Goal: Task Accomplishment & Management: Complete application form

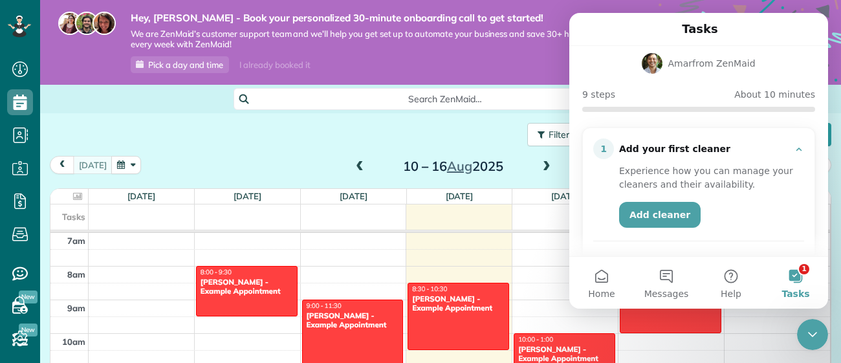
scroll to position [75, 0]
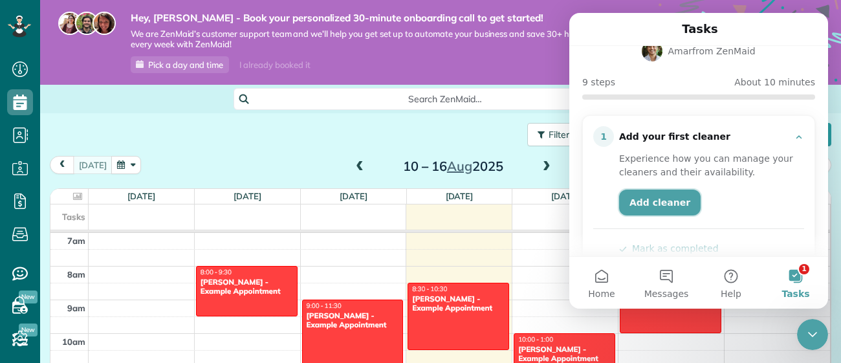
click at [670, 190] on link "Add cleaner" at bounding box center [660, 203] width 82 height 26
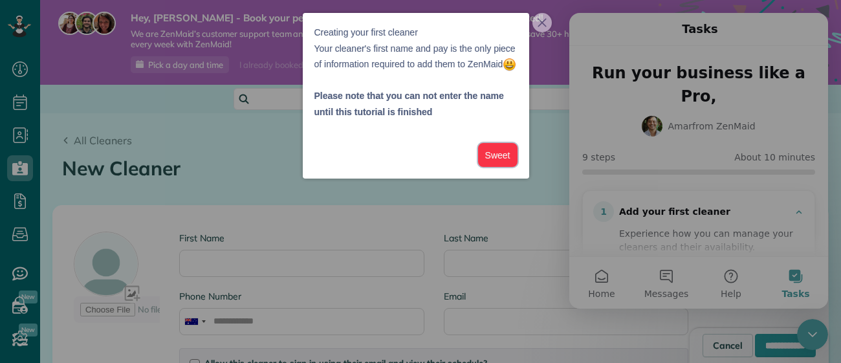
click at [493, 167] on button "Sweet" at bounding box center [497, 155] width 39 height 24
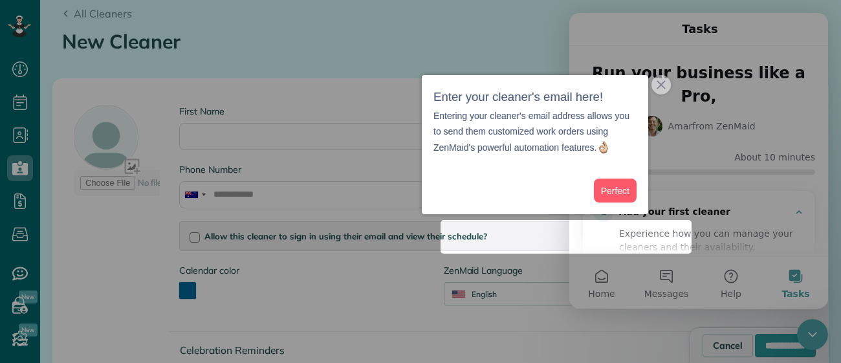
scroll to position [140, 0]
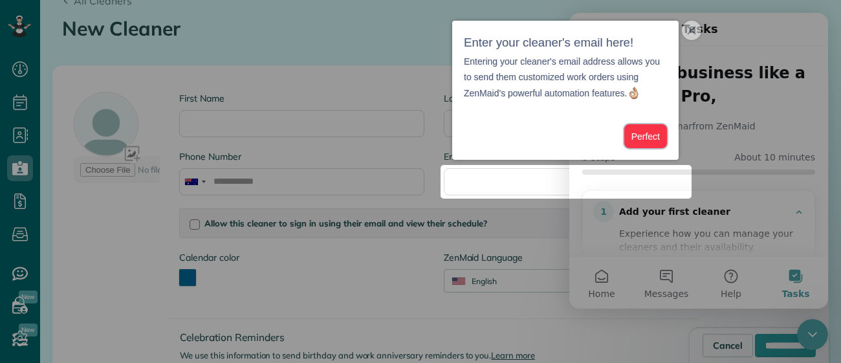
click at [641, 137] on button "Perfect" at bounding box center [645, 136] width 43 height 24
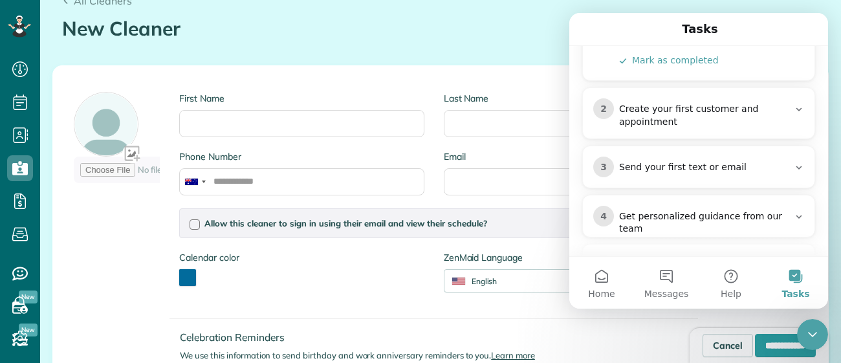
scroll to position [268, 0]
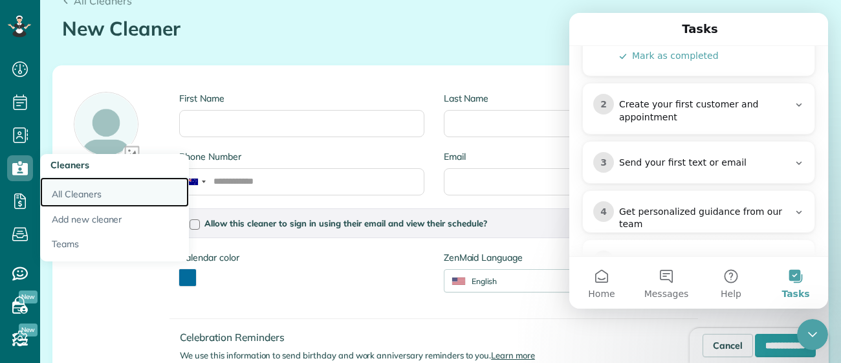
click at [87, 198] on link "All Cleaners" at bounding box center [114, 192] width 149 height 30
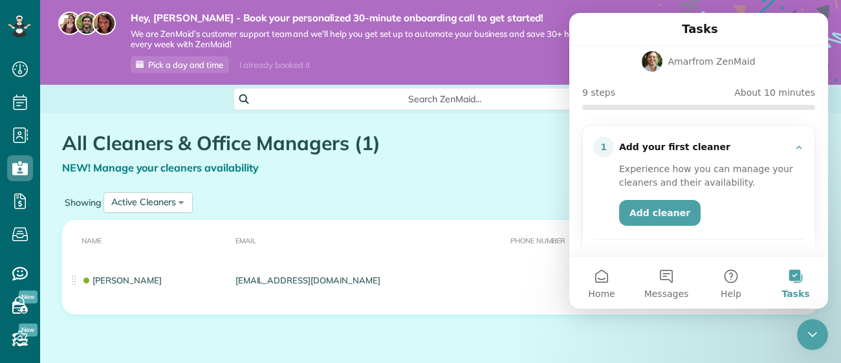
scroll to position [47, 0]
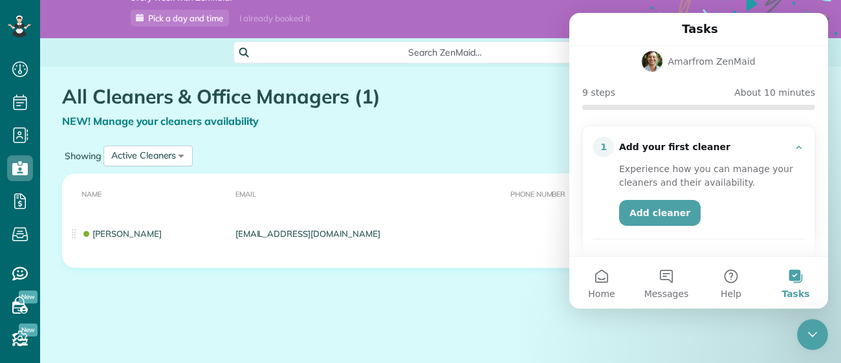
click at [495, 120] on div "NEW! Manage your cleaners availability" at bounding box center [358, 121] width 593 height 15
click at [813, 338] on icon "Close Intercom Messenger" at bounding box center [813, 335] width 16 height 16
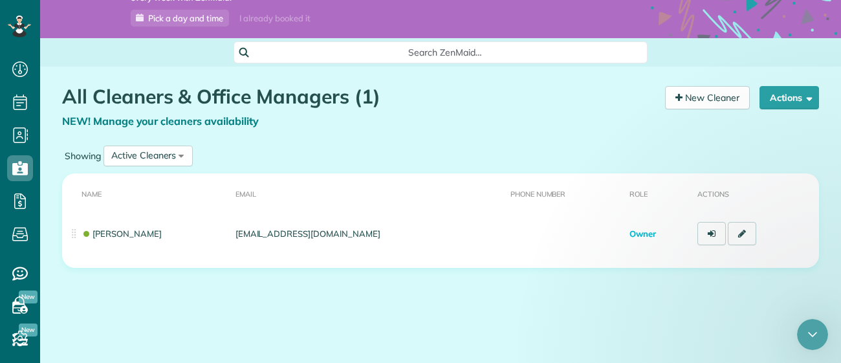
scroll to position [0, 0]
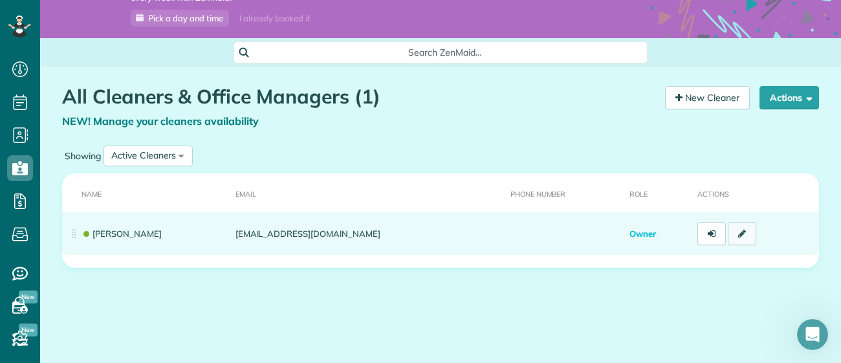
click at [741, 234] on icon at bounding box center [742, 233] width 8 height 9
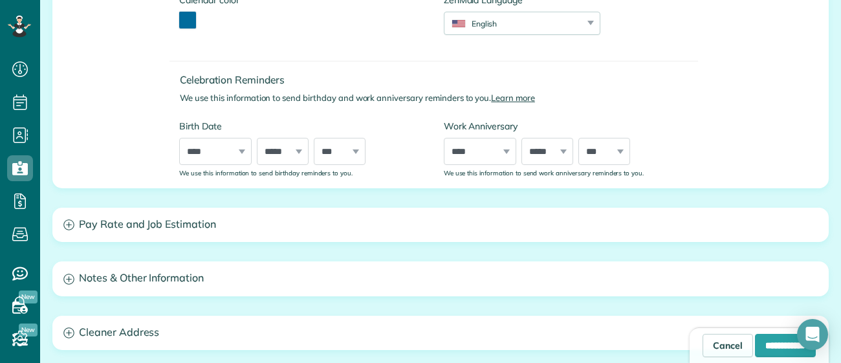
scroll to position [408, 0]
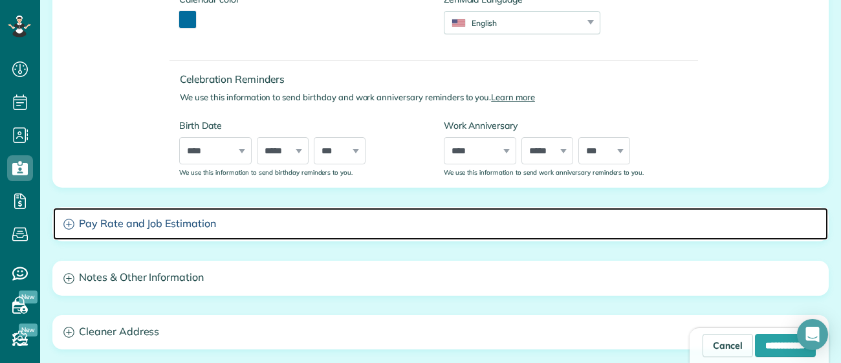
click at [370, 226] on h3 "Pay Rate and Job Estimation" at bounding box center [440, 224] width 775 height 33
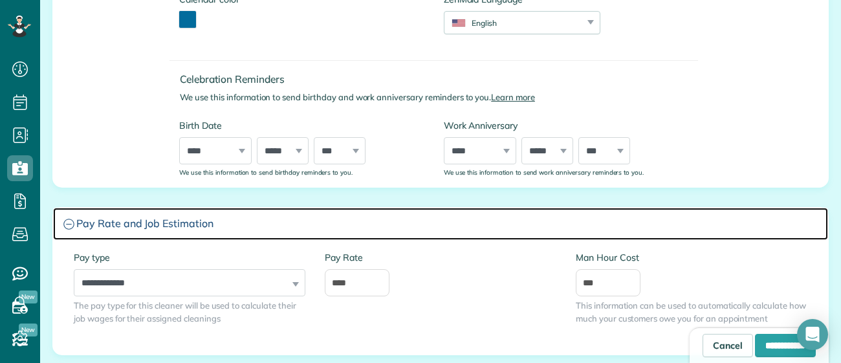
click at [370, 226] on h3 "Pay Rate and Job Estimation" at bounding box center [440, 224] width 775 height 33
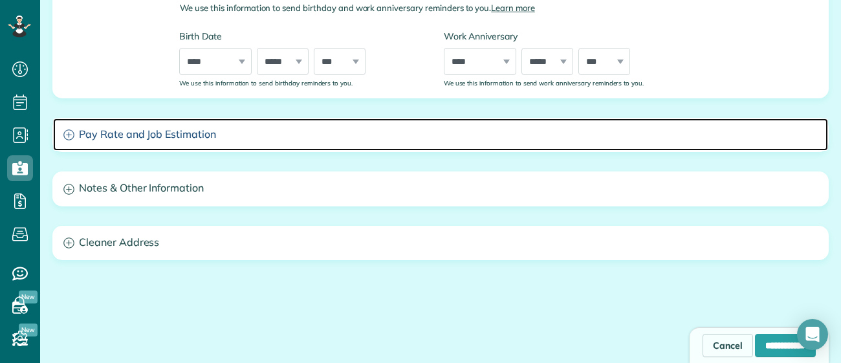
scroll to position [506, 0]
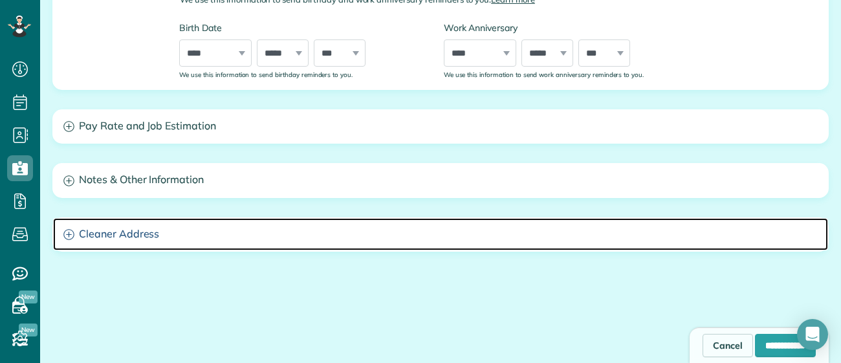
click at [370, 226] on h3 "Cleaner Address" at bounding box center [440, 234] width 775 height 33
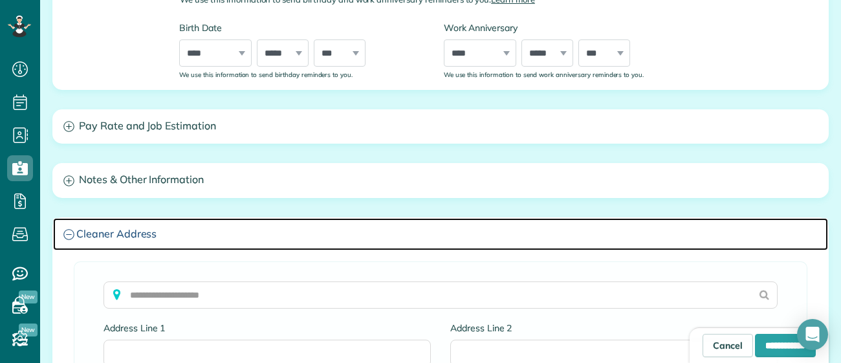
click at [370, 226] on h3 "Cleaner Address" at bounding box center [440, 234] width 775 height 33
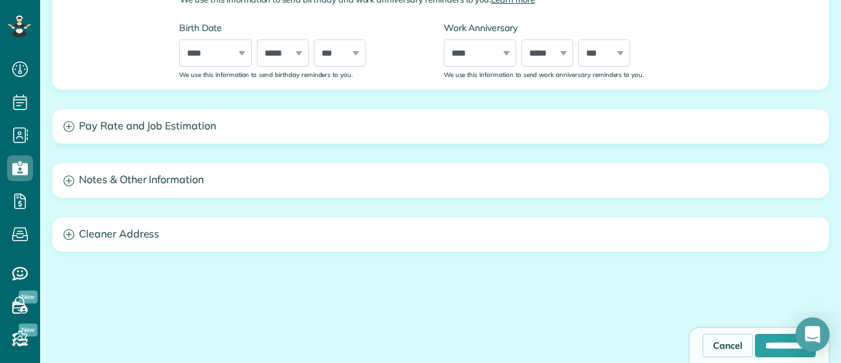
click at [815, 335] on icon "Open Intercom Messenger" at bounding box center [812, 334] width 15 height 17
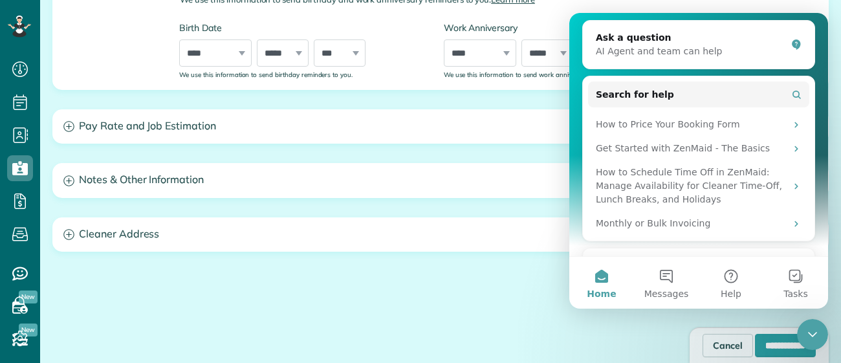
scroll to position [149, 0]
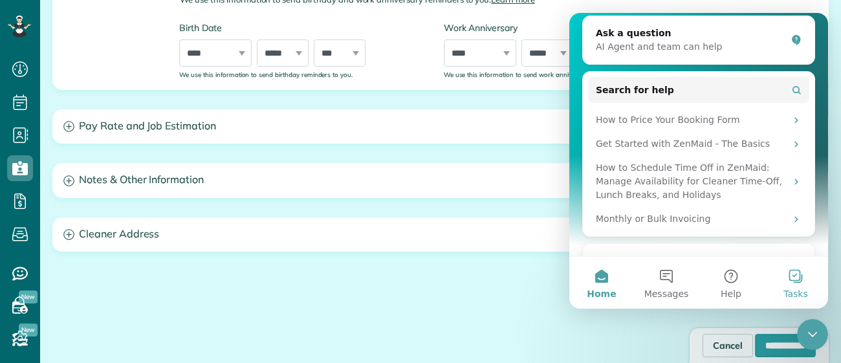
click at [789, 281] on button "Tasks" at bounding box center [795, 283] width 65 height 52
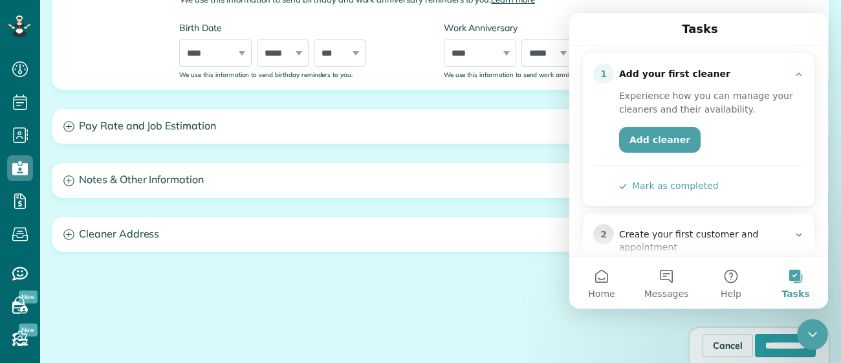
scroll to position [140, 0]
click at [657, 177] on button "Mark as completed" at bounding box center [669, 184] width 100 height 14
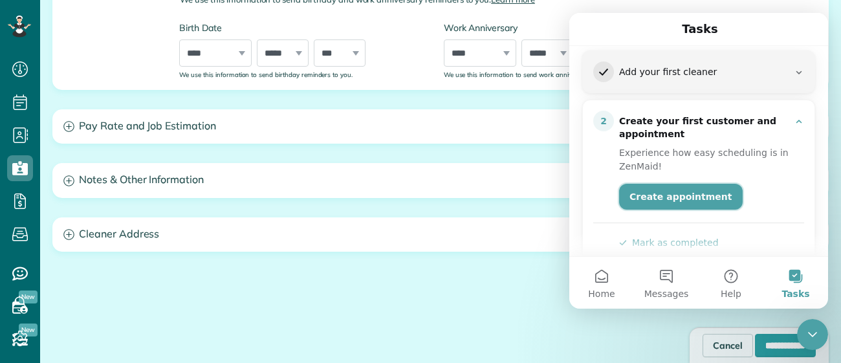
click at [662, 184] on link "Create appointment" at bounding box center [681, 197] width 124 height 26
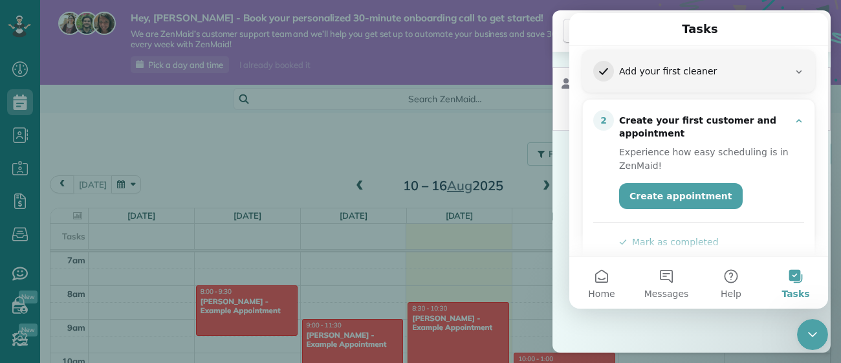
scroll to position [140, 0]
click at [657, 184] on link "Create appointment" at bounding box center [681, 197] width 124 height 26
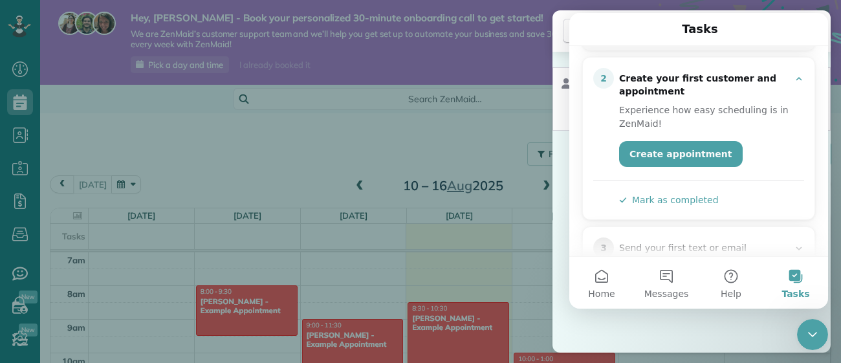
scroll to position [182, 0]
click at [657, 194] on button "Mark as completed" at bounding box center [669, 201] width 100 height 14
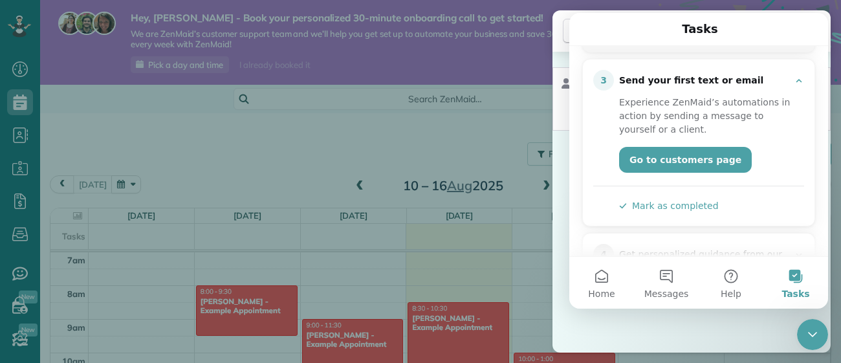
scroll to position [242, 0]
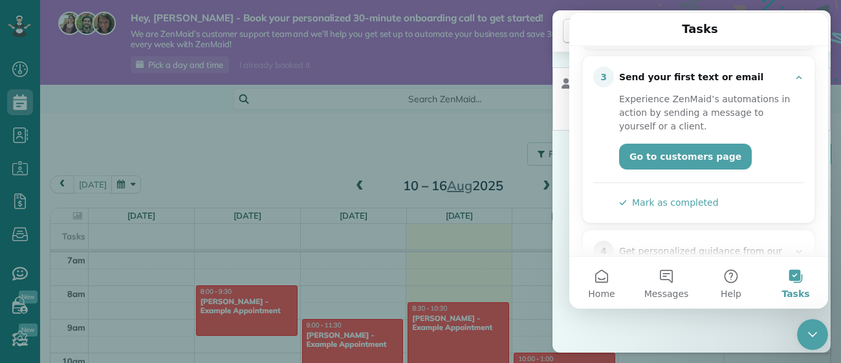
click at [657, 196] on button "Mark as completed" at bounding box center [669, 203] width 100 height 14
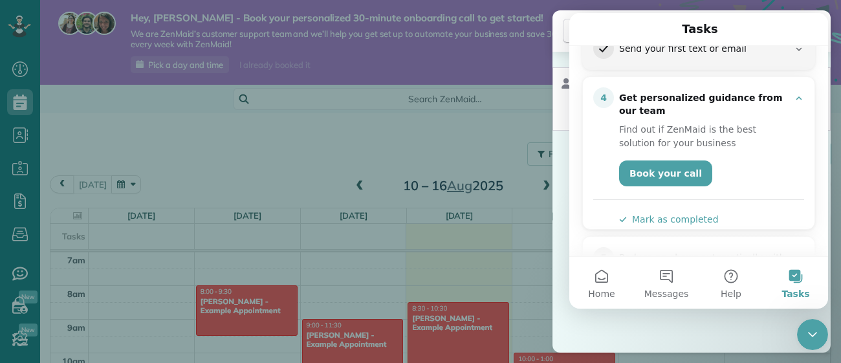
scroll to position [271, 0]
click at [657, 212] on button "Mark as completed" at bounding box center [669, 219] width 100 height 14
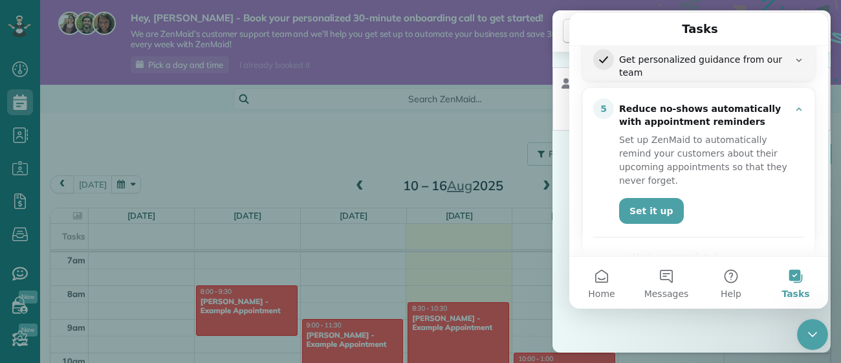
scroll to position [311, 0]
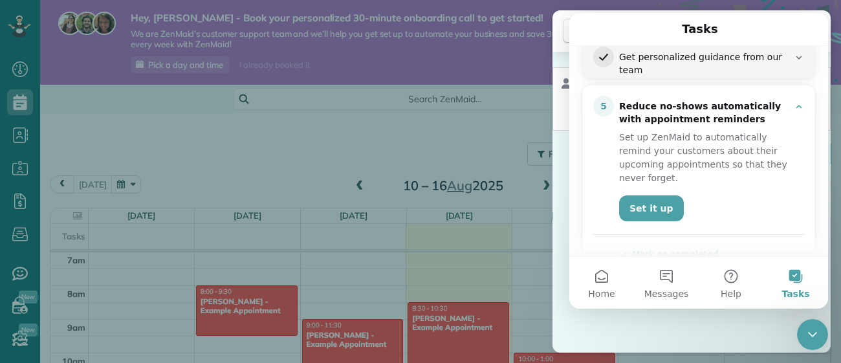
click at [655, 248] on button "Mark as completed" at bounding box center [669, 255] width 100 height 14
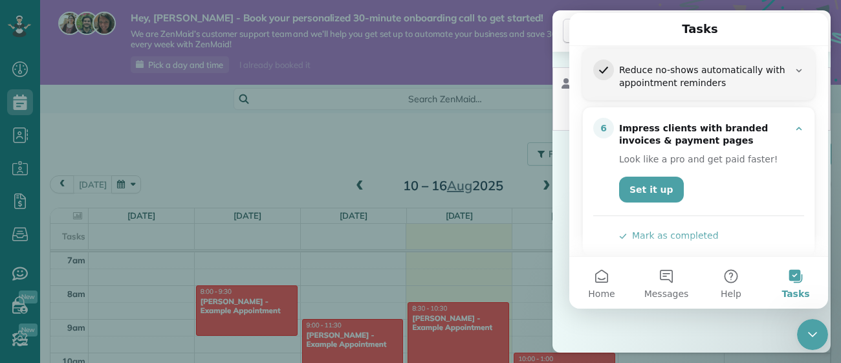
scroll to position [350, 0]
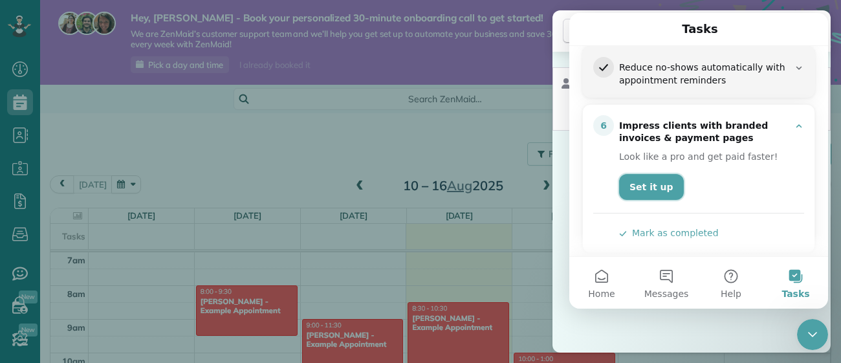
click at [653, 174] on link "Set it up" at bounding box center [651, 187] width 65 height 26
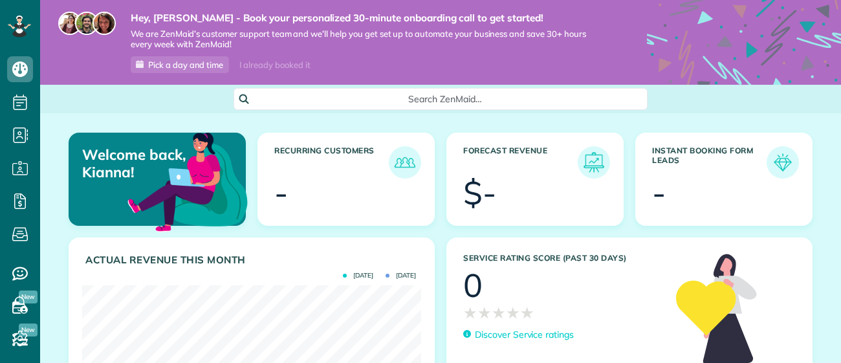
scroll to position [150, 338]
click at [203, 67] on span "Pick a day and time" at bounding box center [185, 65] width 75 height 10
click at [208, 65] on span "Pick a day and time" at bounding box center [185, 65] width 75 height 10
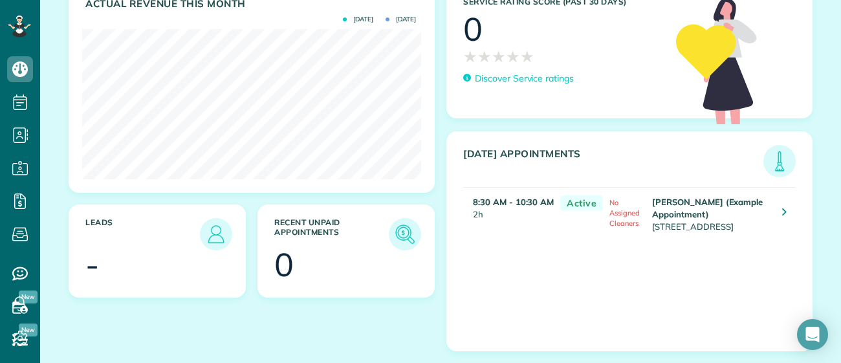
scroll to position [268, 0]
click at [825, 352] on main "Hey, [PERSON_NAME] - Book your personalized 30-minute onboarding call to get st…" at bounding box center [440, 181] width 801 height 363
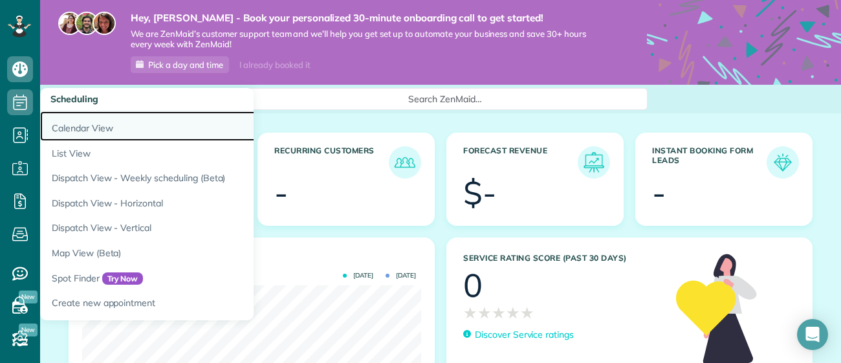
click at [68, 129] on link "Calendar View" at bounding box center [202, 126] width 324 height 30
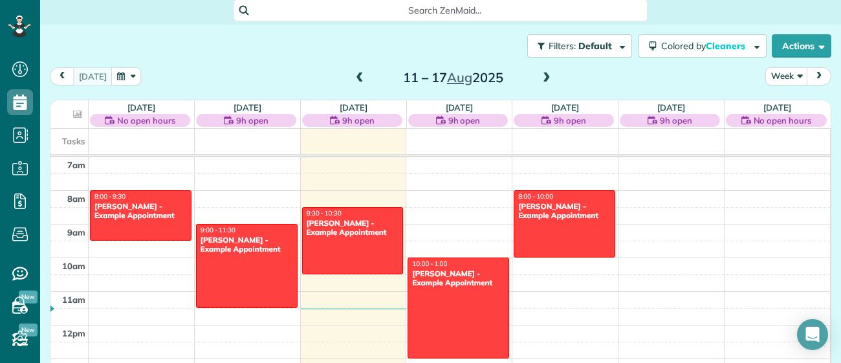
scroll to position [102, 0]
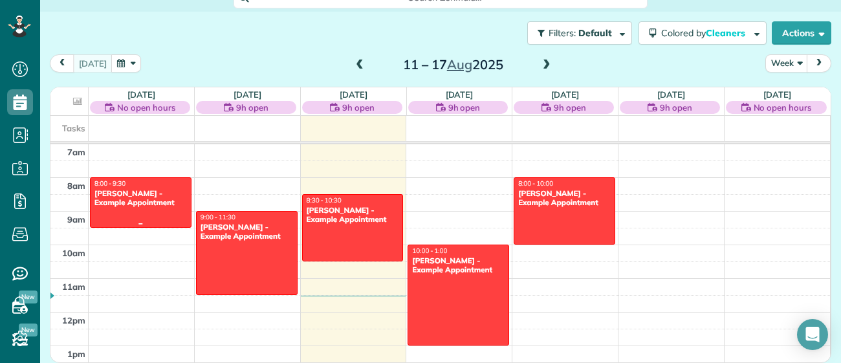
click at [120, 193] on div "Debbie Sardone - Example Appointment" at bounding box center [141, 198] width 94 height 19
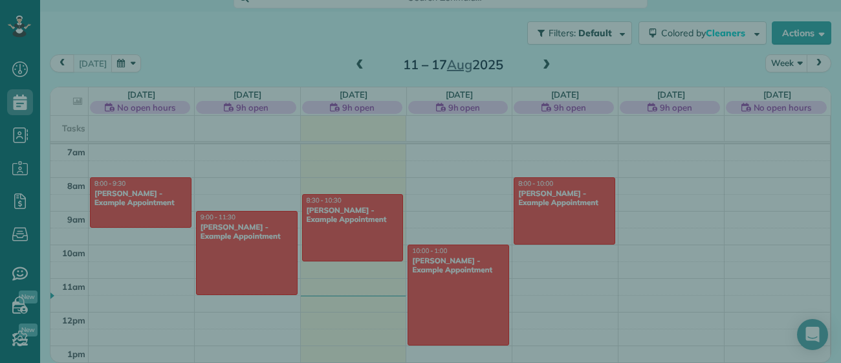
click at [120, 193] on div "Close Cleaners" at bounding box center [420, 181] width 841 height 363
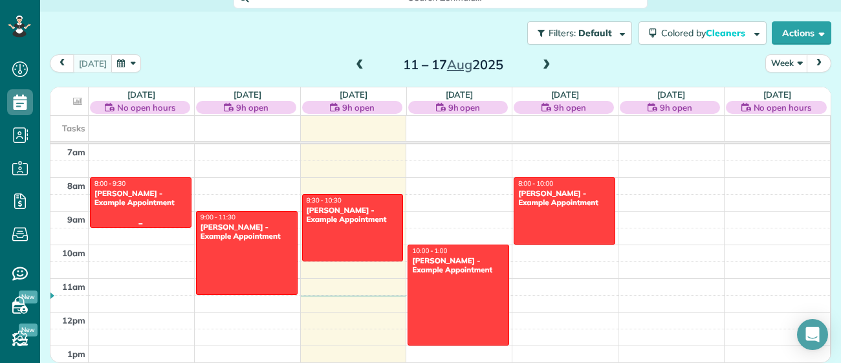
click at [120, 193] on div "Debbie Sardone - Example Appointment" at bounding box center [141, 198] width 94 height 19
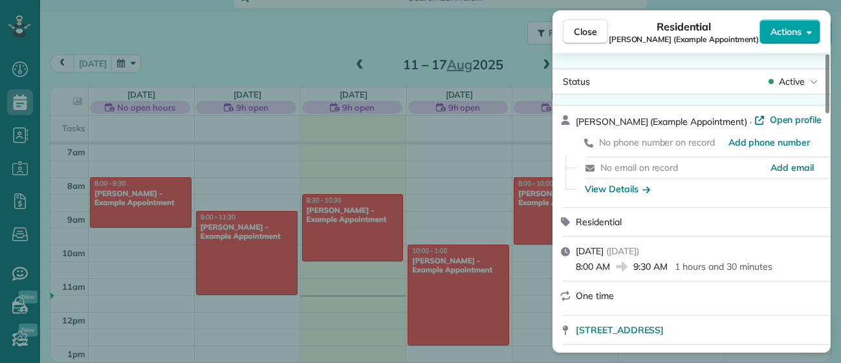
click at [796, 39] on button "Actions" at bounding box center [790, 31] width 61 height 25
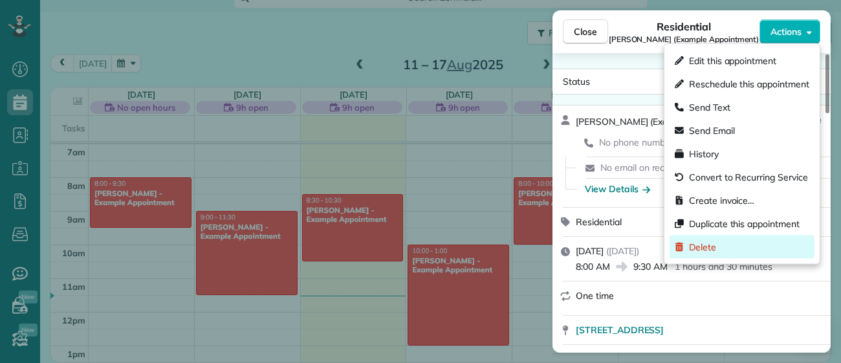
click at [720, 250] on div "Delete" at bounding box center [742, 247] width 145 height 23
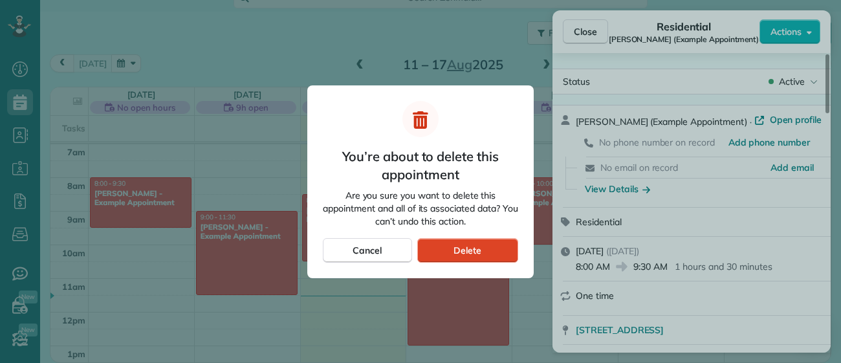
click at [443, 252] on div "Delete" at bounding box center [467, 250] width 101 height 25
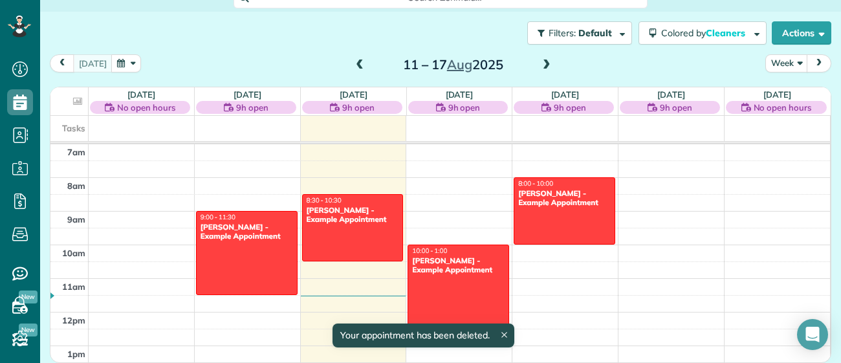
scroll to position [101, 0]
click at [234, 244] on div at bounding box center [247, 253] width 100 height 83
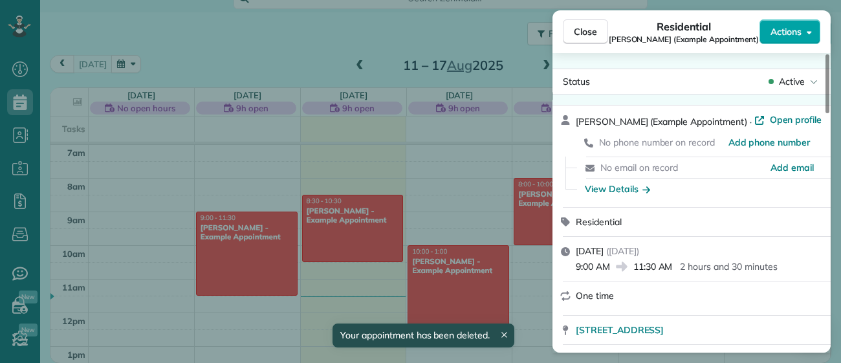
click at [801, 29] on span "Actions" at bounding box center [786, 31] width 31 height 13
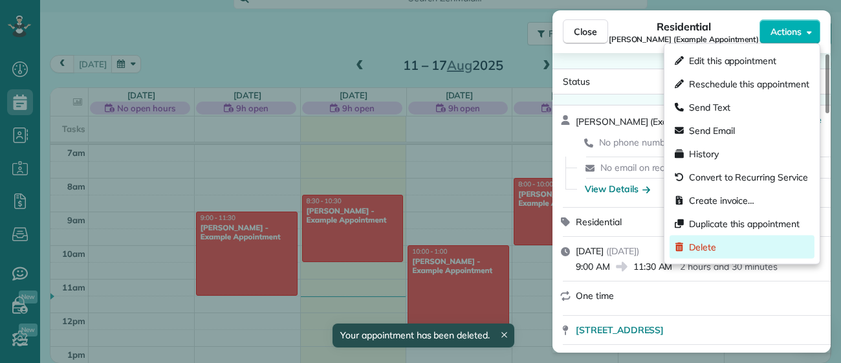
click at [732, 248] on div "Delete" at bounding box center [742, 247] width 145 height 23
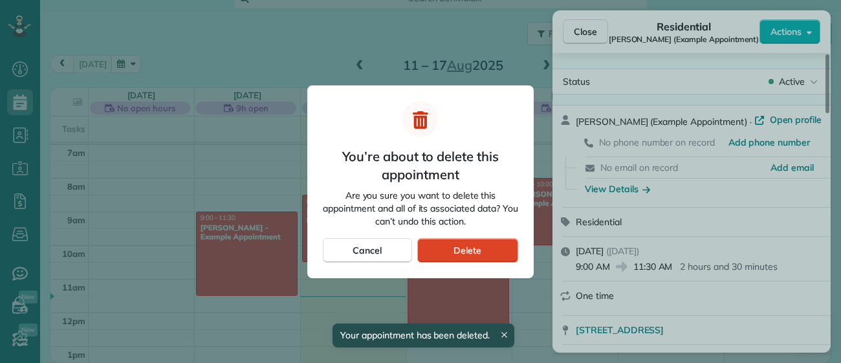
click at [502, 247] on div "Delete" at bounding box center [467, 250] width 101 height 25
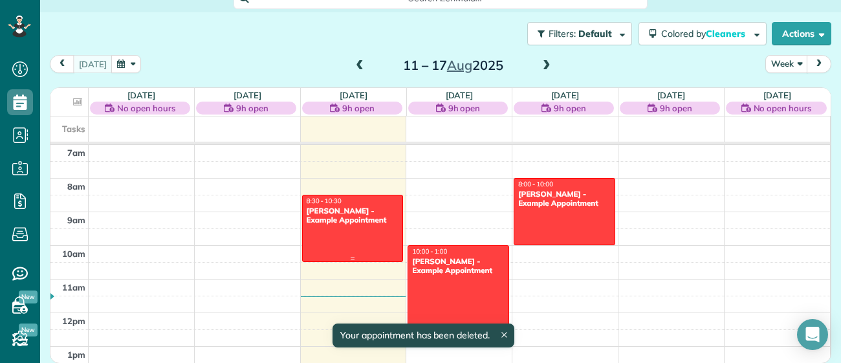
click at [338, 225] on div "Sharon Tinberg - Example Appointment" at bounding box center [353, 215] width 94 height 19
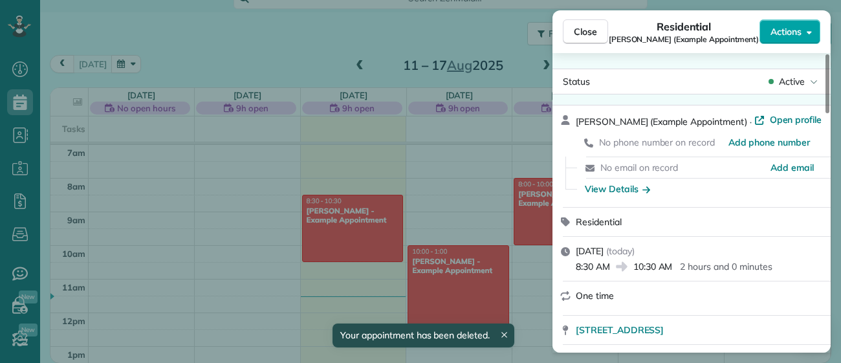
click at [763, 36] on button "Actions" at bounding box center [790, 31] width 61 height 25
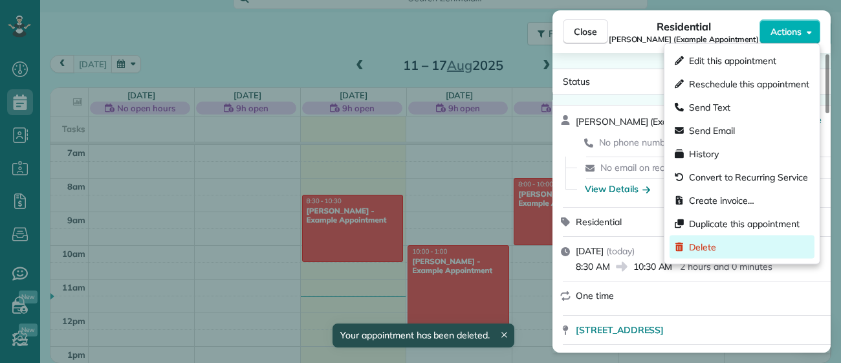
click at [705, 239] on div "Delete" at bounding box center [742, 247] width 145 height 23
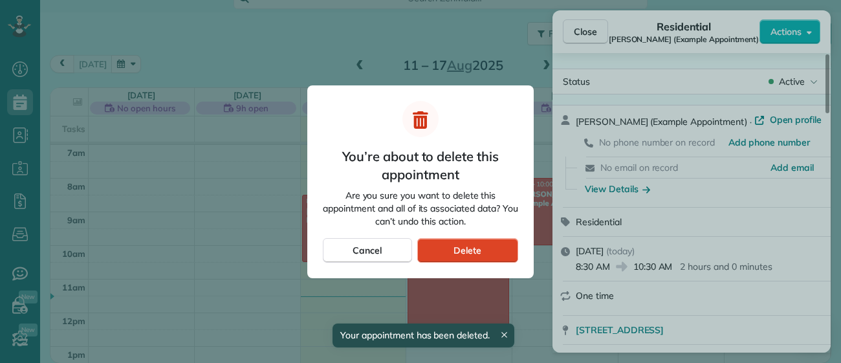
click at [497, 254] on div "Delete" at bounding box center [467, 250] width 101 height 25
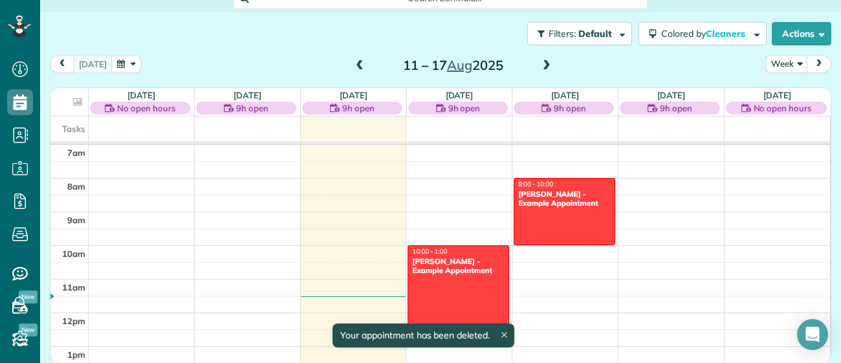
click at [477, 261] on div "Amar Ghose - Example Appointment" at bounding box center [458, 266] width 94 height 19
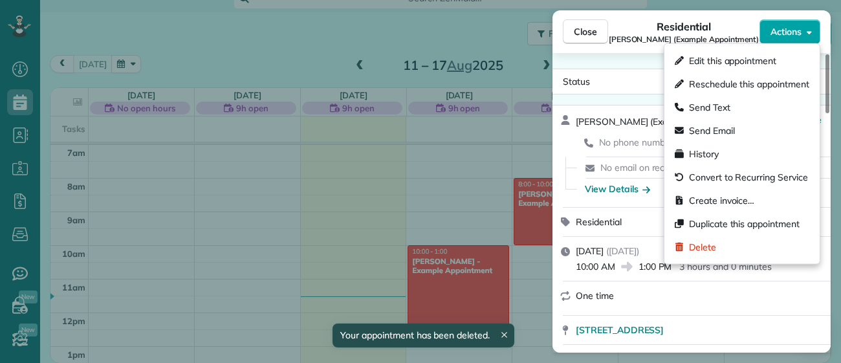
click at [774, 26] on span "Actions" at bounding box center [786, 31] width 31 height 13
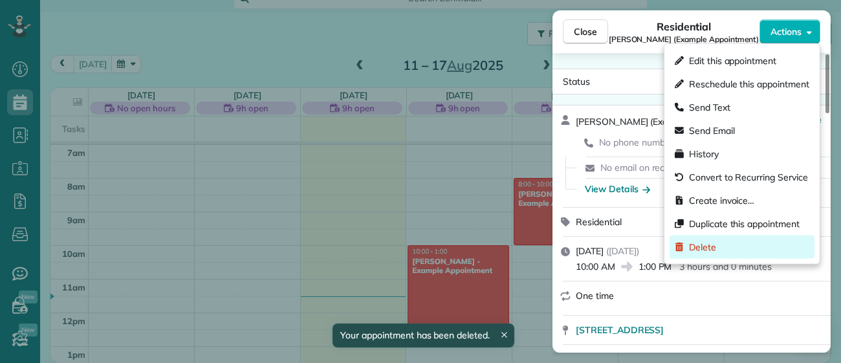
click at [699, 250] on span "Delete" at bounding box center [702, 247] width 27 height 13
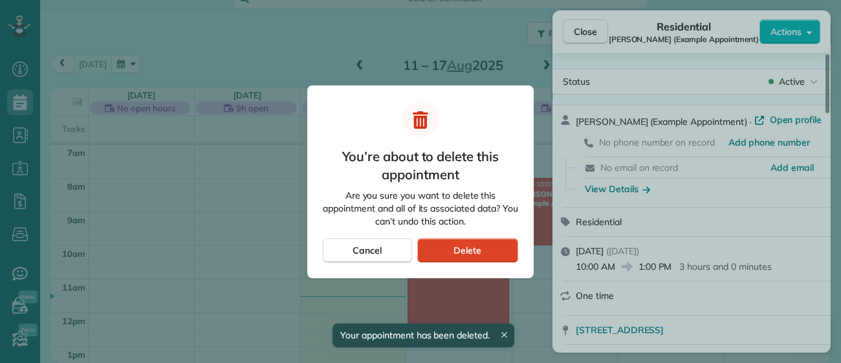
click at [457, 256] on span "Delete" at bounding box center [468, 250] width 28 height 13
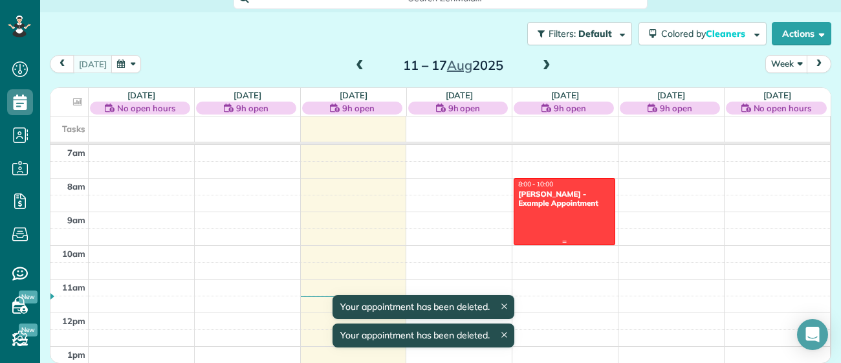
click at [543, 221] on div at bounding box center [564, 212] width 100 height 66
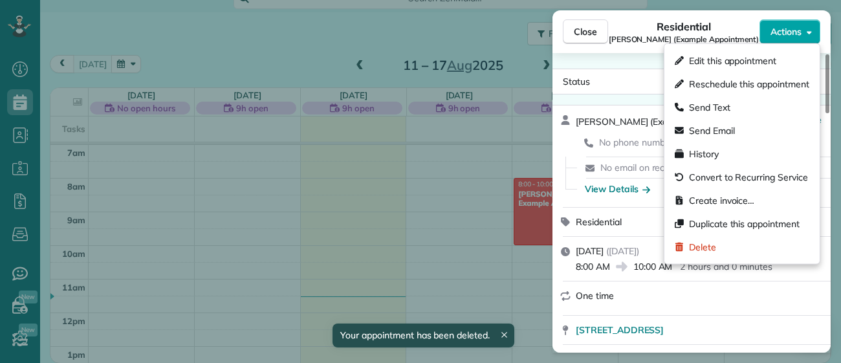
click at [805, 38] on button "Actions" at bounding box center [790, 31] width 61 height 25
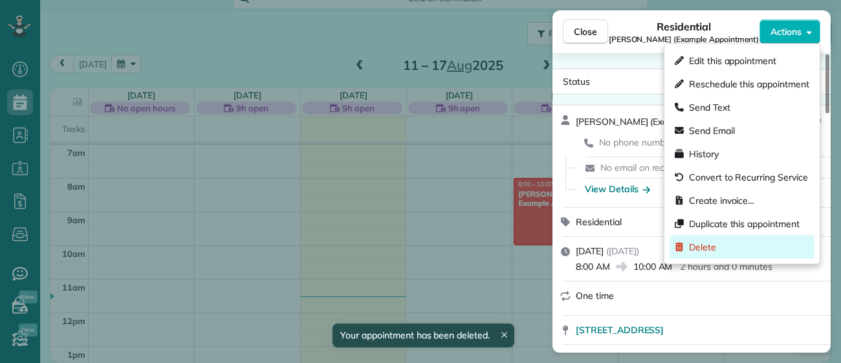
click at [732, 250] on div "Delete" at bounding box center [742, 247] width 145 height 23
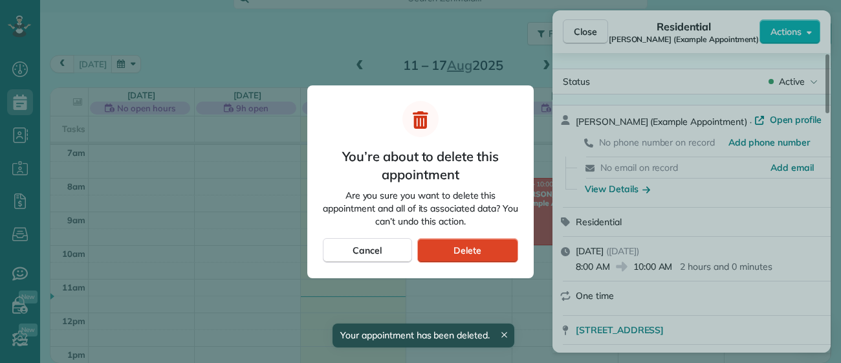
click at [484, 245] on div "Delete" at bounding box center [467, 250] width 101 height 25
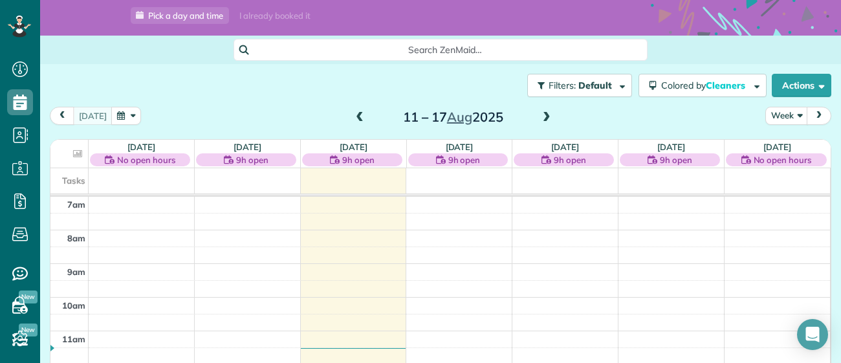
scroll to position [30, 0]
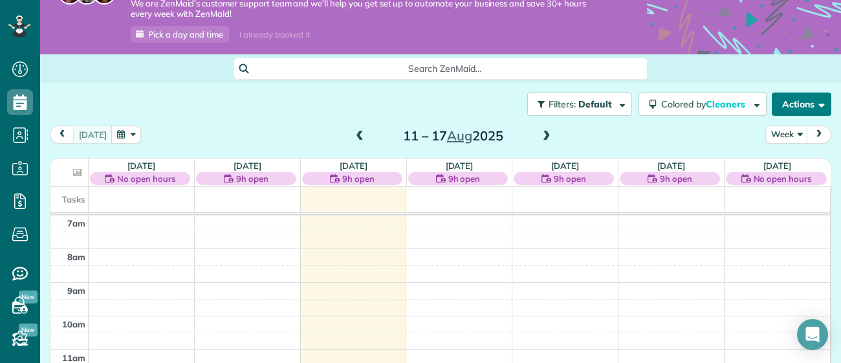
click at [821, 104] on span "button" at bounding box center [820, 104] width 10 height 10
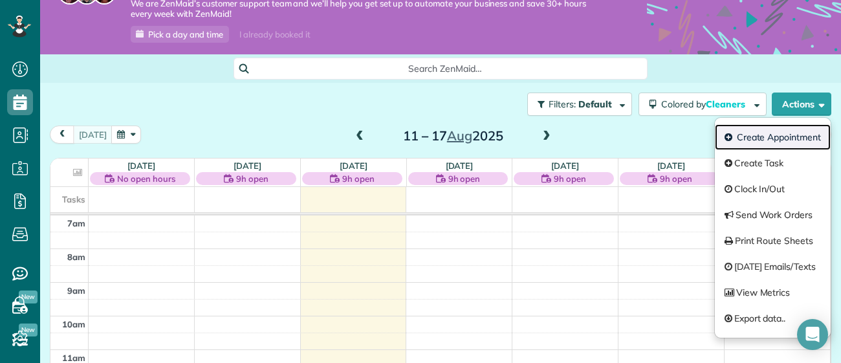
click at [773, 140] on link "Create Appointment" at bounding box center [773, 137] width 116 height 26
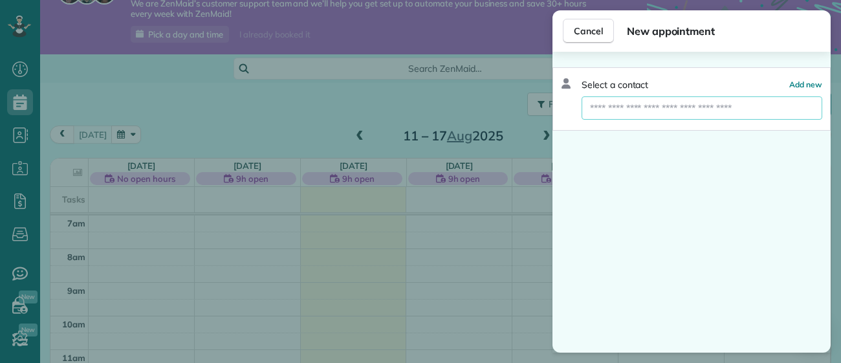
click at [703, 111] on input "text" at bounding box center [702, 107] width 241 height 23
click at [807, 83] on span "Add new" at bounding box center [805, 85] width 33 height 10
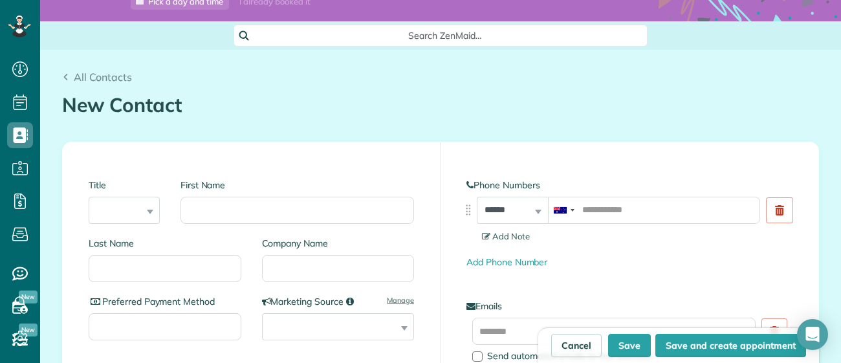
scroll to position [63, 0]
click at [126, 201] on select "*** **** *** ***" at bounding box center [124, 210] width 71 height 27
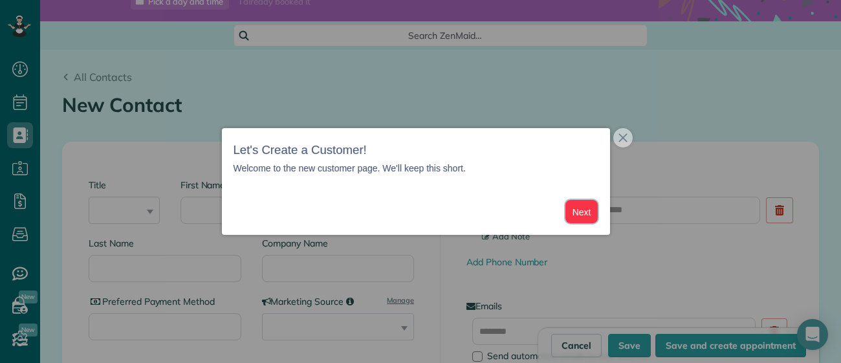
click at [574, 216] on button "Next" at bounding box center [581, 212] width 33 height 24
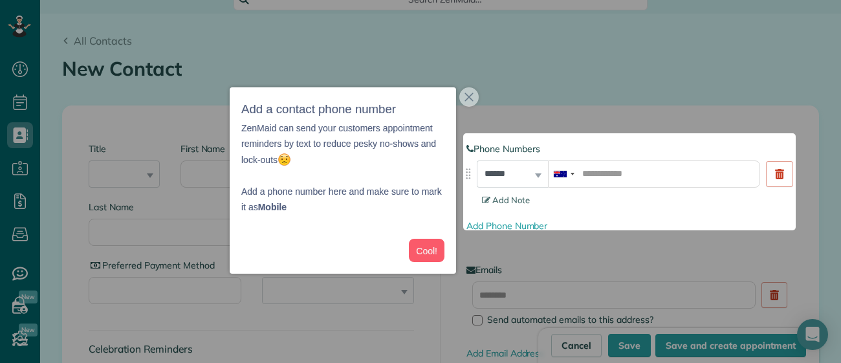
scroll to position [105, 0]
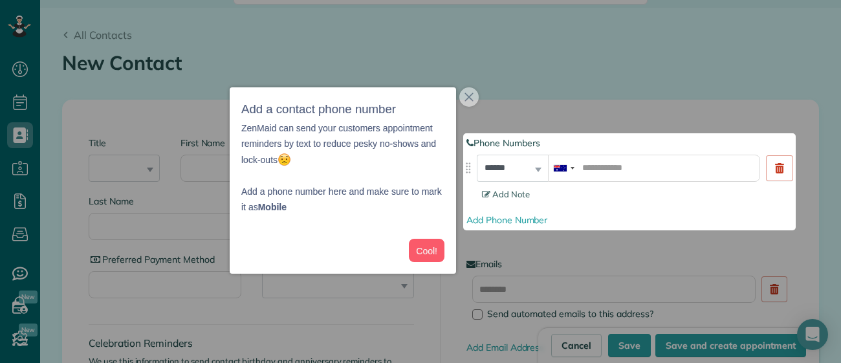
click at [429, 234] on div "Cool!" at bounding box center [343, 250] width 226 height 47
click at [430, 249] on button "Cool!" at bounding box center [427, 251] width 36 height 24
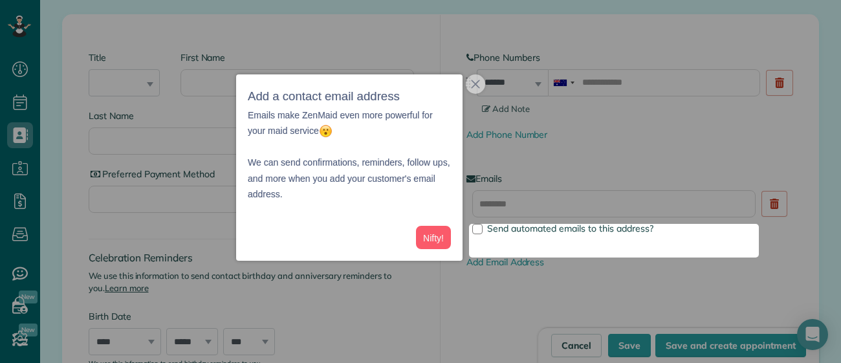
scroll to position [214, 0]
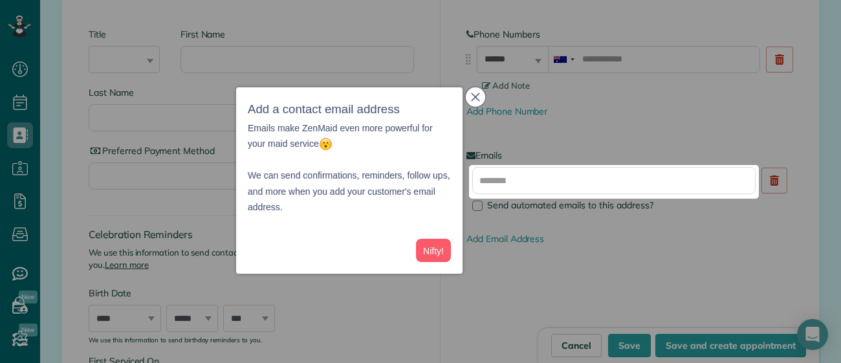
click at [476, 96] on icon "close," at bounding box center [475, 97] width 8 height 8
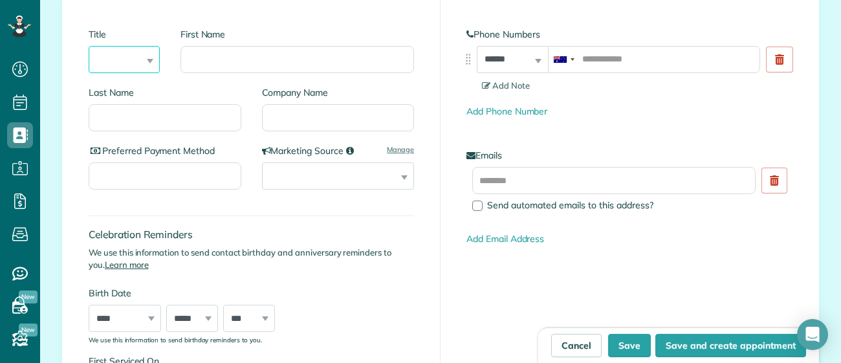
click at [118, 58] on select "*** **** *** ***" at bounding box center [124, 59] width 71 height 27
click at [89, 46] on select "*** **** *** ***" at bounding box center [124, 59] width 71 height 27
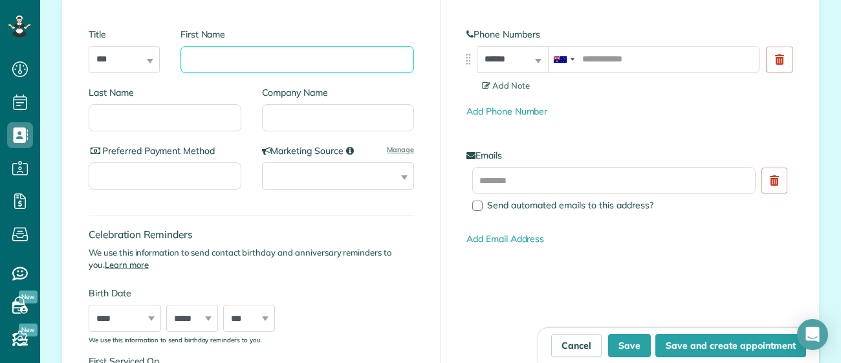
click at [195, 67] on input "First Name" at bounding box center [298, 59] width 234 height 27
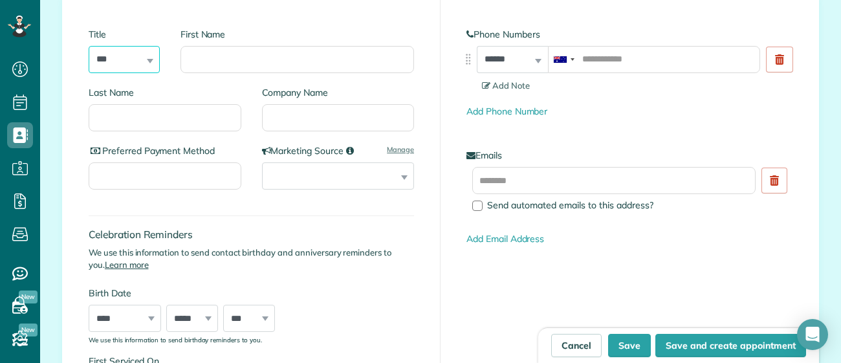
click at [126, 66] on select "*** **** *** ***" at bounding box center [124, 59] width 71 height 27
select select "***"
click at [89, 46] on select "*** **** *** ***" at bounding box center [124, 59] width 71 height 27
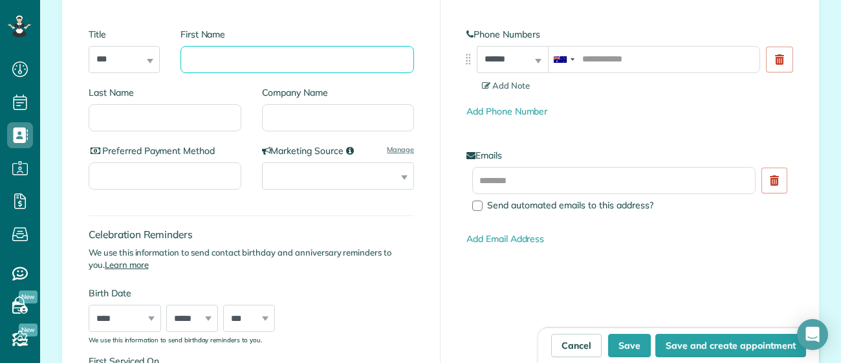
click at [228, 58] on input "First Name" at bounding box center [298, 59] width 234 height 27
type input "******"
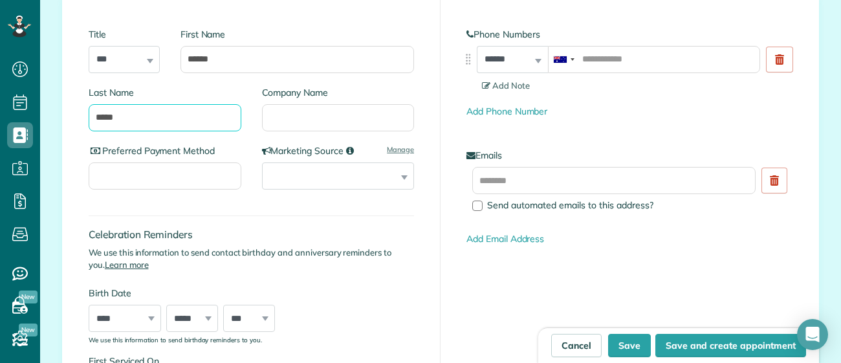
type input "*****"
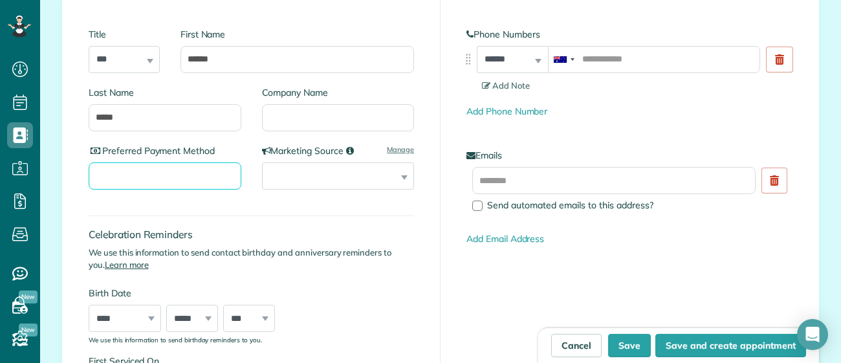
click at [190, 183] on input "Preferred Payment Method" at bounding box center [165, 175] width 153 height 27
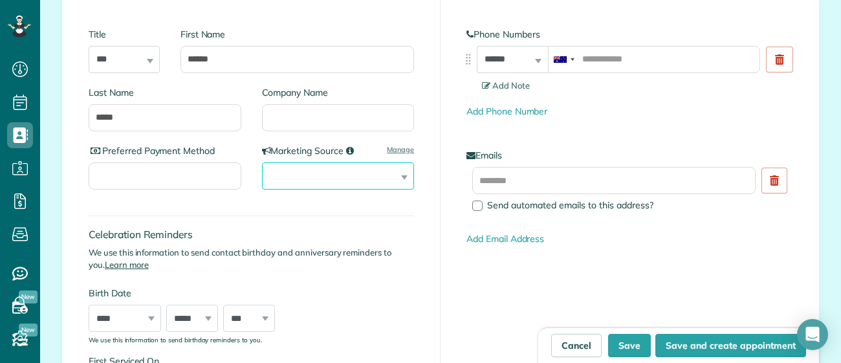
click at [372, 179] on select "**********" at bounding box center [338, 175] width 153 height 27
click at [372, 180] on select "**********" at bounding box center [338, 175] width 153 height 27
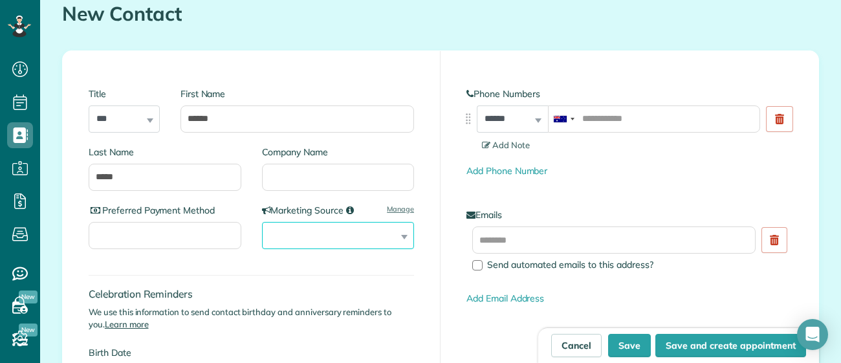
scroll to position [154, 0]
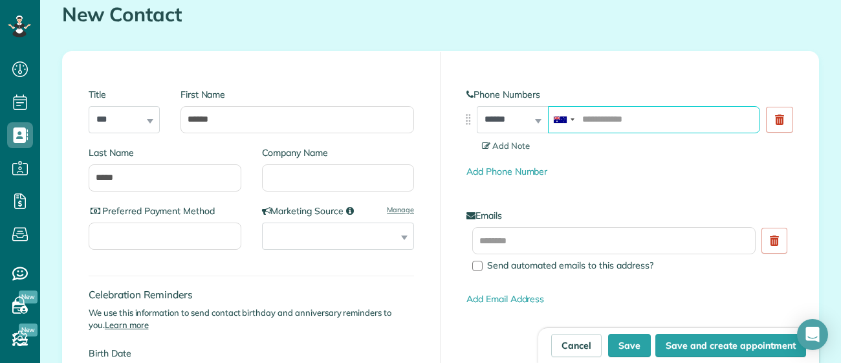
click at [627, 115] on input "tel" at bounding box center [654, 119] width 212 height 27
type input "**********"
click at [570, 266] on span "Send automated emails to this address?" at bounding box center [570, 265] width 166 height 12
click at [574, 260] on span "Send automated emails to this address?" at bounding box center [570, 265] width 166 height 12
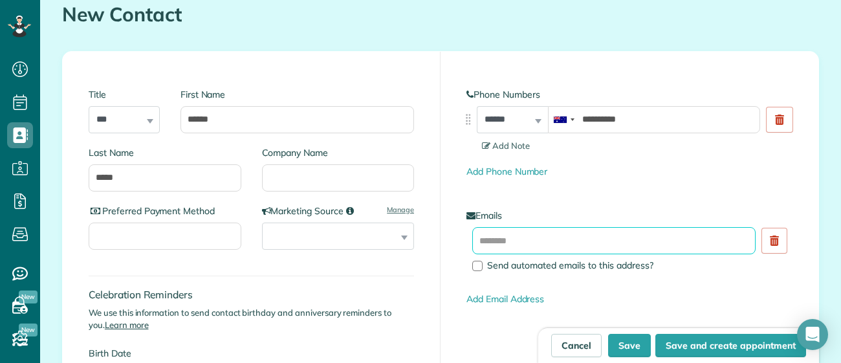
click at [577, 249] on input "text" at bounding box center [613, 240] width 283 height 27
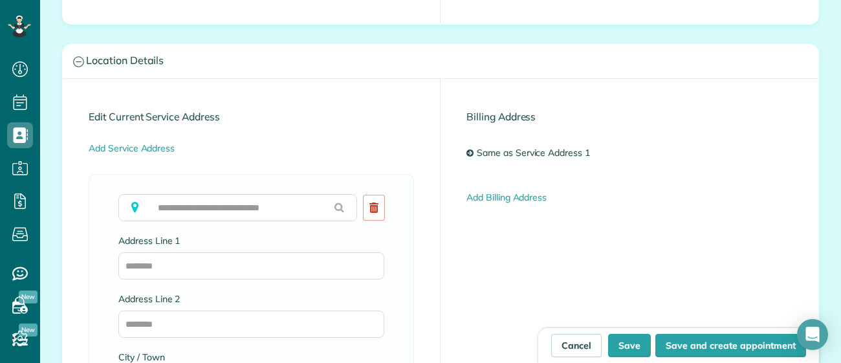
scroll to position [629, 0]
type input "**********"
click at [285, 206] on input "text" at bounding box center [237, 206] width 239 height 27
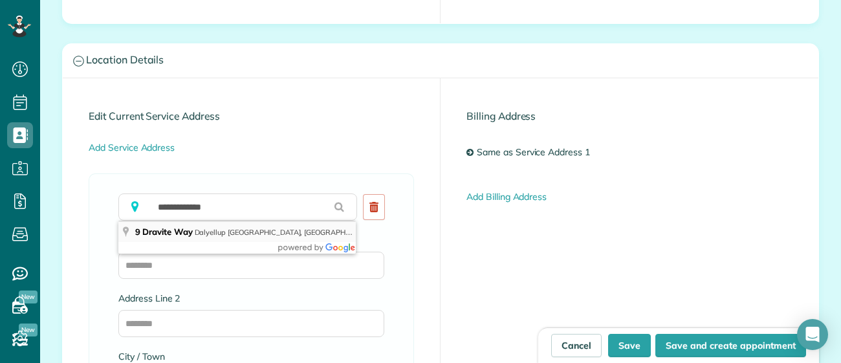
type input "**********"
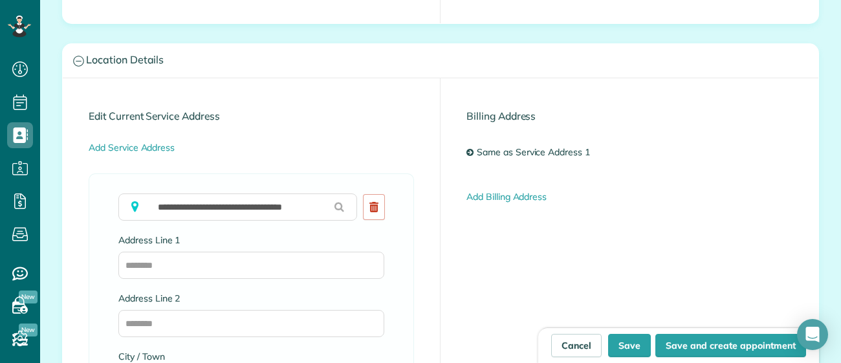
type input "**********"
type input "*********"
type input "**"
type input "****"
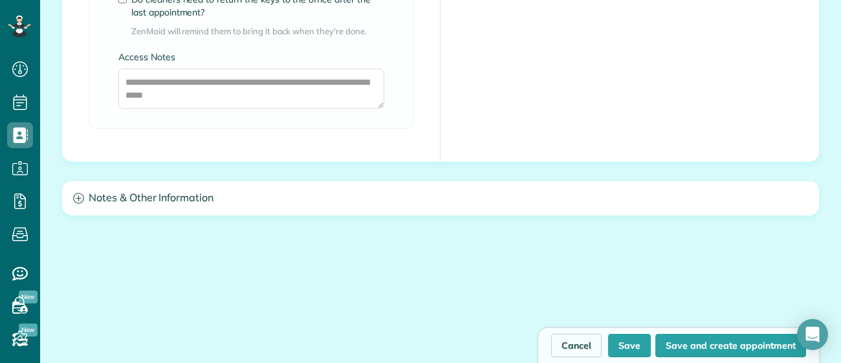
scroll to position [1197, 0]
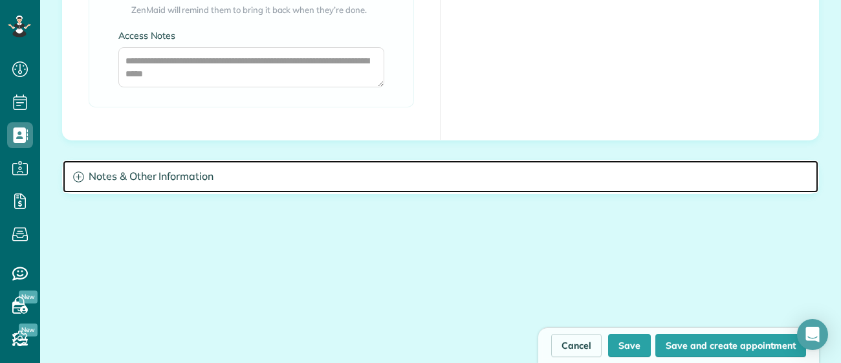
click at [216, 174] on h3 "Notes & Other Information" at bounding box center [441, 176] width 756 height 33
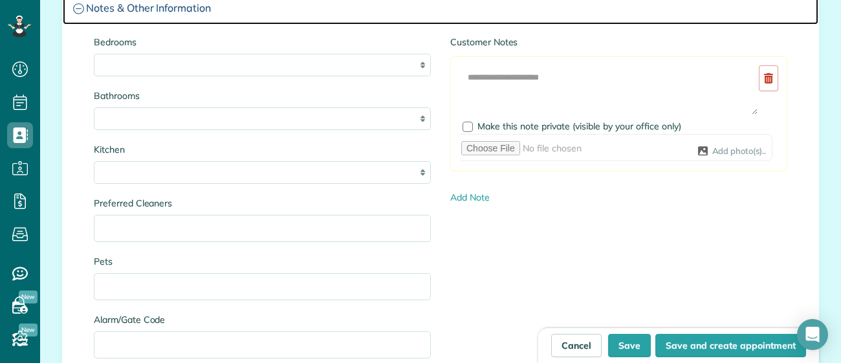
scroll to position [1347, 0]
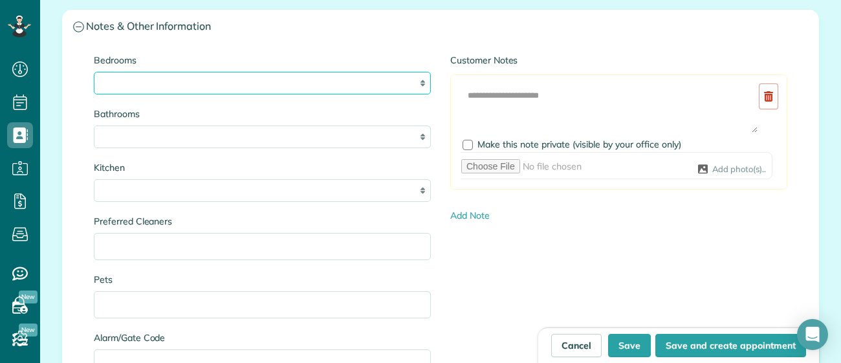
click at [205, 85] on select "* * * * **" at bounding box center [262, 83] width 337 height 23
select select "*"
click at [94, 72] on select "* * * * **" at bounding box center [262, 83] width 337 height 23
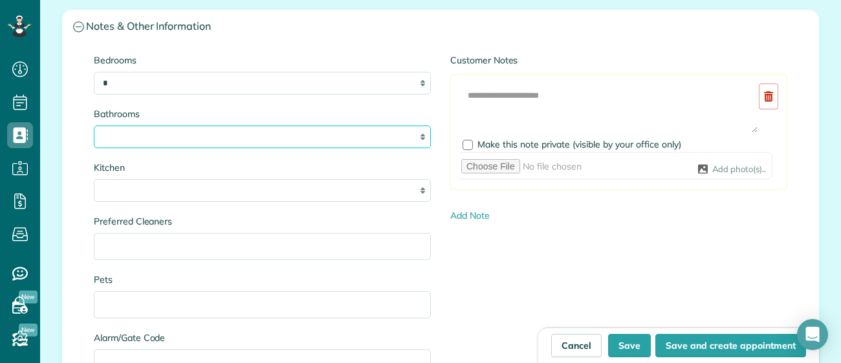
click at [216, 138] on select "* *** * *** * *** * *** **" at bounding box center [262, 137] width 337 height 23
select select "*"
click at [94, 126] on select "* *** * *** * *** * *** **" at bounding box center [262, 137] width 337 height 23
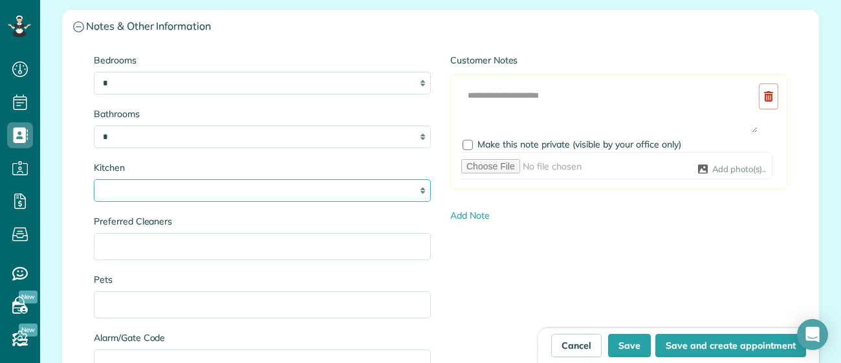
click at [203, 199] on select "* * * *" at bounding box center [262, 190] width 337 height 23
select select "*"
click at [94, 179] on select "* * * *" at bounding box center [262, 190] width 337 height 23
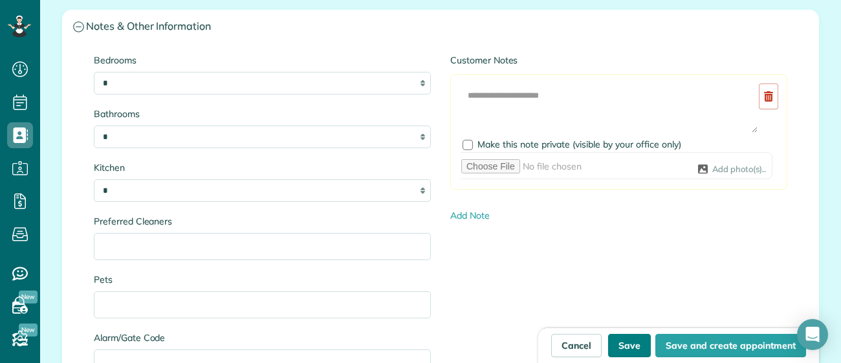
click at [639, 341] on button "Save" at bounding box center [629, 345] width 43 height 23
type input "**********"
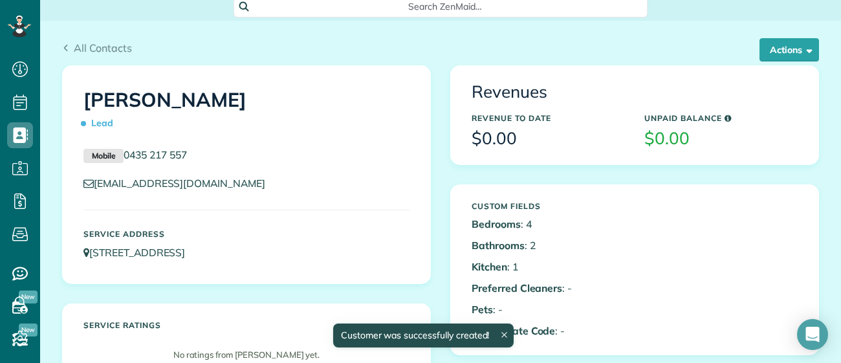
scroll to position [89, 0]
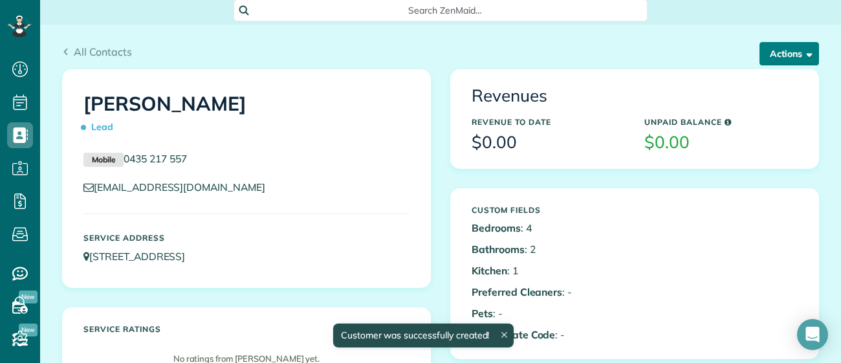
click at [791, 62] on button "Actions" at bounding box center [790, 53] width 60 height 23
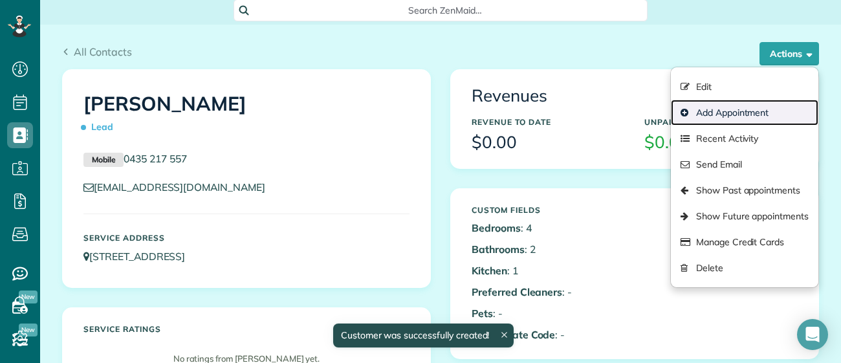
click at [765, 106] on link "Add Appointment" at bounding box center [745, 113] width 148 height 26
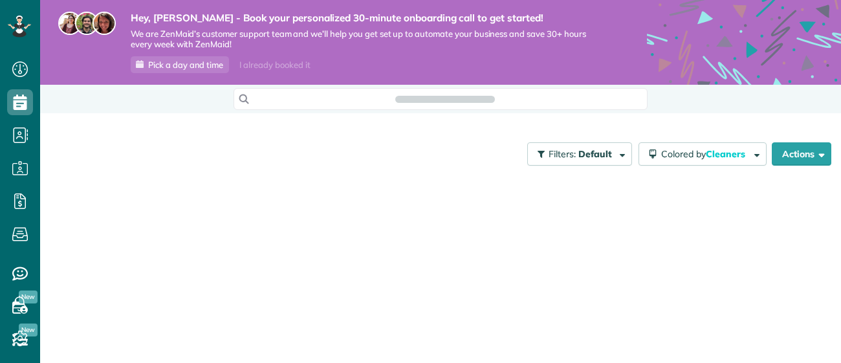
scroll to position [5, 5]
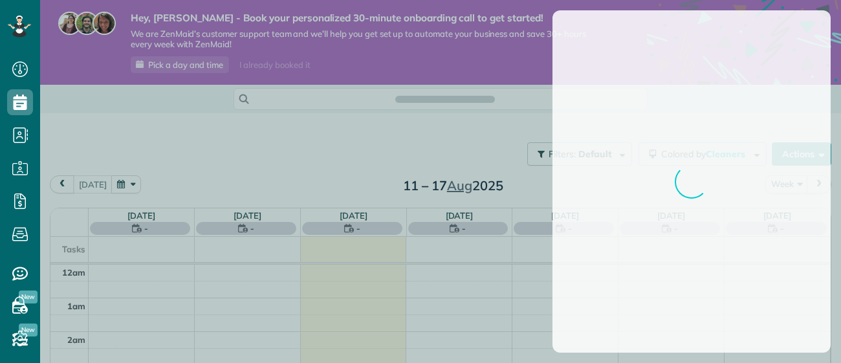
scroll to position [235, 0]
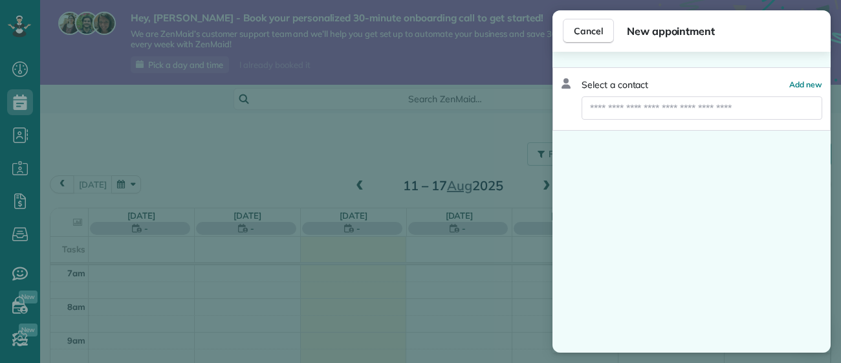
click at [508, 261] on div "Cancel New appointment Select a contact Add new" at bounding box center [420, 181] width 841 height 363
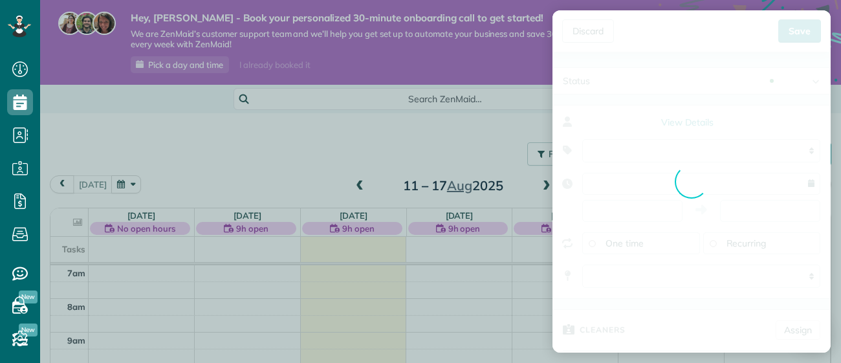
click at [735, 144] on div "Discard New appointment [PERSON_NAME] Save Status Active Active Quote Stand-By" at bounding box center [420, 181] width 841 height 363
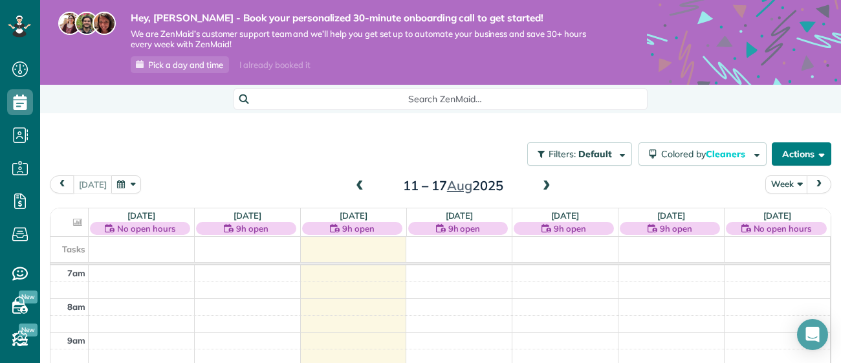
click at [783, 157] on button "Actions" at bounding box center [802, 153] width 60 height 23
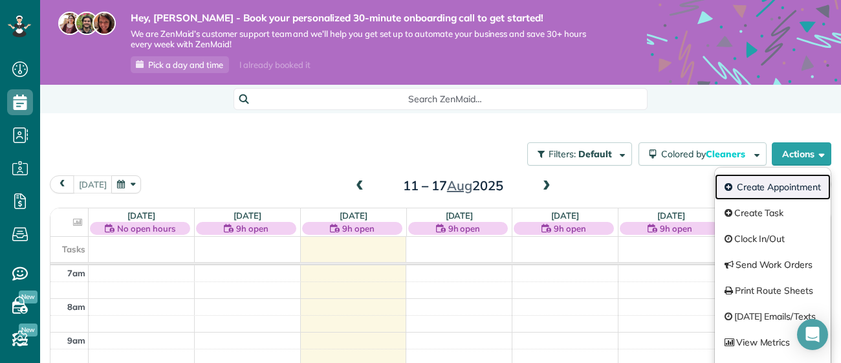
click at [773, 193] on link "Create Appointment" at bounding box center [773, 187] width 116 height 26
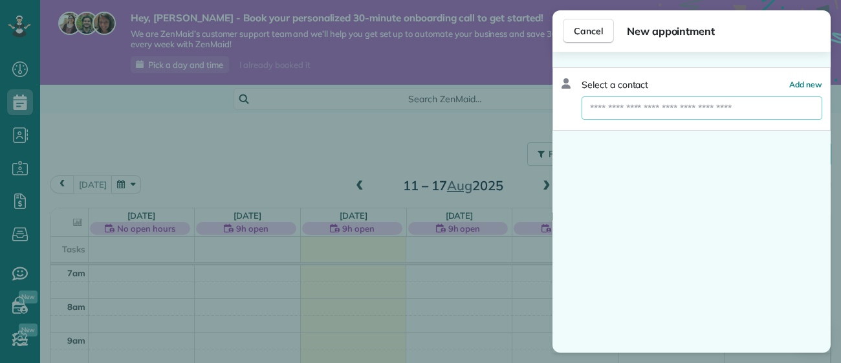
click at [638, 113] on input "text" at bounding box center [702, 107] width 241 height 23
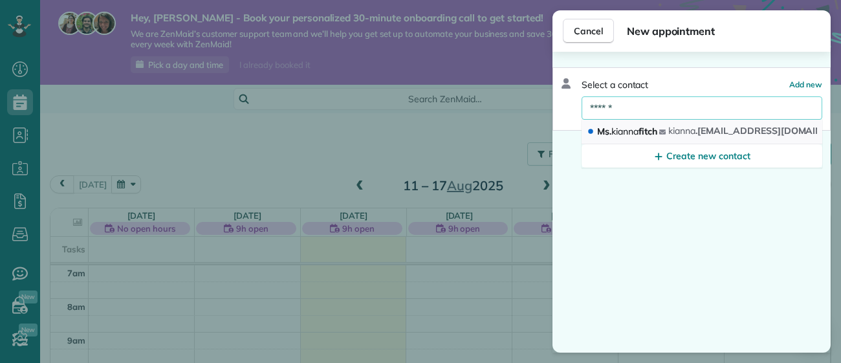
type input "******"
click at [649, 129] on span "Ms. kianna fitch" at bounding box center [627, 132] width 60 height 12
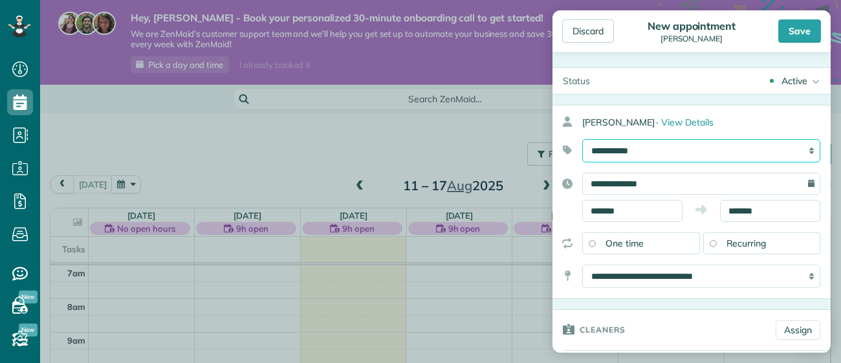
click at [644, 153] on select "**********" at bounding box center [701, 150] width 238 height 23
click at [582, 139] on select "**********" at bounding box center [701, 150] width 238 height 23
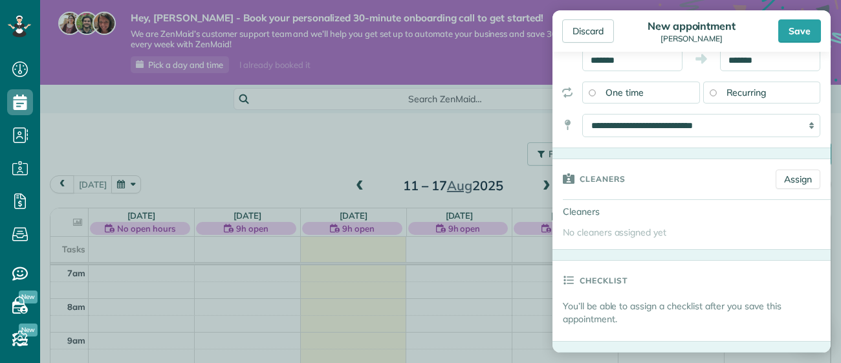
scroll to position [153, 0]
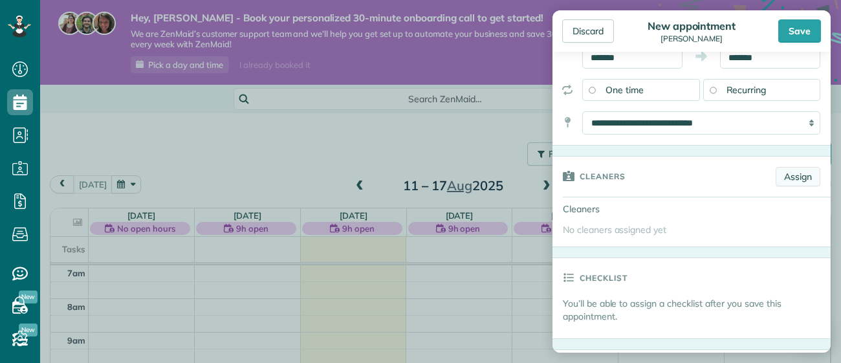
click at [800, 180] on link "Assign" at bounding box center [798, 176] width 45 height 19
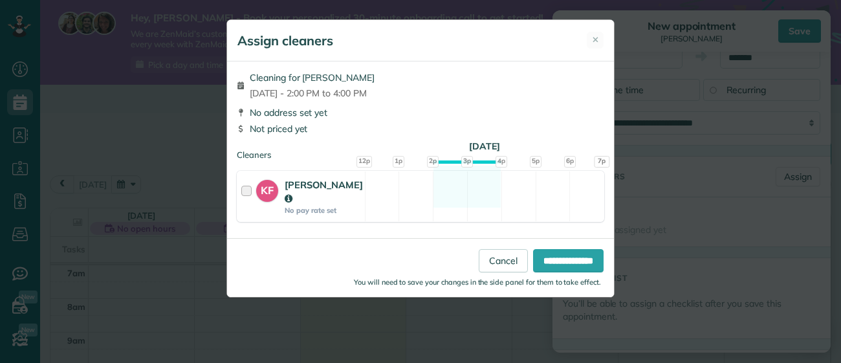
click at [249, 187] on div at bounding box center [248, 196] width 15 height 37
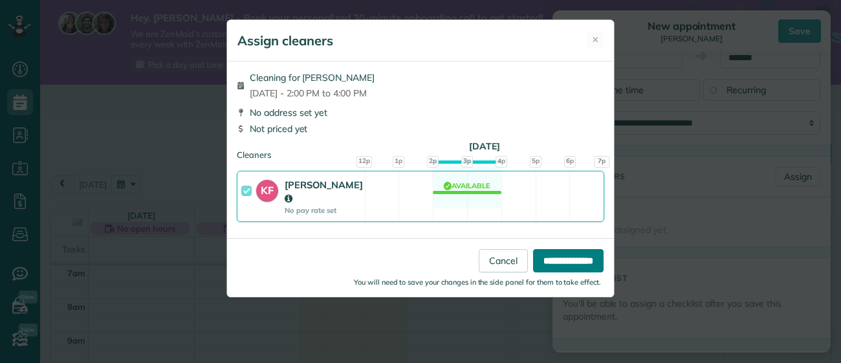
click at [568, 249] on input "**********" at bounding box center [568, 260] width 71 height 23
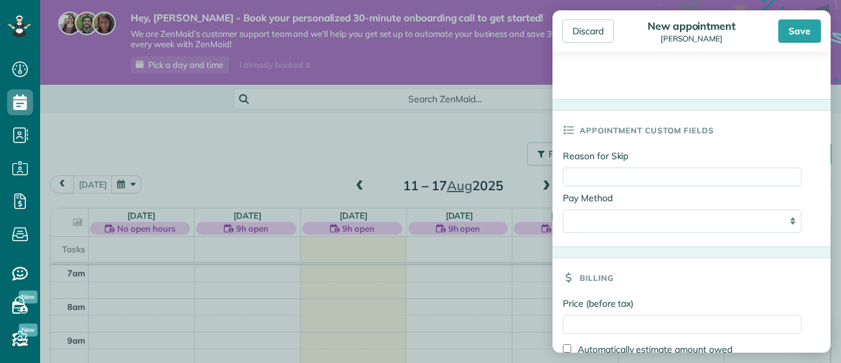
scroll to position [688, 0]
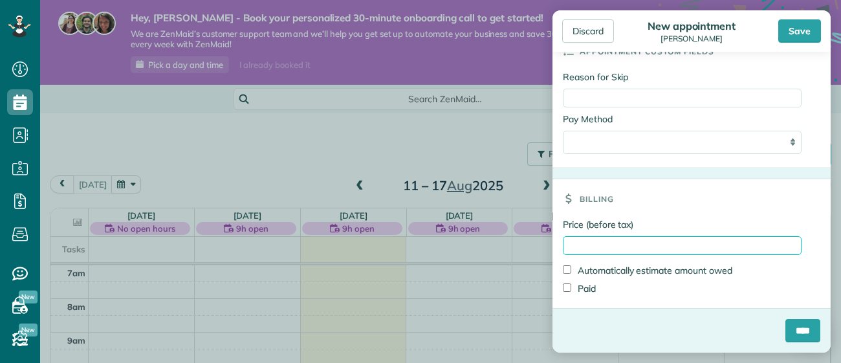
click at [650, 247] on input "Price (before tax)" at bounding box center [682, 245] width 239 height 19
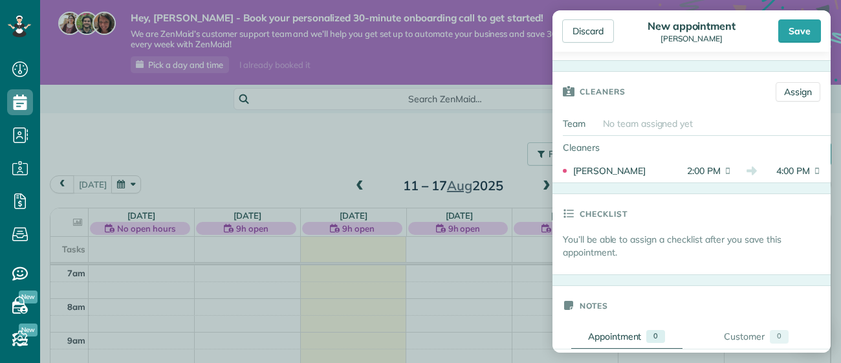
scroll to position [239, 0]
click at [806, 96] on link "Assign" at bounding box center [798, 90] width 45 height 19
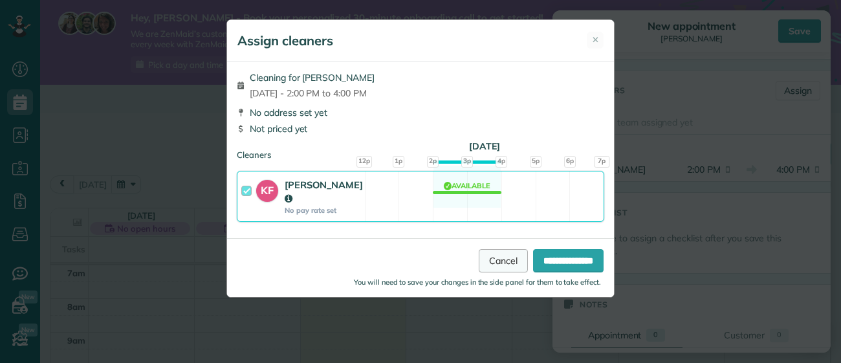
click at [494, 249] on link "Cancel" at bounding box center [503, 260] width 49 height 23
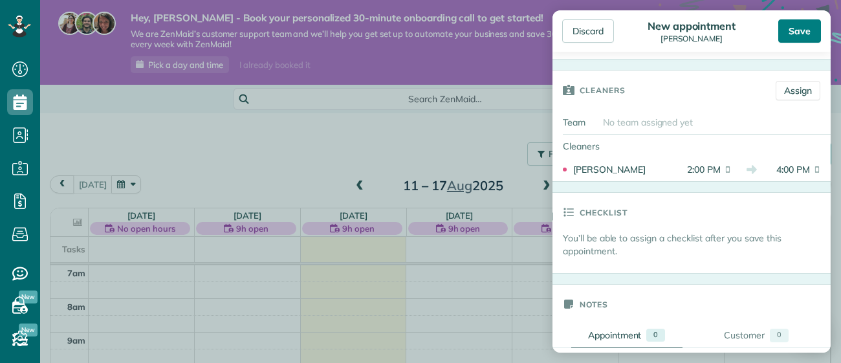
click at [796, 41] on div "Save" at bounding box center [799, 30] width 43 height 23
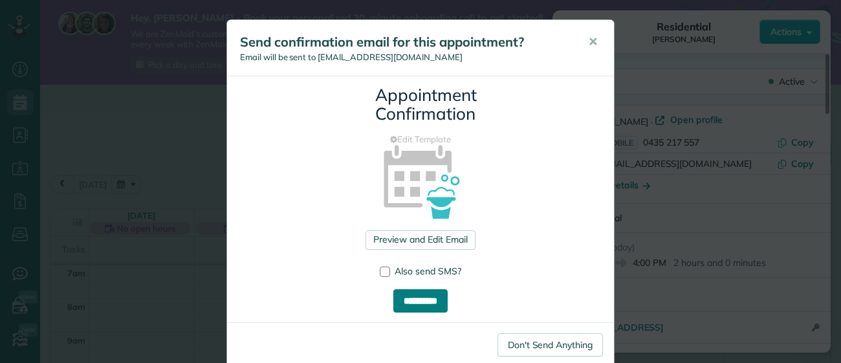
scroll to position [39, 0]
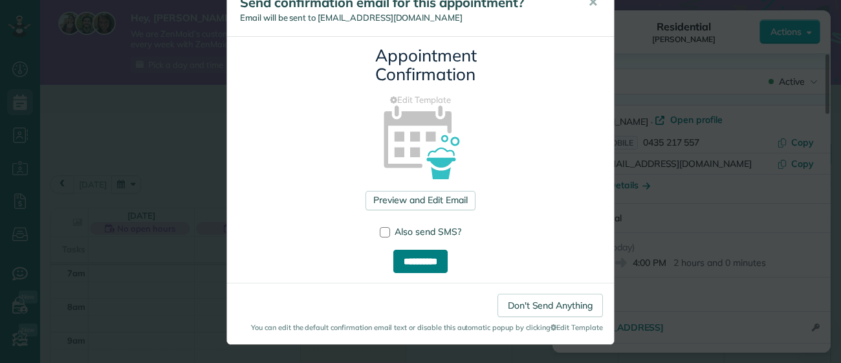
click at [441, 270] on input "**********" at bounding box center [420, 261] width 54 height 23
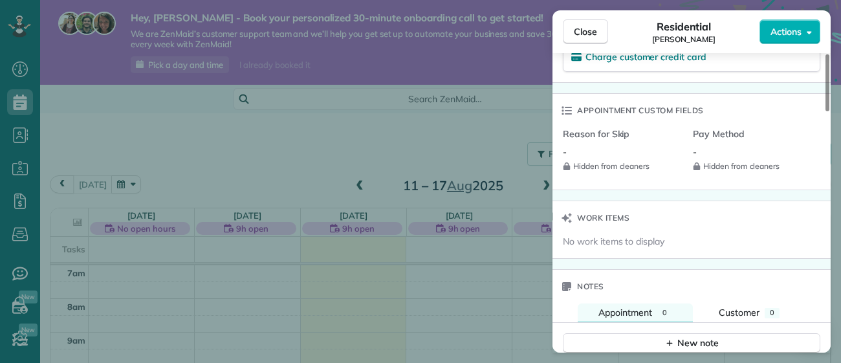
scroll to position [0, 0]
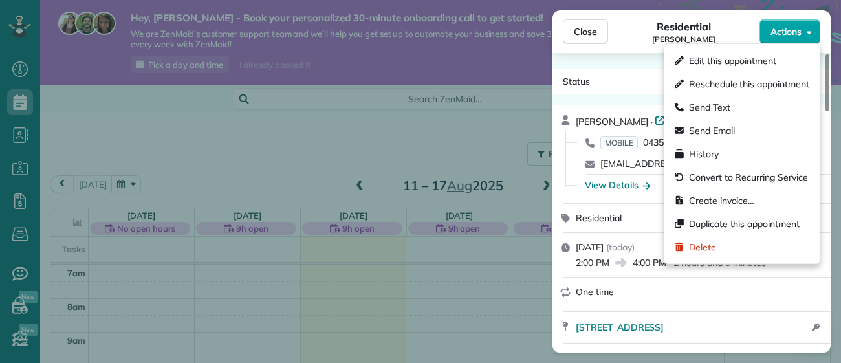
click at [798, 0] on div "Close Residential kianna fitch Actions Status Active kianna fitch · Open profil…" at bounding box center [420, 0] width 841 height 0
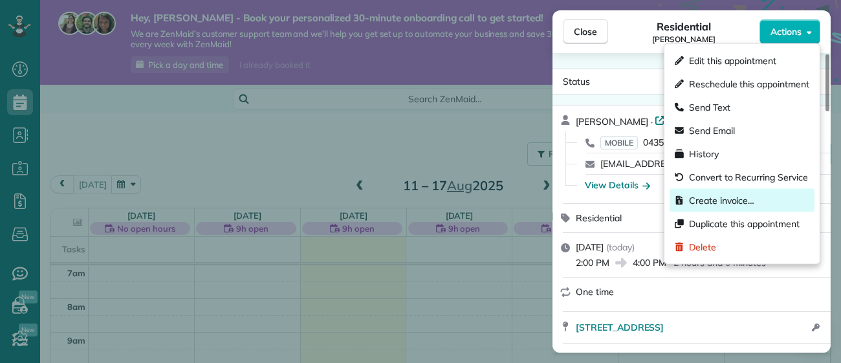
click at [713, 203] on span "Create invoice…" at bounding box center [721, 200] width 65 height 13
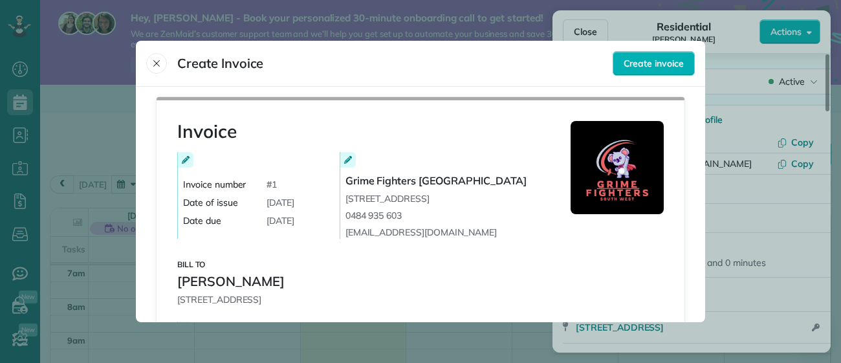
scroll to position [18, 0]
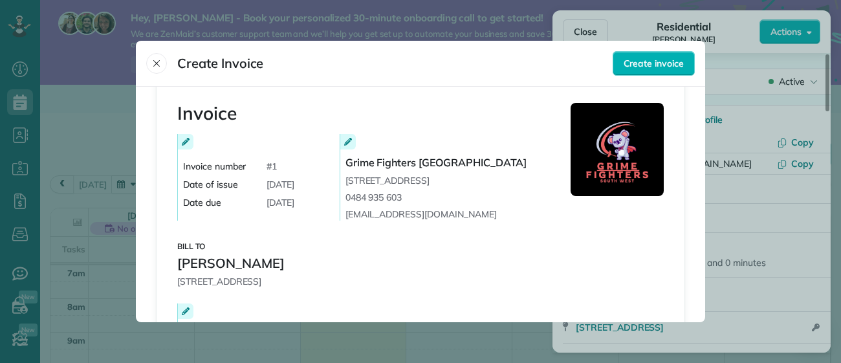
click at [346, 135] on div at bounding box center [348, 142] width 16 height 16
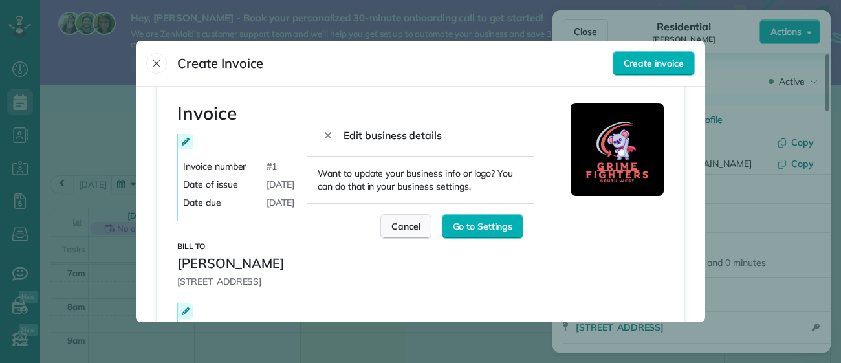
click at [406, 225] on span "Cancel" at bounding box center [405, 226] width 29 height 13
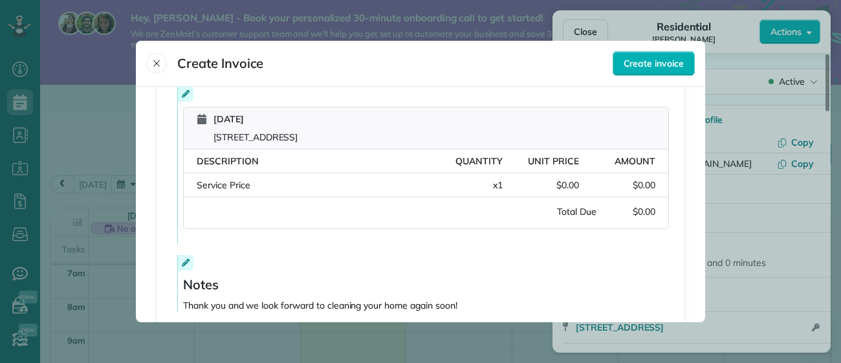
scroll to position [238, 0]
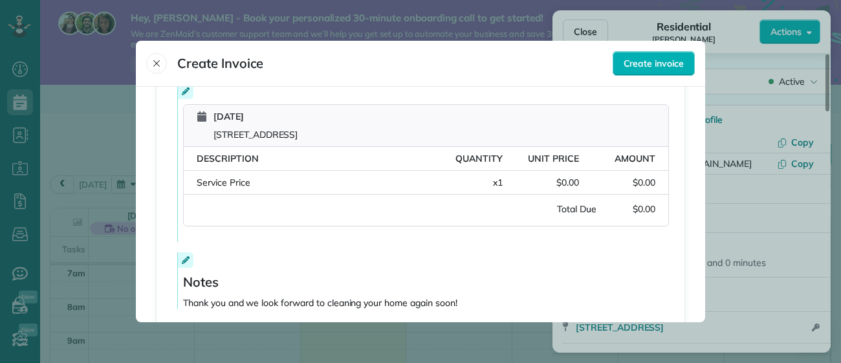
click at [184, 96] on div at bounding box center [186, 91] width 16 height 16
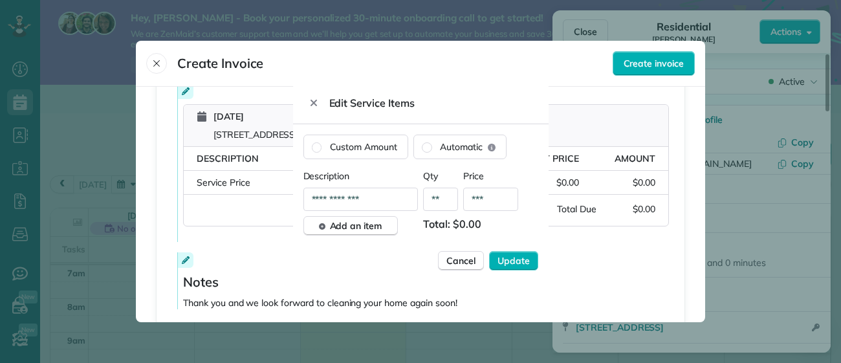
click at [383, 206] on div "**********" at bounding box center [360, 199] width 115 height 23
type div "**********"
click at [501, 201] on div "***" at bounding box center [490, 199] width 55 height 23
type div "****"
click at [508, 264] on span "Update" at bounding box center [514, 260] width 32 height 13
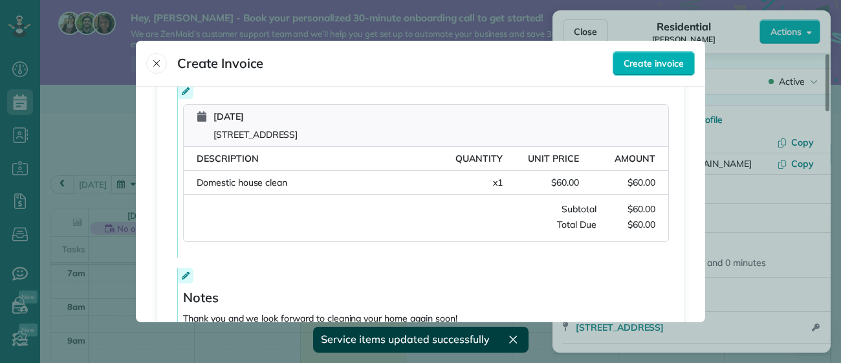
scroll to position [319, 0]
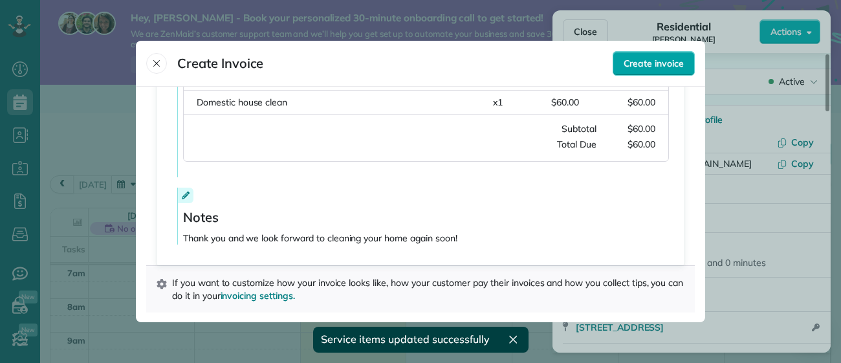
click at [651, 65] on span "Create invoice" at bounding box center [654, 63] width 60 height 13
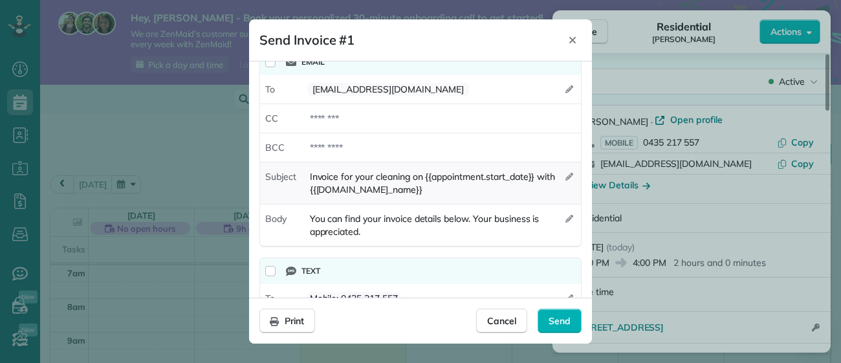
scroll to position [101, 0]
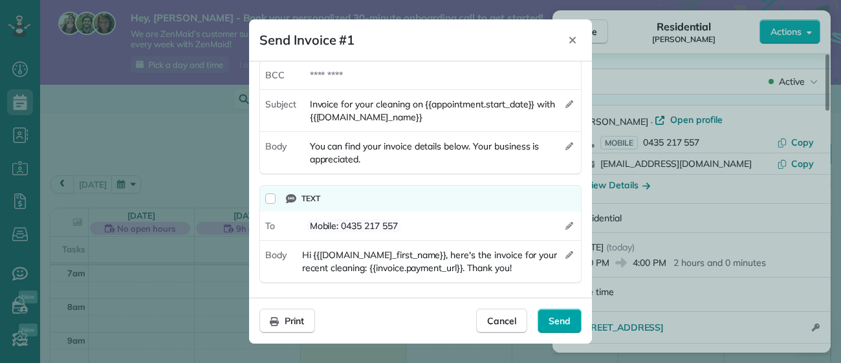
click at [564, 325] on span "Send" at bounding box center [560, 320] width 22 height 13
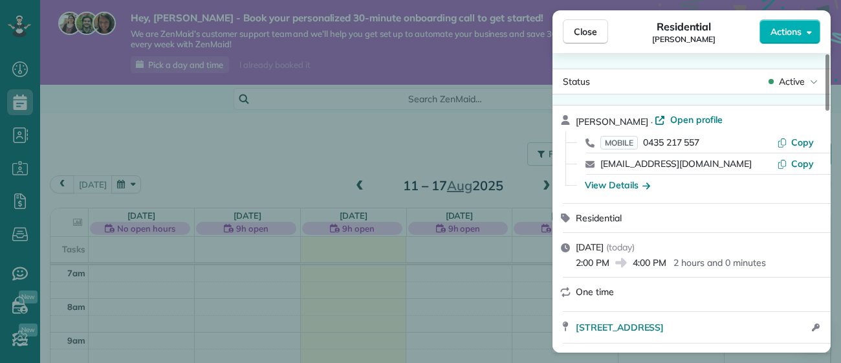
click at [16, 338] on div "Close Residential kianna fitch Actions Status Active kianna fitch · Open profil…" at bounding box center [420, 181] width 841 height 363
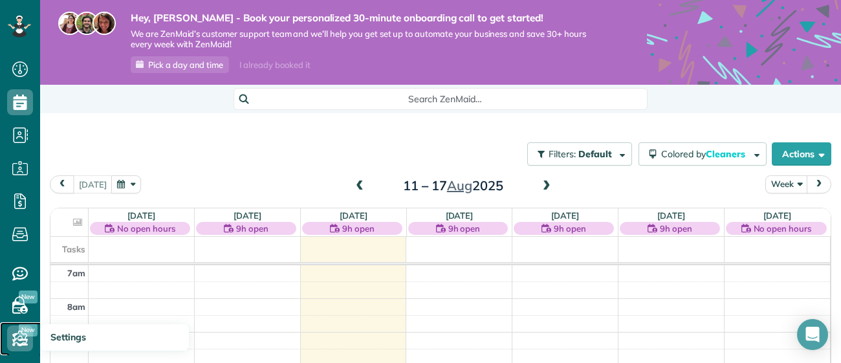
click at [21, 340] on use at bounding box center [20, 339] width 15 height 16
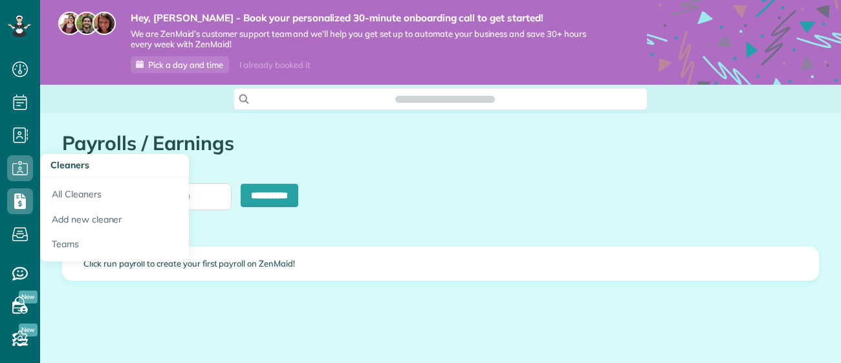
scroll to position [5, 5]
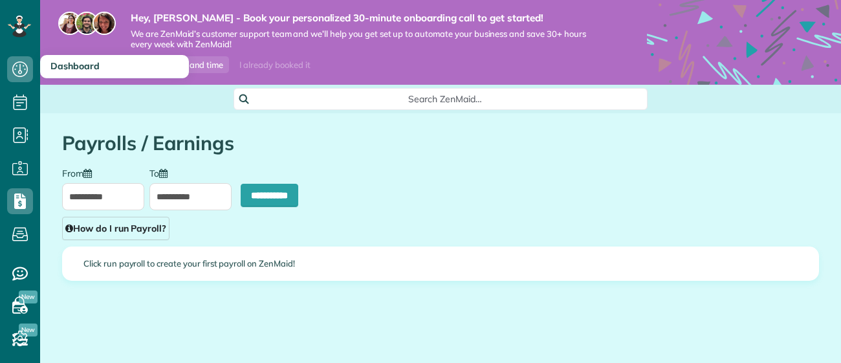
type input "**********"
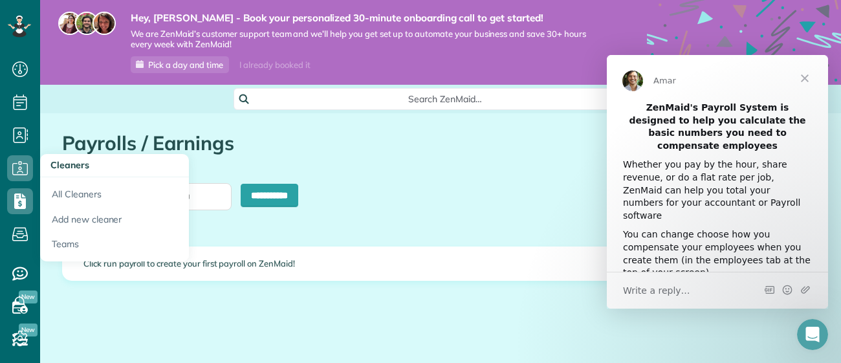
scroll to position [0, 0]
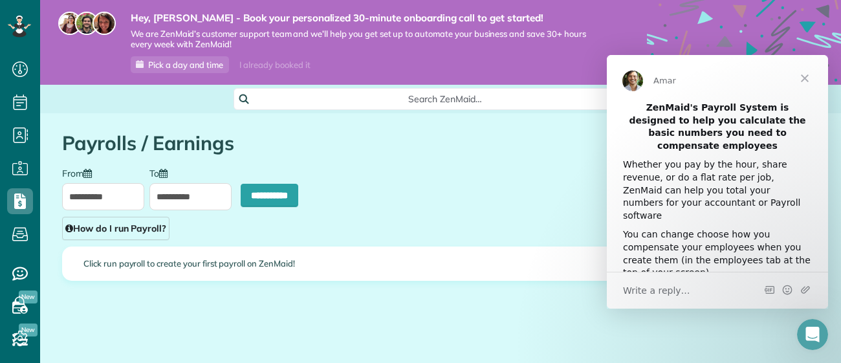
click at [807, 78] on span "Close" at bounding box center [805, 78] width 47 height 47
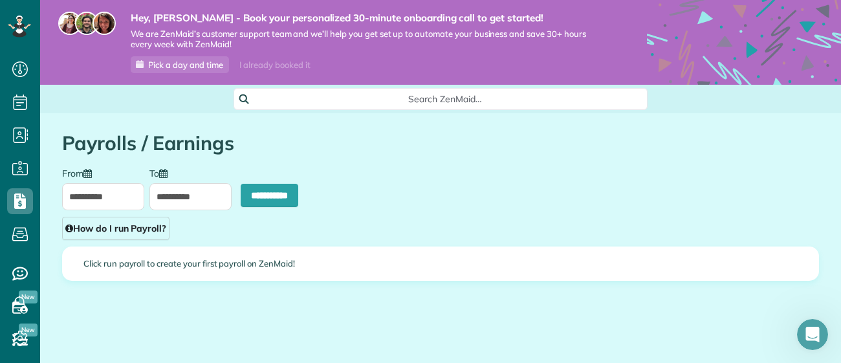
click at [816, 338] on icon "Open Intercom Messenger" at bounding box center [812, 334] width 21 height 21
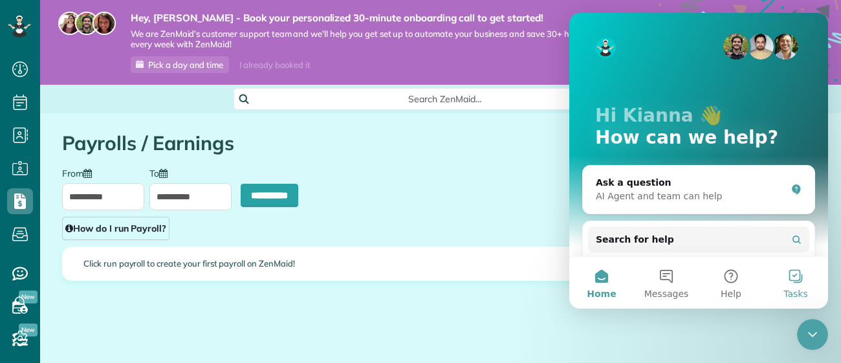
click at [791, 275] on button "Tasks" at bounding box center [795, 283] width 65 height 52
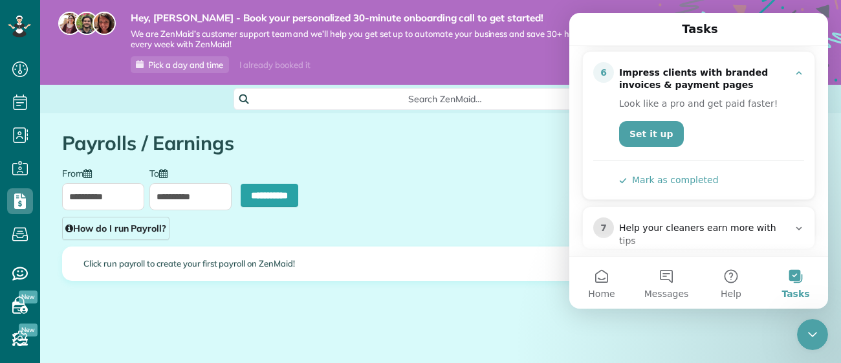
scroll to position [404, 0]
click at [658, 177] on button "Mark as completed" at bounding box center [669, 180] width 100 height 14
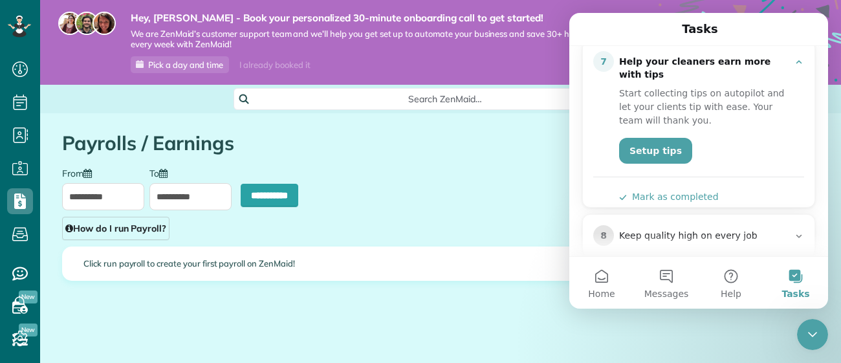
scroll to position [473, 0]
click at [681, 189] on button "Mark as completed" at bounding box center [669, 196] width 100 height 14
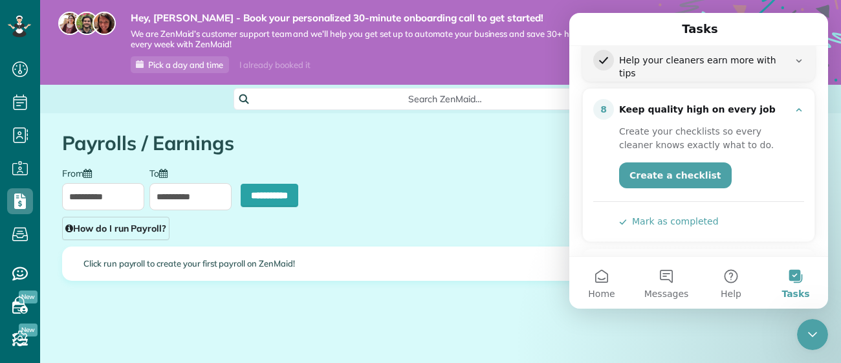
scroll to position [491, 0]
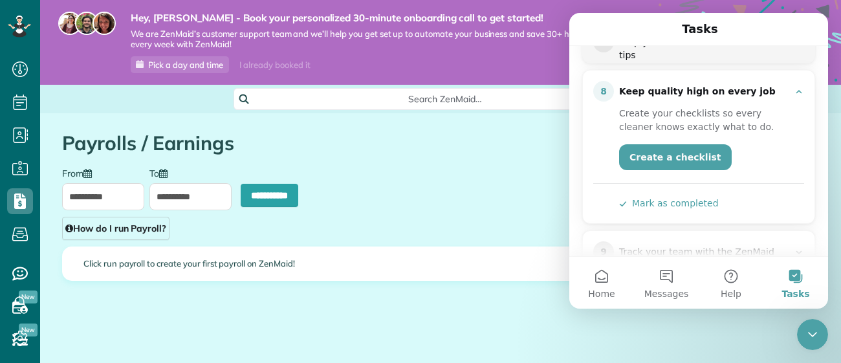
click at [684, 198] on button "Mark as completed" at bounding box center [669, 204] width 100 height 14
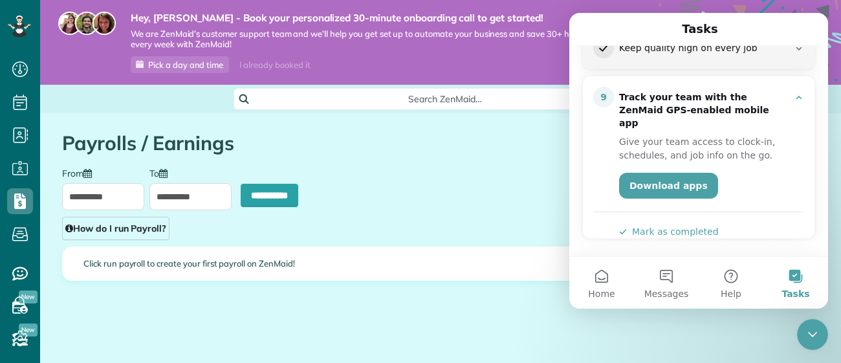
click at [684, 225] on button "Mark as completed" at bounding box center [669, 232] width 100 height 14
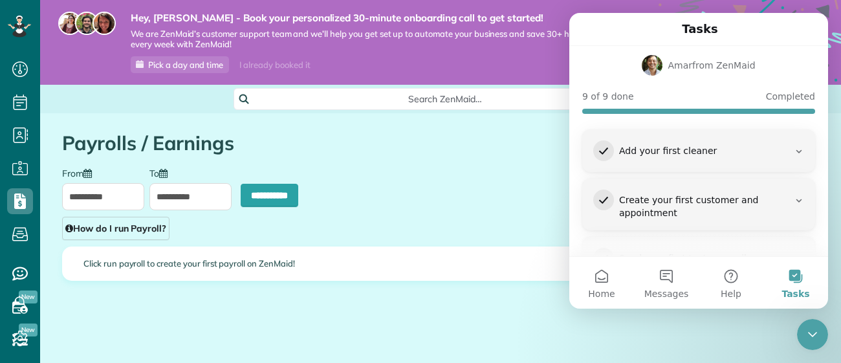
scroll to position [60, 0]
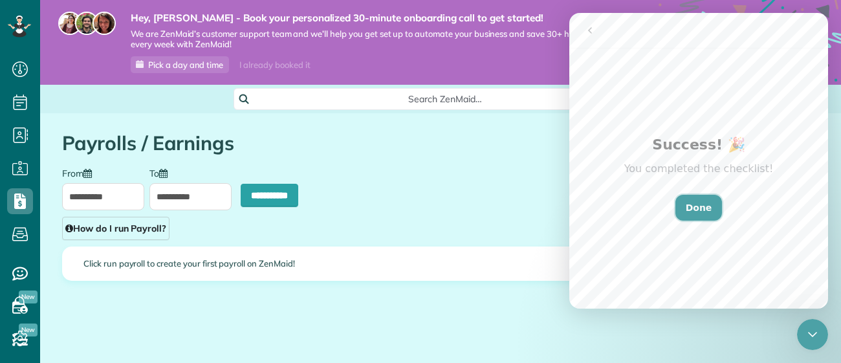
click at [708, 210] on button "Done" at bounding box center [698, 208] width 47 height 26
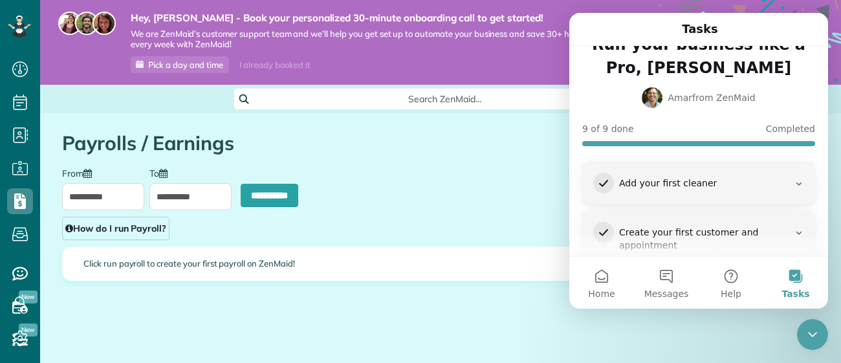
scroll to position [28, 0]
click at [667, 274] on button "Messages" at bounding box center [666, 283] width 65 height 52
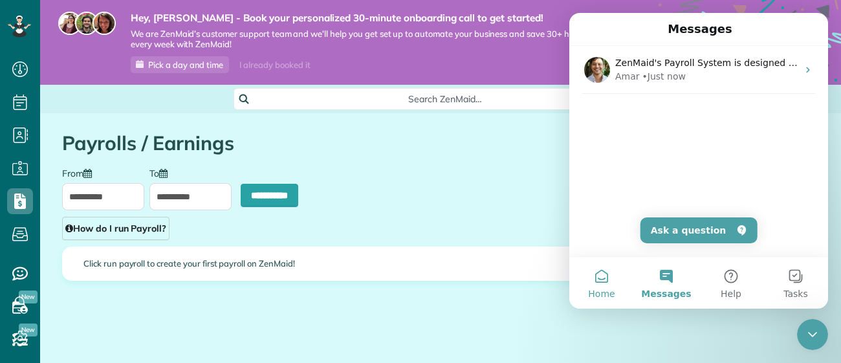
click at [613, 284] on button "Home" at bounding box center [601, 283] width 65 height 52
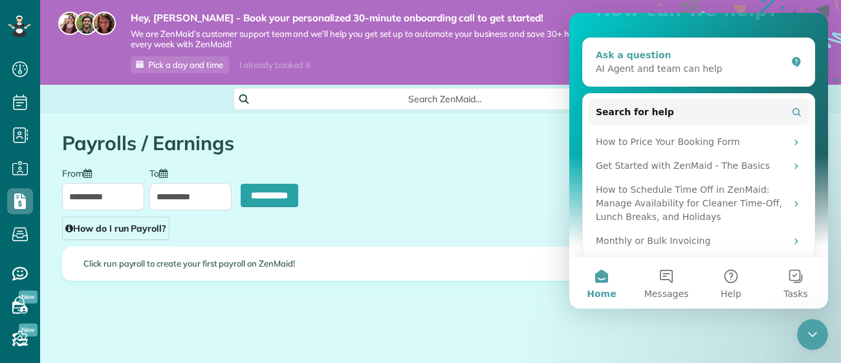
scroll to position [135, 0]
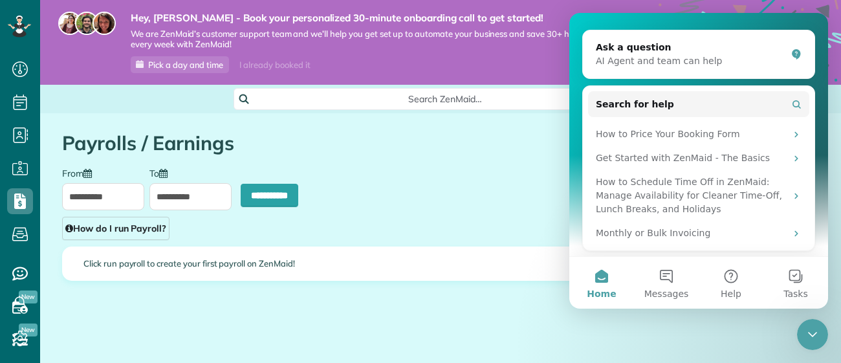
click at [222, 133] on h1 "Payrolls / Earnings" at bounding box center [440, 143] width 757 height 21
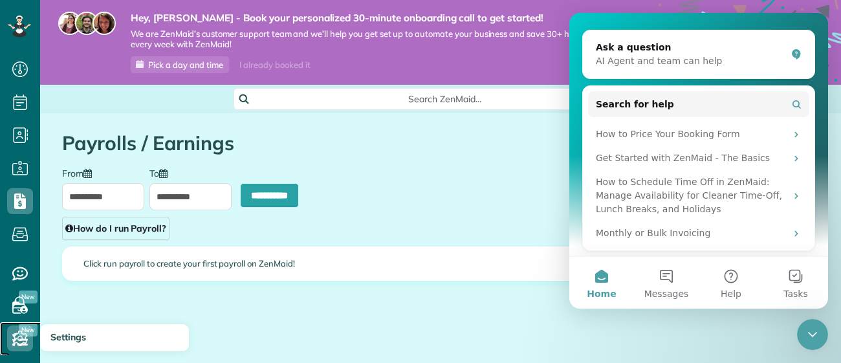
click at [28, 341] on icon at bounding box center [20, 338] width 26 height 26
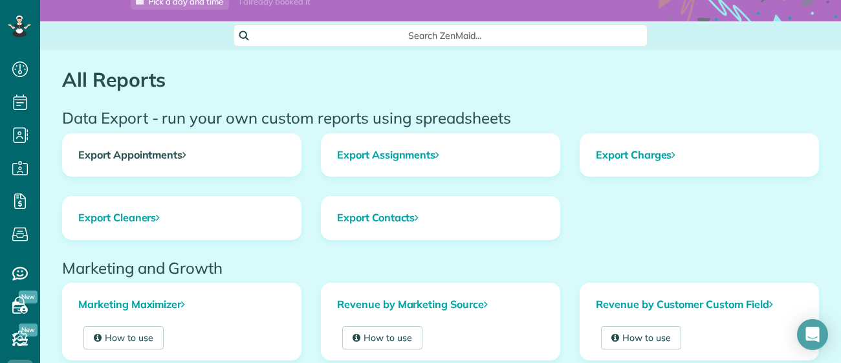
scroll to position [74, 0]
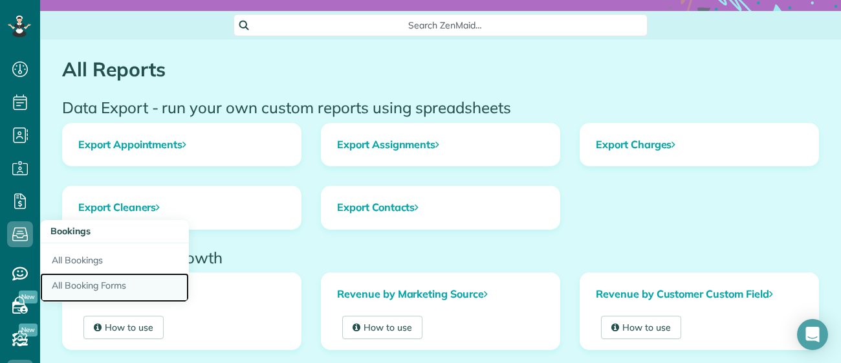
click at [67, 280] on link "All Booking Forms" at bounding box center [114, 288] width 149 height 30
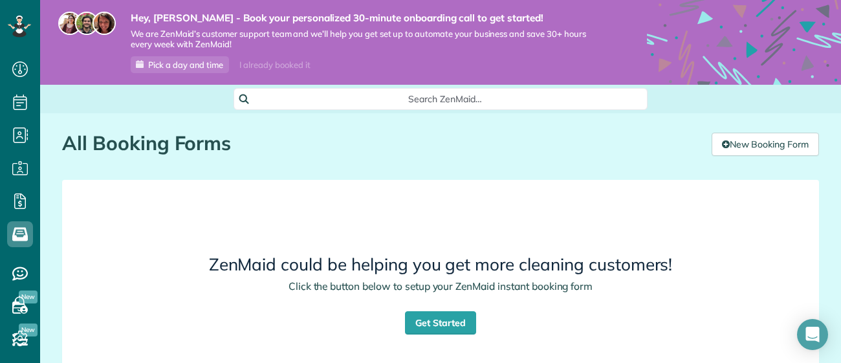
scroll to position [73, 0]
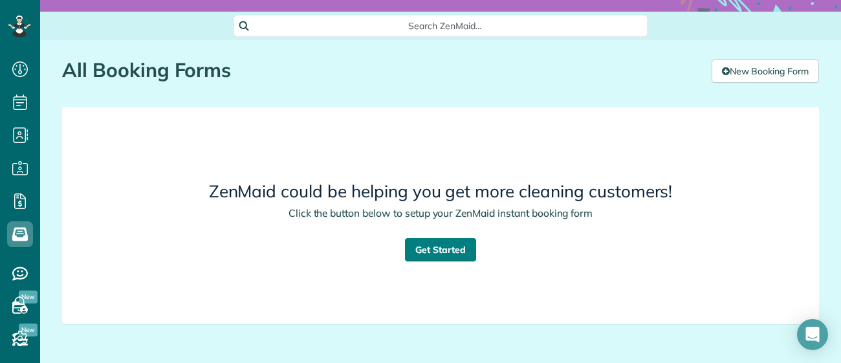
click at [444, 248] on link "Get Started" at bounding box center [440, 249] width 71 height 23
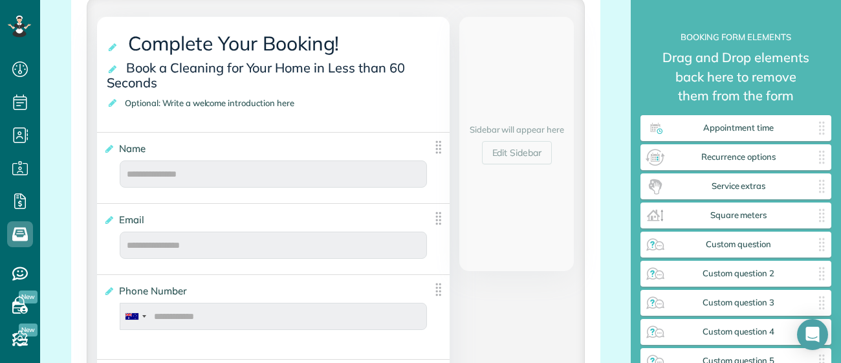
scroll to position [301, 0]
click at [221, 69] on span "Book a Cleaning for Your Home in Less than 60 Seconds" at bounding box center [256, 74] width 298 height 38
click at [117, 67] on icon at bounding box center [113, 67] width 13 height 9
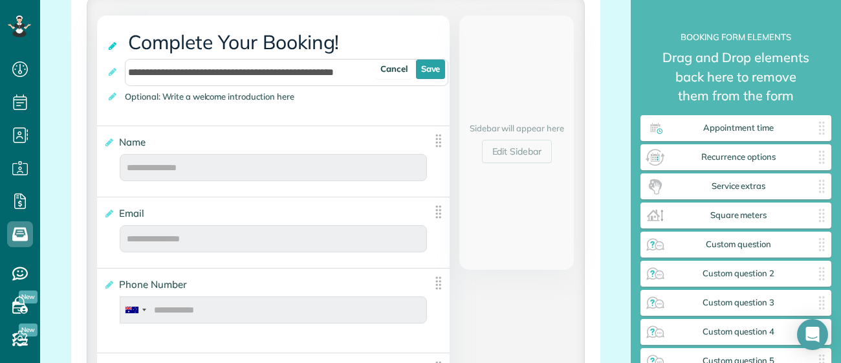
click at [116, 49] on icon at bounding box center [113, 45] width 13 height 9
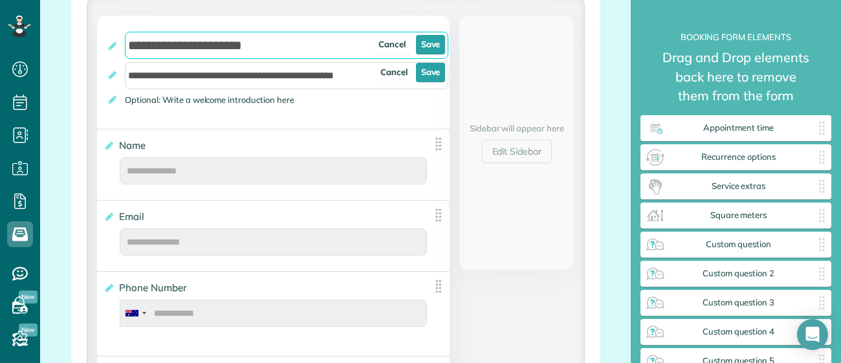
click at [164, 48] on input "**********" at bounding box center [287, 45] width 324 height 27
type input "**********"
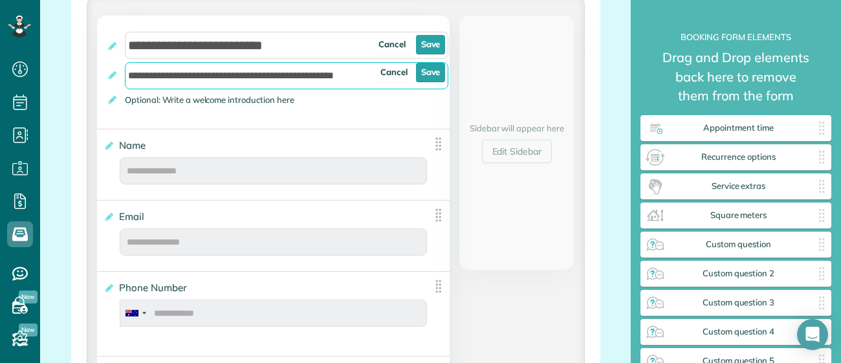
click at [160, 84] on input "**********" at bounding box center [287, 75] width 324 height 27
click at [140, 81] on input "**********" at bounding box center [287, 75] width 324 height 27
click at [197, 80] on input "**********" at bounding box center [287, 75] width 324 height 27
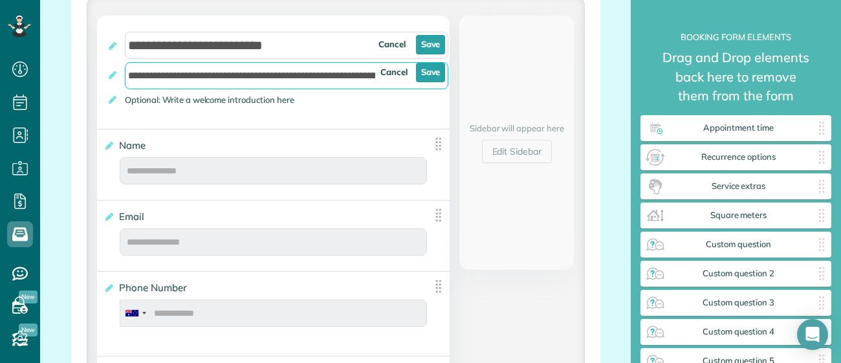
click at [216, 78] on input "**********" at bounding box center [287, 75] width 324 height 27
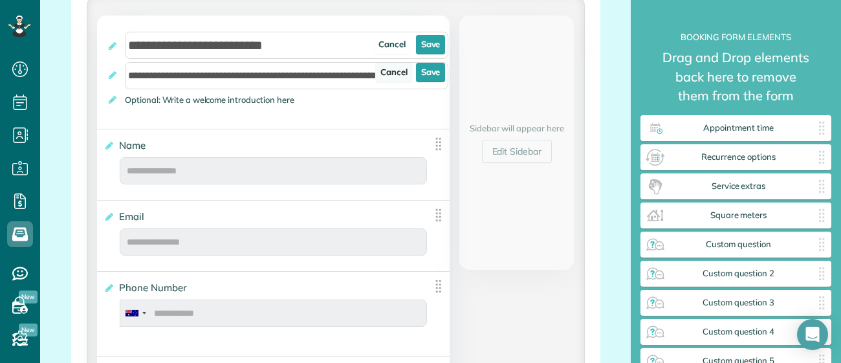
click at [399, 73] on link "Cancel" at bounding box center [394, 72] width 38 height 19
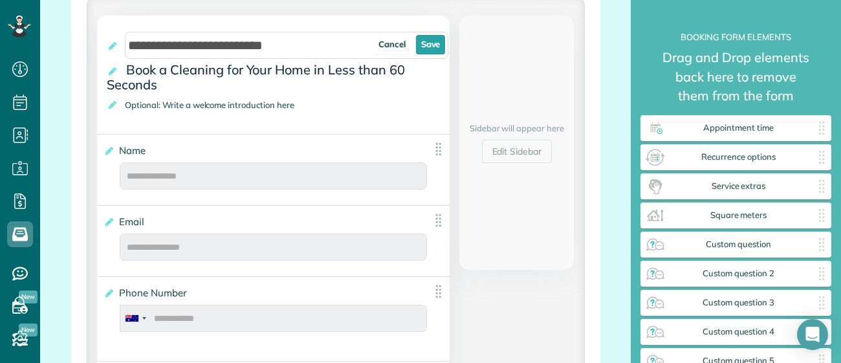
click at [386, 75] on span "Book a Cleaning for Your Home in Less than 60 Seconds" at bounding box center [256, 77] width 298 height 38
click at [429, 40] on link "Save" at bounding box center [431, 44] width 30 height 19
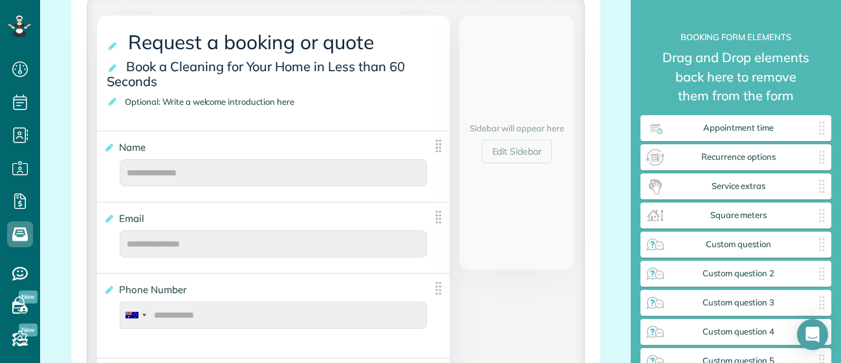
click at [379, 57] on span "Book a Cleaning for Your Home in Less than 60 Seconds" at bounding box center [256, 74] width 298 height 38
click at [111, 69] on icon at bounding box center [113, 67] width 13 height 9
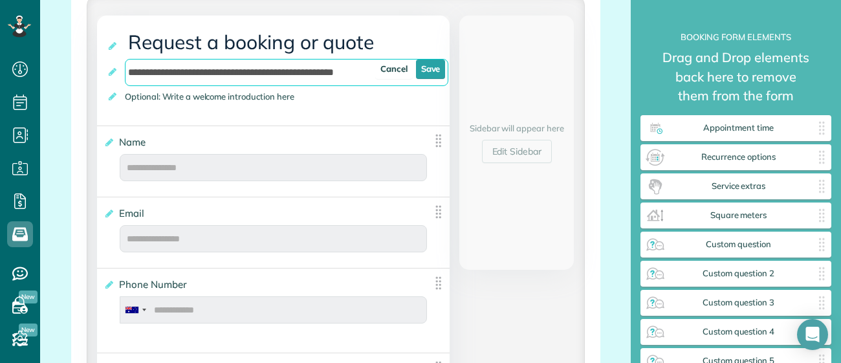
click at [248, 82] on input "**********" at bounding box center [287, 72] width 324 height 27
type input "*"
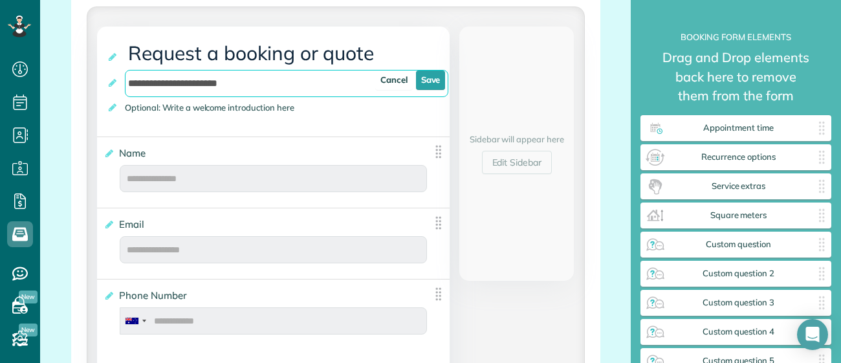
scroll to position [290, 0]
type input "**********"
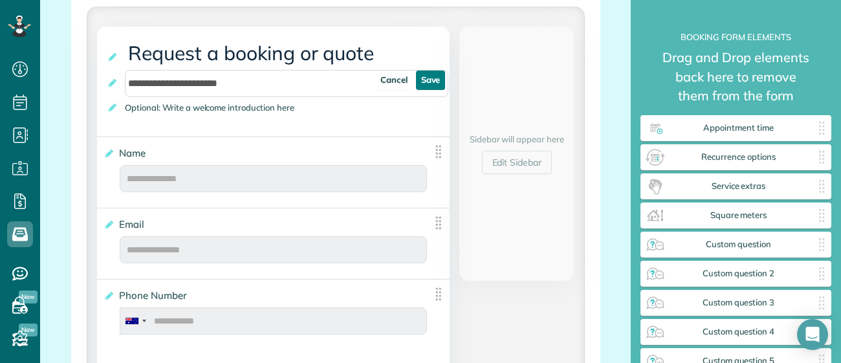
click at [424, 80] on link "Save" at bounding box center [431, 80] width 30 height 19
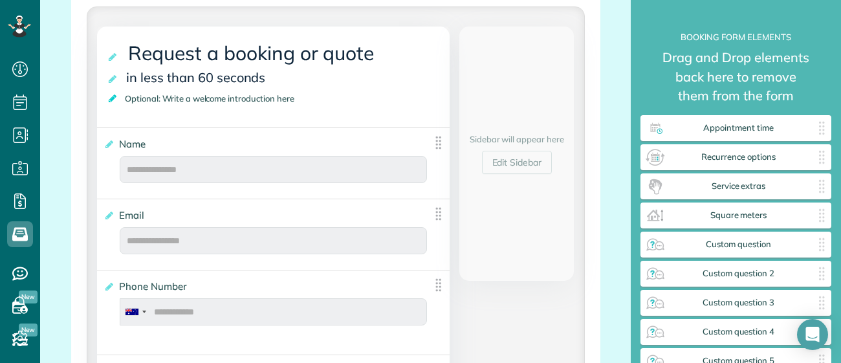
click at [113, 102] on icon at bounding box center [113, 98] width 13 height 9
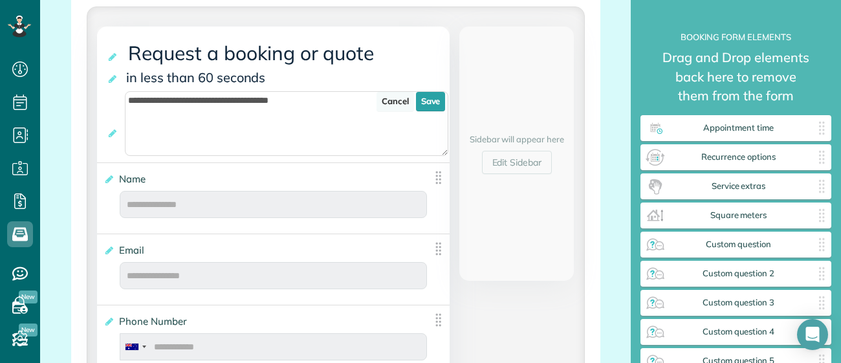
click at [397, 106] on link "Cancel" at bounding box center [396, 101] width 38 height 19
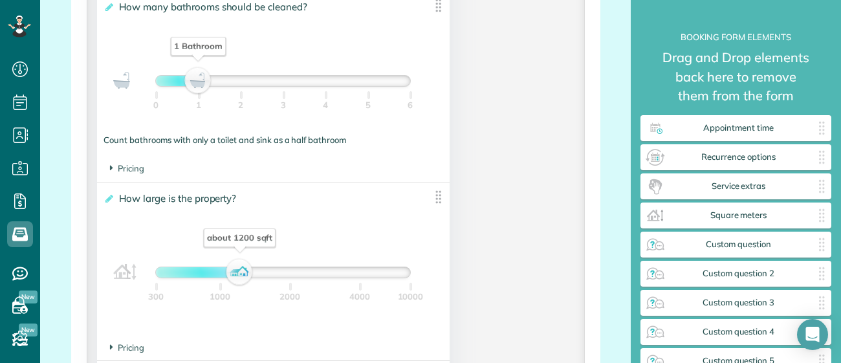
scroll to position [1136, 0]
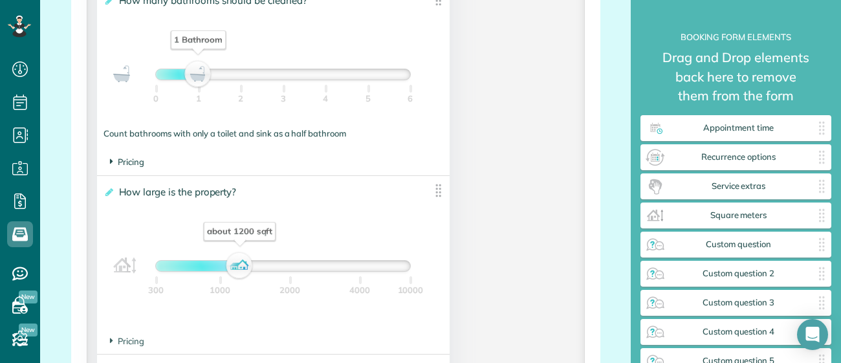
click at [130, 165] on span "Pricing" at bounding box center [127, 162] width 34 height 10
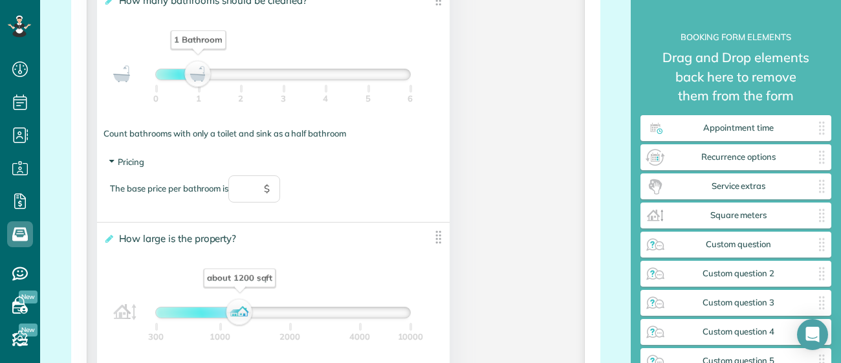
click at [130, 165] on span "Pricing" at bounding box center [127, 162] width 34 height 10
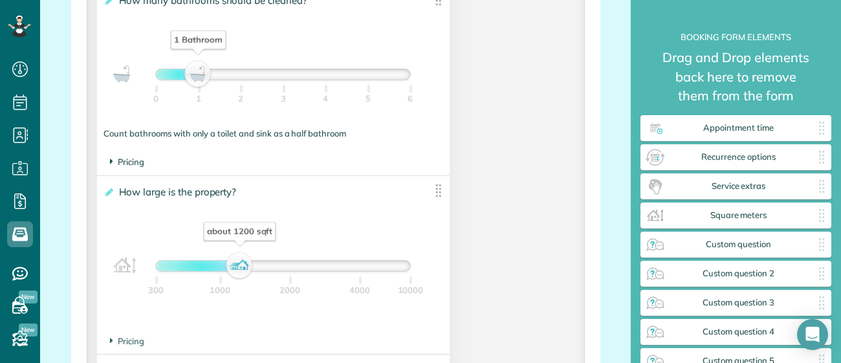
click at [130, 165] on span "Pricing" at bounding box center [127, 162] width 34 height 10
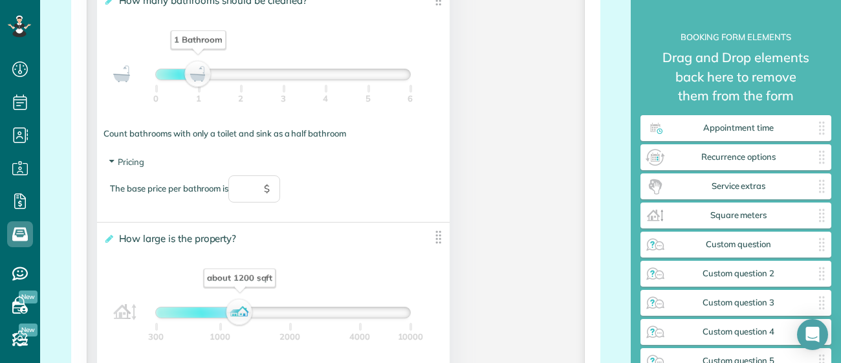
click at [162, 135] on div "Count bathrooms with only a toilet and sink as a half bathroom" at bounding box center [274, 133] width 340 height 12
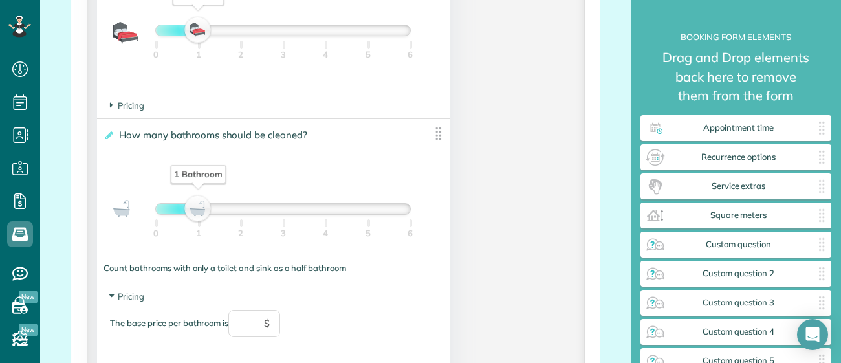
scroll to position [1004, 0]
click at [439, 137] on img at bounding box center [438, 132] width 16 height 16
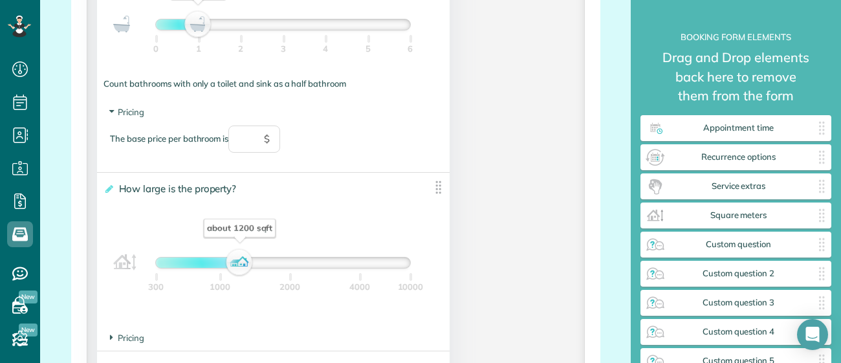
scroll to position [1187, 0]
click at [118, 115] on span "Pricing" at bounding box center [127, 111] width 34 height 10
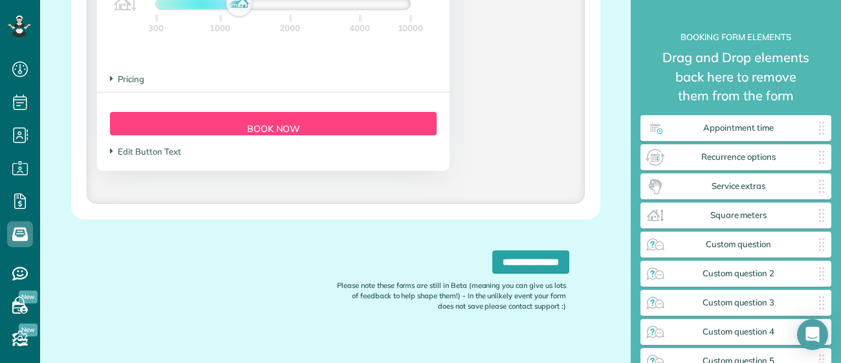
scroll to position [1417, 0]
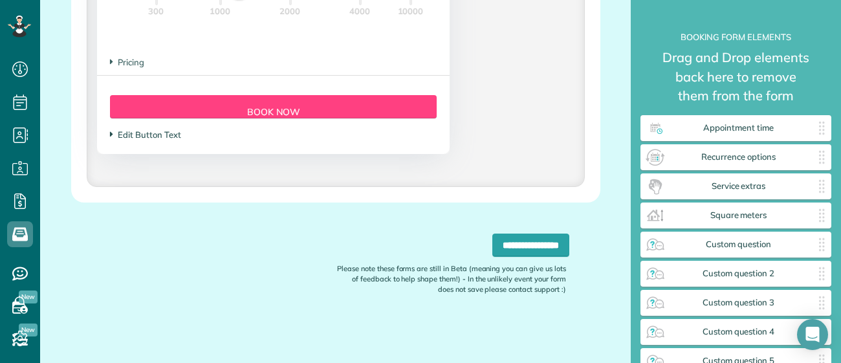
click at [126, 134] on span "Edit Button Text" at bounding box center [145, 134] width 71 height 10
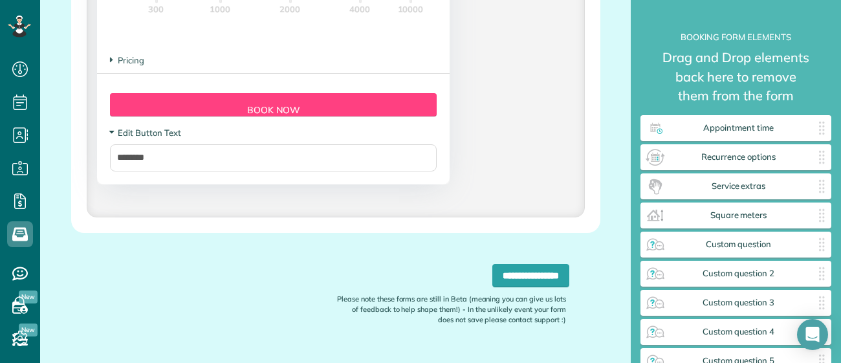
click at [126, 134] on span "Edit Button Text" at bounding box center [145, 132] width 71 height 10
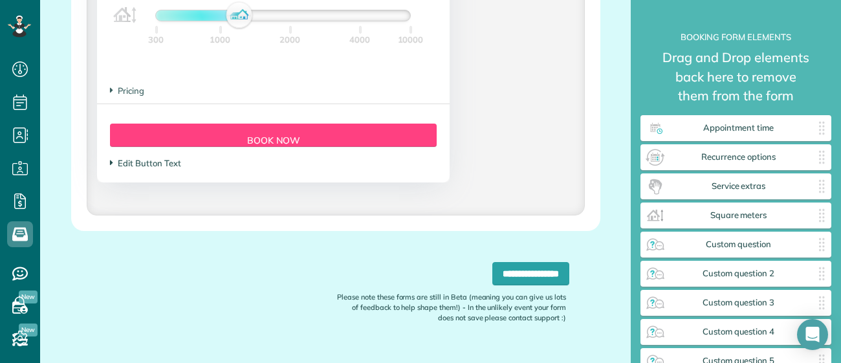
scroll to position [1388, 0]
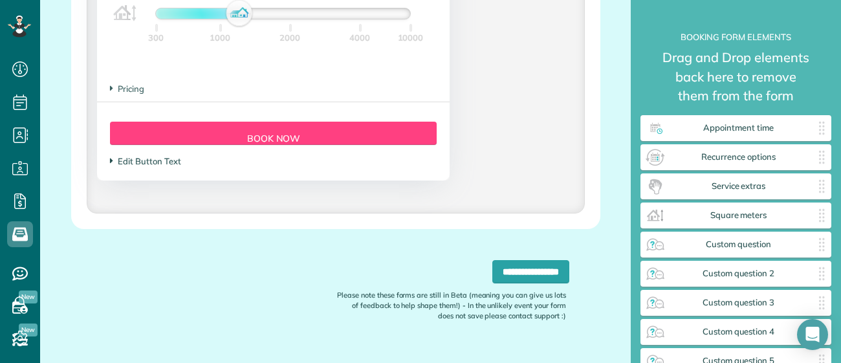
click at [146, 166] on span "Edit Button Text" at bounding box center [145, 161] width 71 height 10
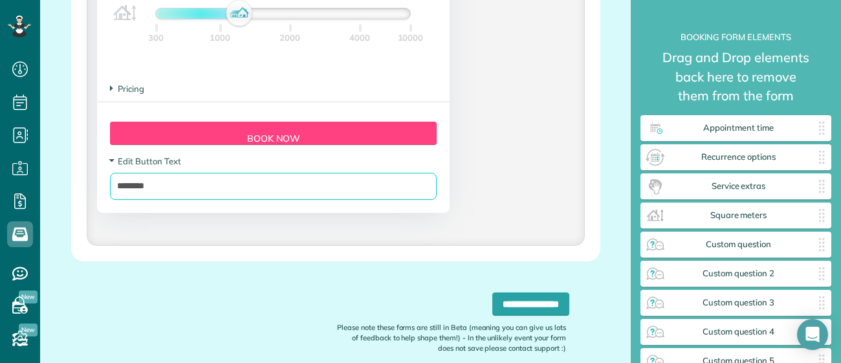
click at [133, 189] on input "********" at bounding box center [273, 186] width 327 height 27
type input "**********"
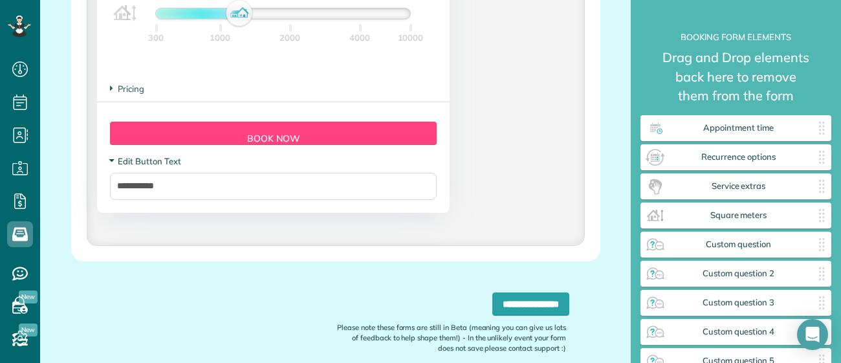
click at [122, 165] on span "Edit Button Text" at bounding box center [145, 161] width 71 height 10
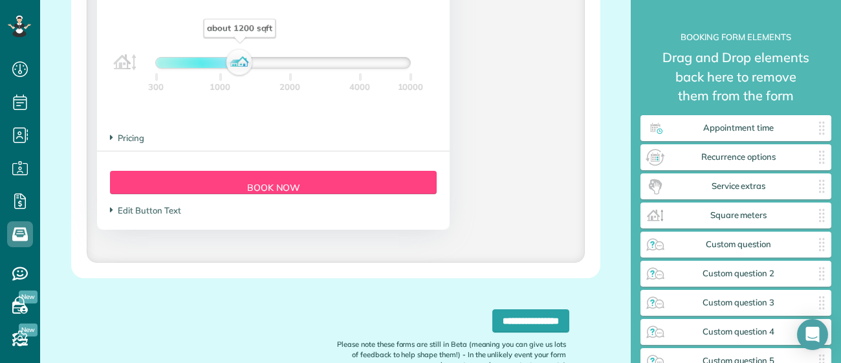
scroll to position [1339, 0]
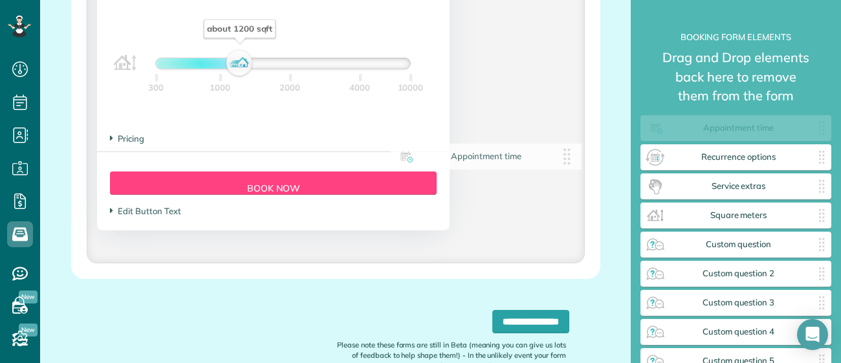
drag, startPoint x: 688, startPoint y: 137, endPoint x: 342, endPoint y: 171, distance: 347.3
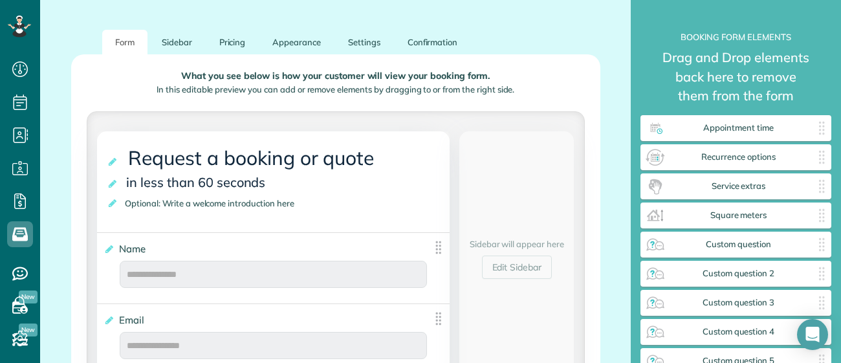
scroll to position [184, 0]
click at [242, 187] on span "in less than 60 seconds" at bounding box center [198, 183] width 151 height 23
click at [155, 179] on span "in less than 60 seconds" at bounding box center [198, 183] width 151 height 23
click at [168, 182] on span "in less than 60 seconds" at bounding box center [198, 183] width 151 height 23
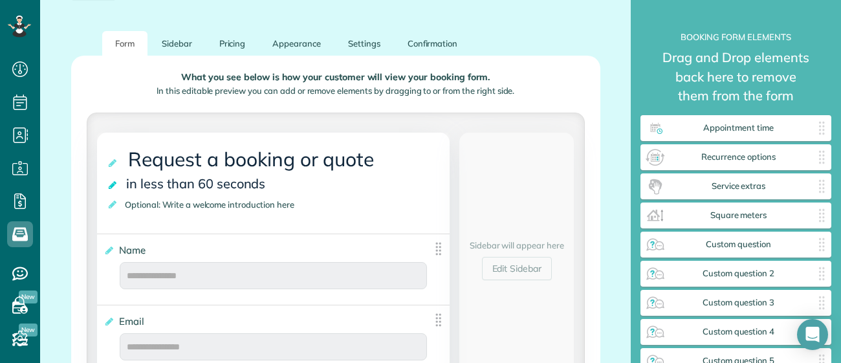
click at [112, 184] on icon at bounding box center [113, 185] width 13 height 9
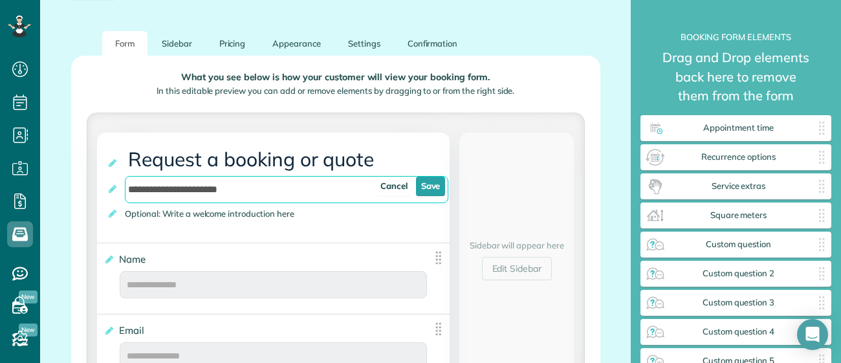
click at [298, 184] on input "**********" at bounding box center [287, 189] width 324 height 27
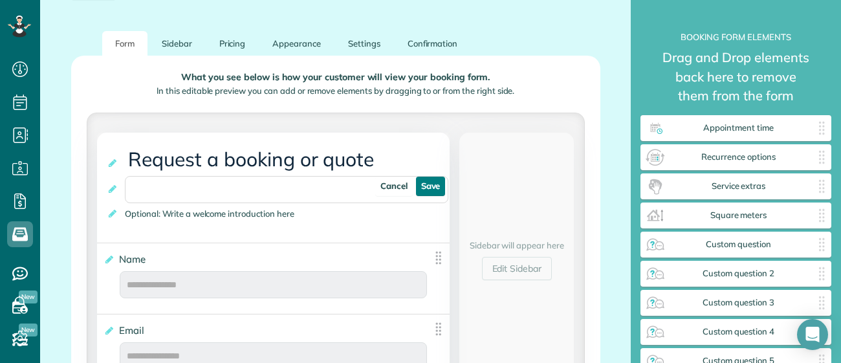
click at [435, 190] on link "Save" at bounding box center [431, 186] width 30 height 19
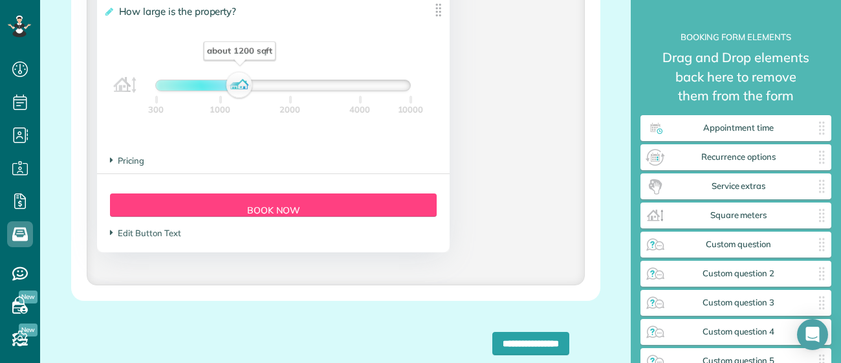
scroll to position [1327, 0]
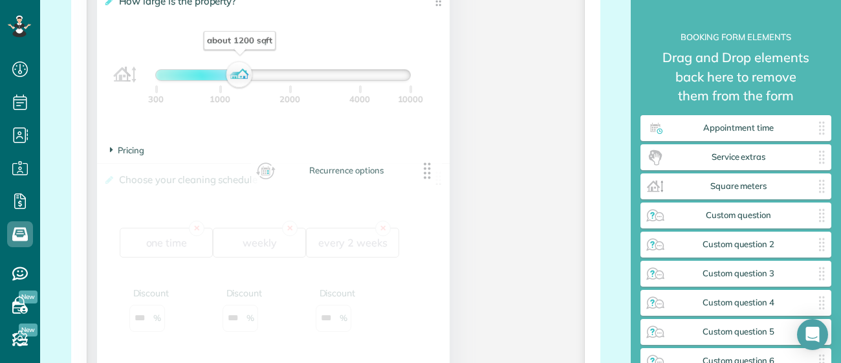
drag, startPoint x: 717, startPoint y: 160, endPoint x: 314, endPoint y: 171, distance: 402.6
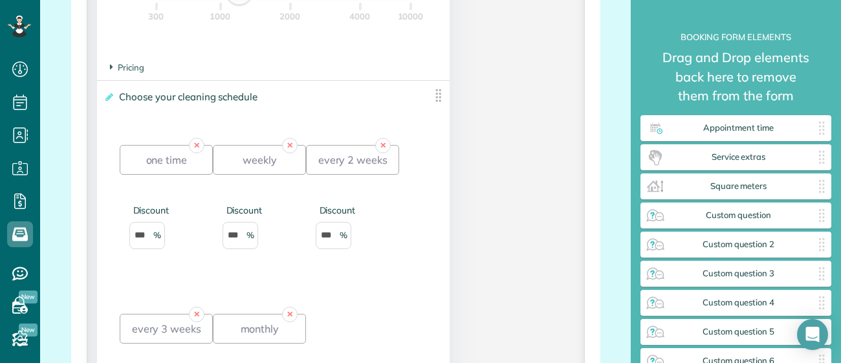
scroll to position [1405, 0]
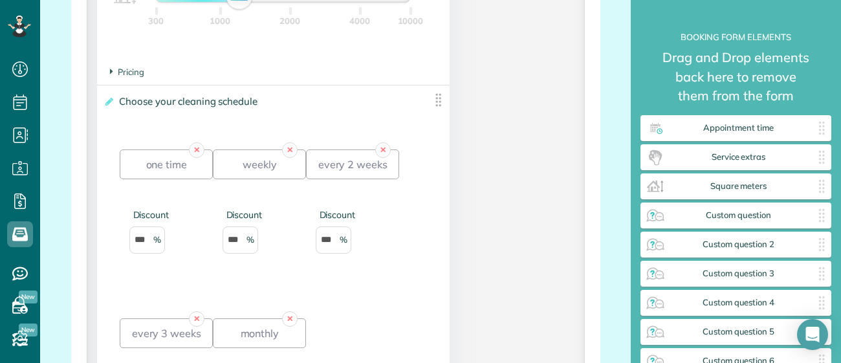
click at [435, 103] on img at bounding box center [438, 100] width 16 height 16
click at [106, 98] on icon at bounding box center [109, 101] width 10 height 9
click at [0, 0] on input "**********" at bounding box center [0, 0] width 0 height 0
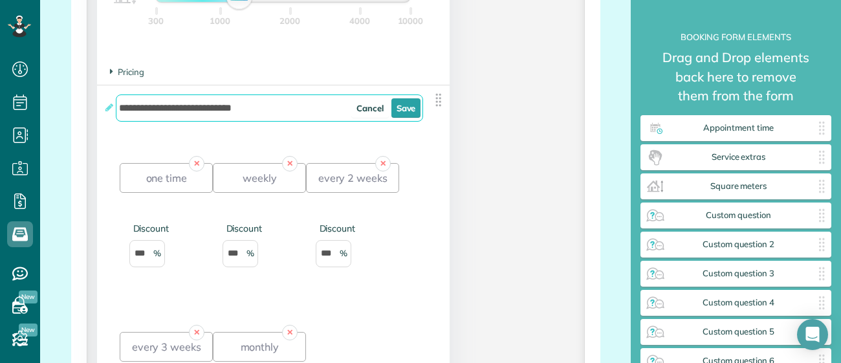
click at [347, 103] on input "**********" at bounding box center [269, 107] width 307 height 27
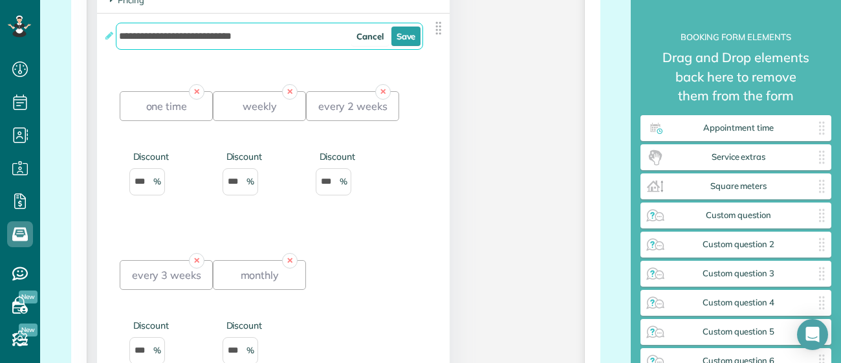
scroll to position [1476, 0]
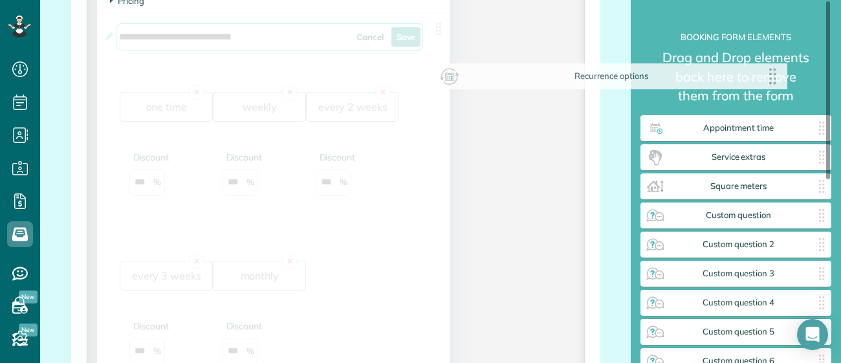
drag, startPoint x: 442, startPoint y: 31, endPoint x: 786, endPoint y: 79, distance: 347.5
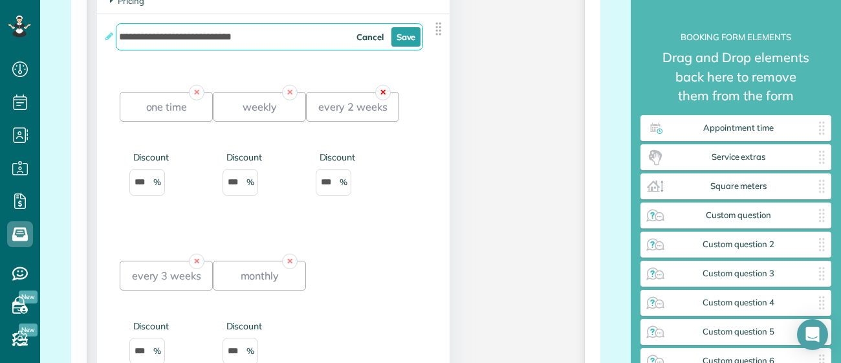
click at [383, 100] on link "✕" at bounding box center [383, 93] width 16 height 16
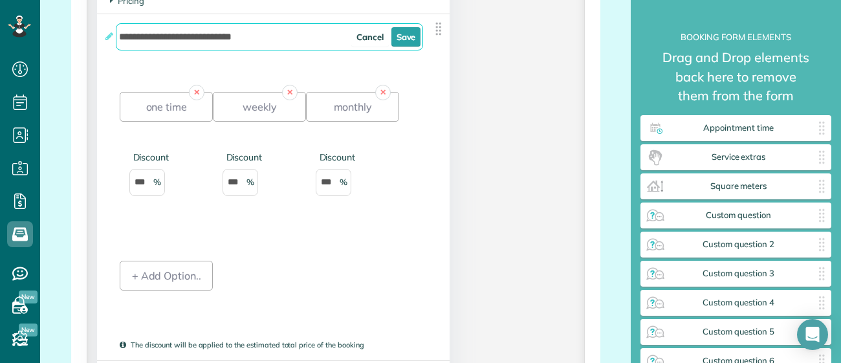
click at [383, 100] on link "✕" at bounding box center [383, 93] width 16 height 16
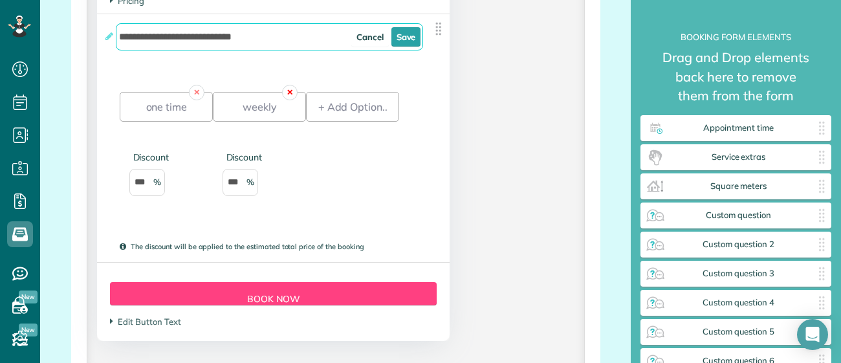
click at [283, 91] on link "✕" at bounding box center [290, 93] width 16 height 16
click at [196, 96] on link "✕" at bounding box center [197, 93] width 16 height 16
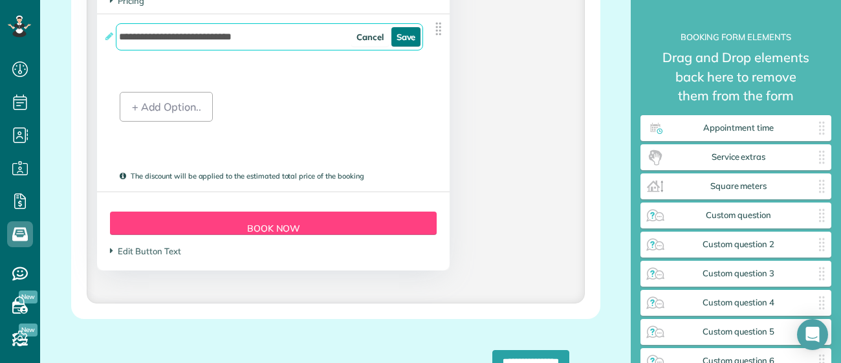
click at [408, 39] on link "Save" at bounding box center [406, 36] width 30 height 19
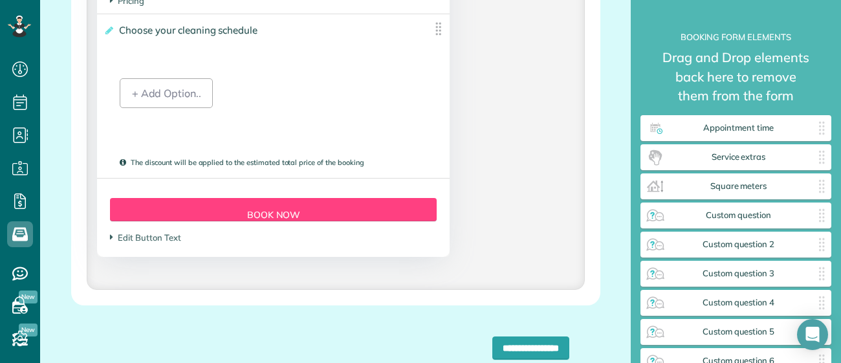
click at [441, 28] on img at bounding box center [438, 29] width 16 height 16
click at [113, 31] on label "**********" at bounding box center [264, 30] width 320 height 13
click at [0, 0] on input "**********" at bounding box center [0, 0] width 0 height 0
click at [109, 34] on icon at bounding box center [109, 30] width 10 height 9
click at [0, 0] on input "**********" at bounding box center [0, 0] width 0 height 0
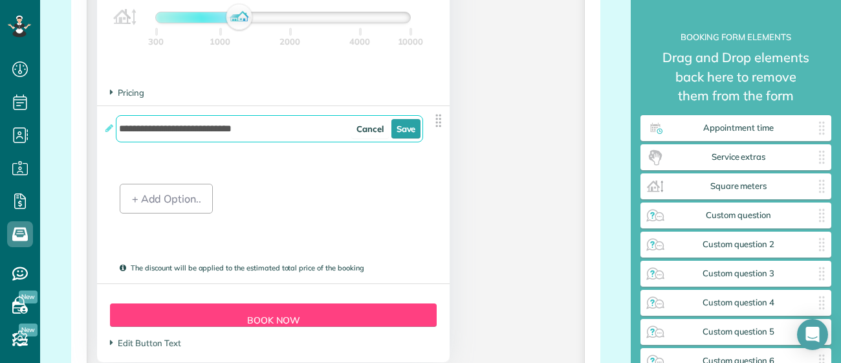
scroll to position [1390, 0]
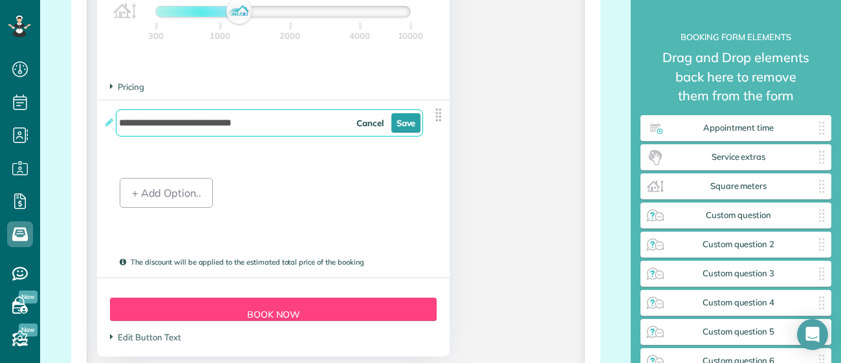
click at [437, 118] on img at bounding box center [438, 115] width 16 height 16
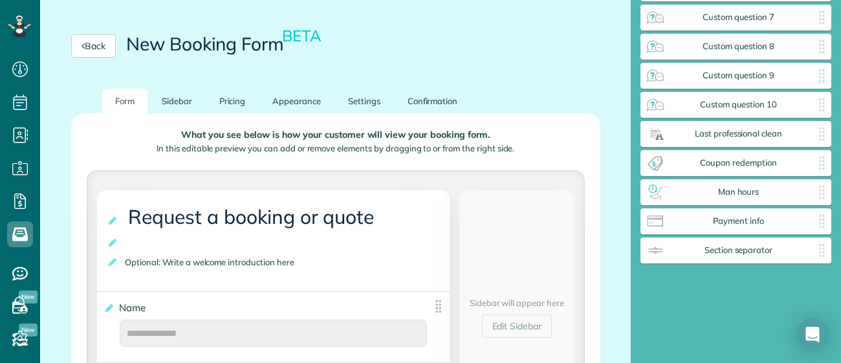
scroll to position [112, 0]
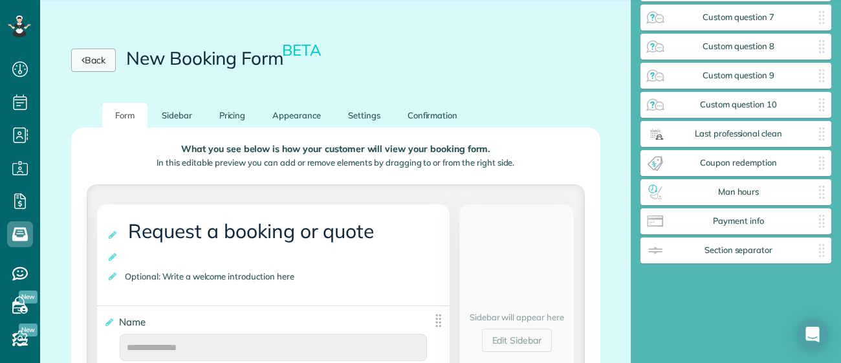
click at [104, 72] on link "Back" at bounding box center [93, 60] width 45 height 23
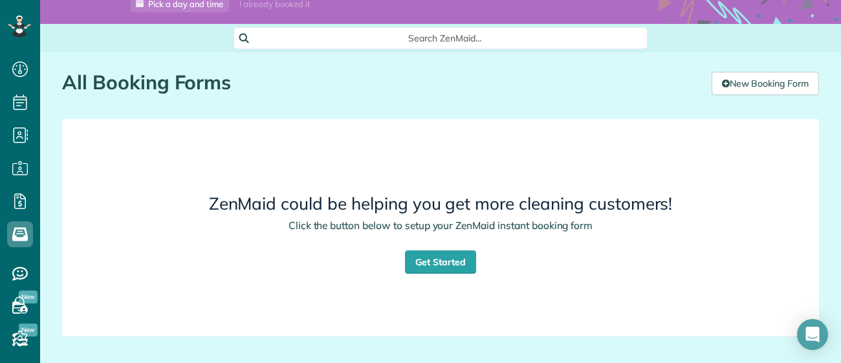
scroll to position [63, 0]
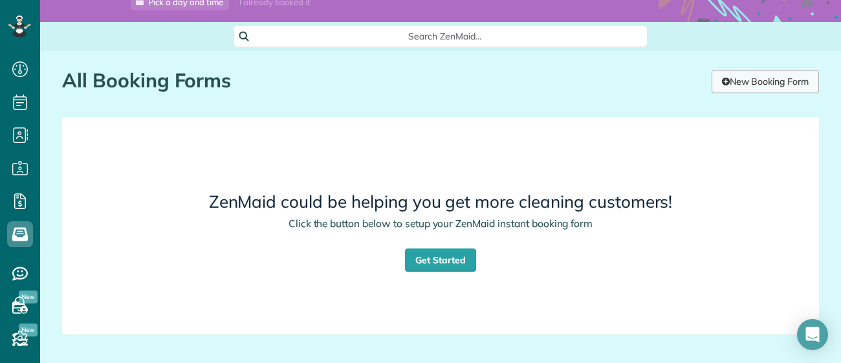
click at [743, 88] on link "New Booking Form" at bounding box center [765, 81] width 107 height 23
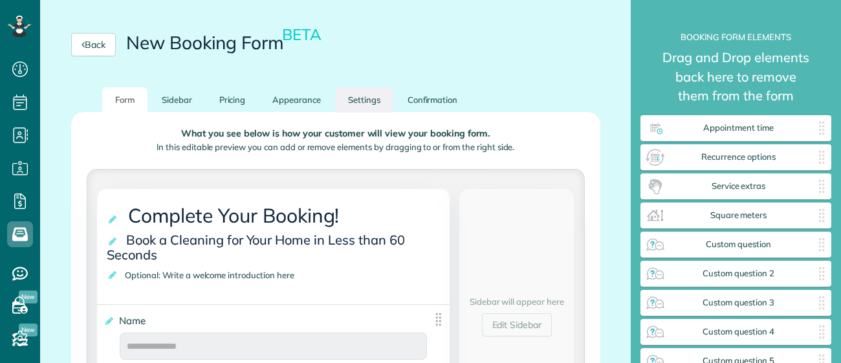
scroll to position [127, 0]
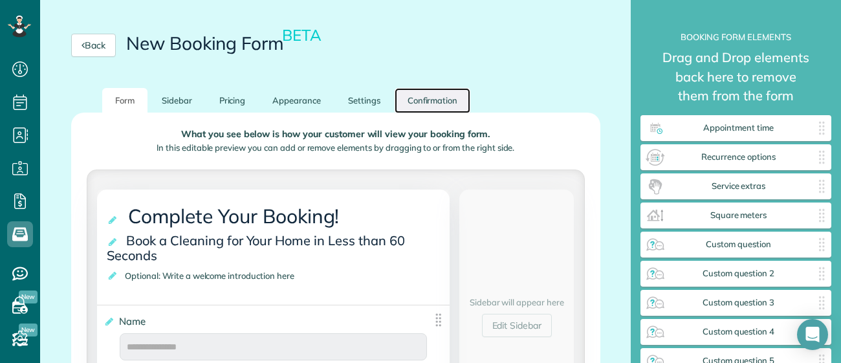
click at [430, 94] on link "Confirmation" at bounding box center [433, 100] width 76 height 25
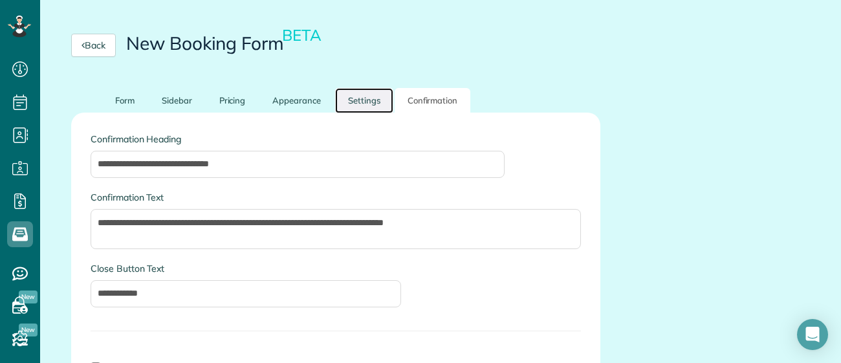
click at [336, 105] on link "Settings" at bounding box center [364, 100] width 58 height 25
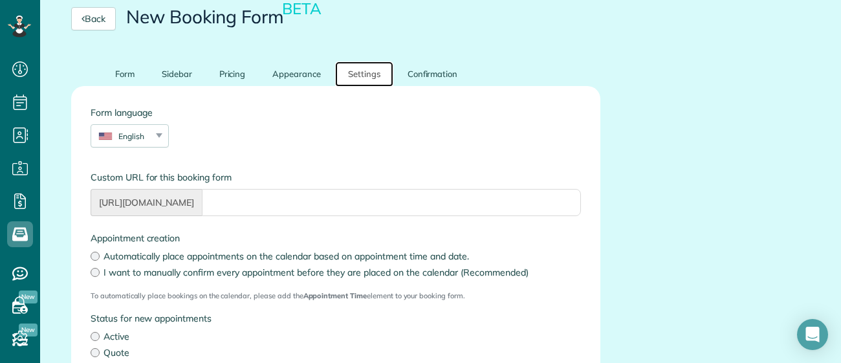
scroll to position [143, 0]
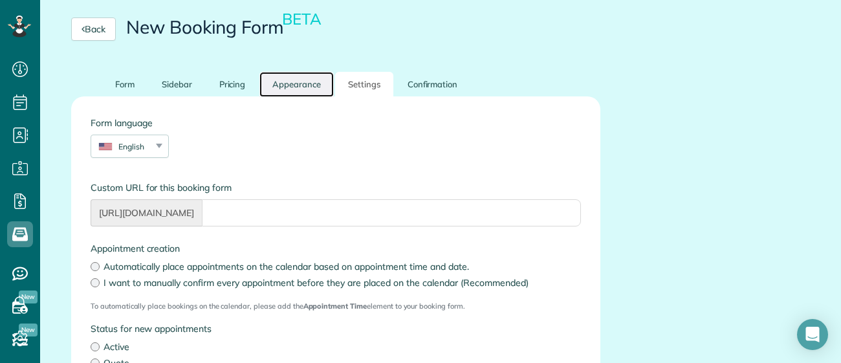
click at [273, 81] on link "Appearance" at bounding box center [296, 84] width 74 height 25
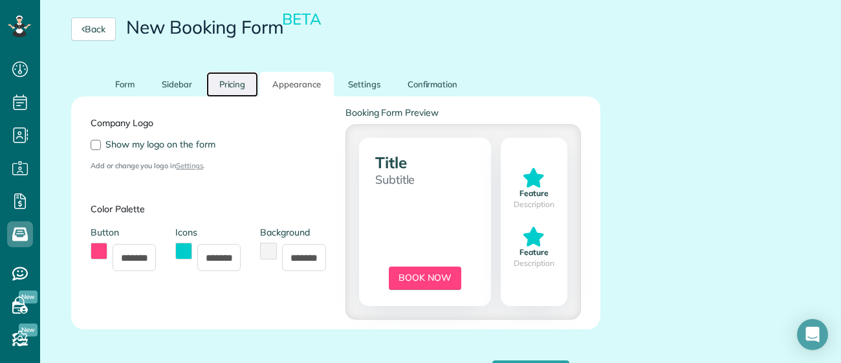
click at [239, 90] on link "Pricing" at bounding box center [232, 84] width 52 height 25
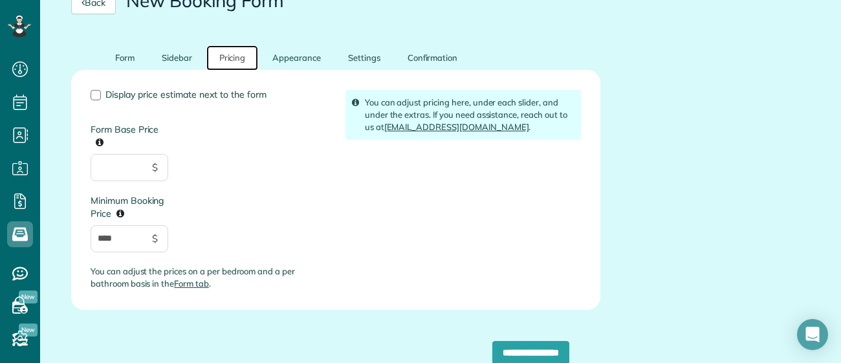
scroll to position [171, 0]
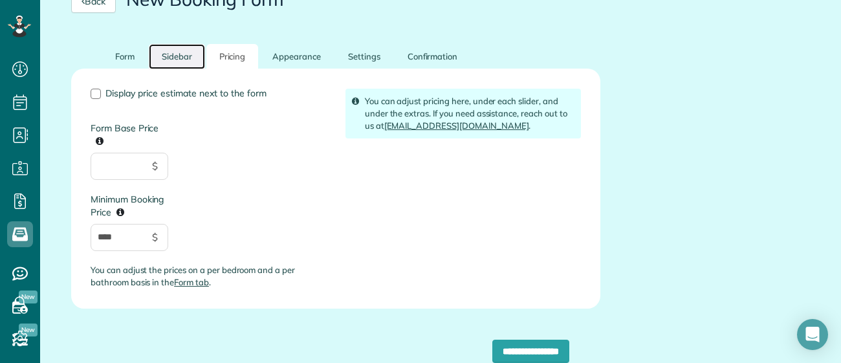
click at [179, 54] on link "Sidebar" at bounding box center [177, 56] width 56 height 25
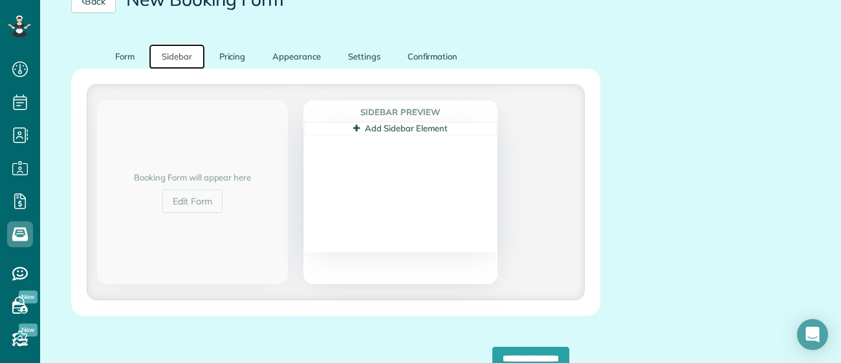
click at [151, 63] on link "Sidebar" at bounding box center [177, 56] width 56 height 25
click at [110, 57] on link "Form" at bounding box center [124, 56] width 45 height 25
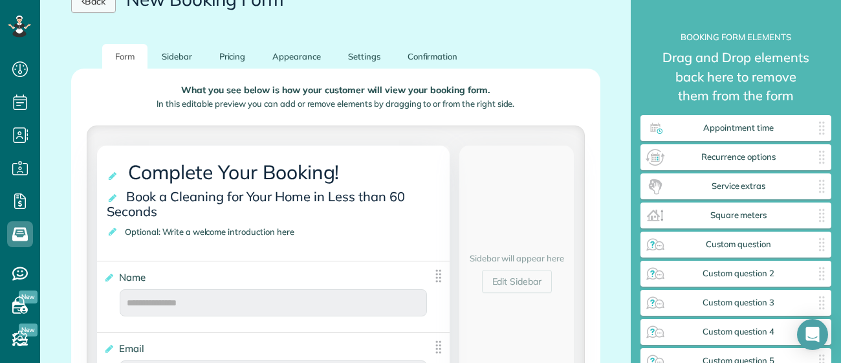
click at [74, 5] on link "Back" at bounding box center [93, 1] width 45 height 23
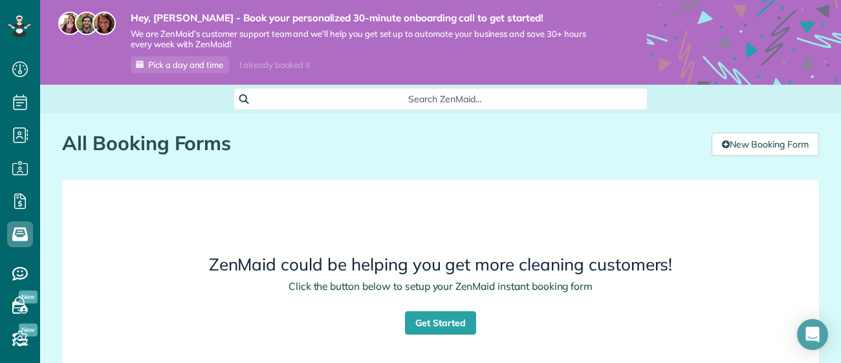
scroll to position [1, 0]
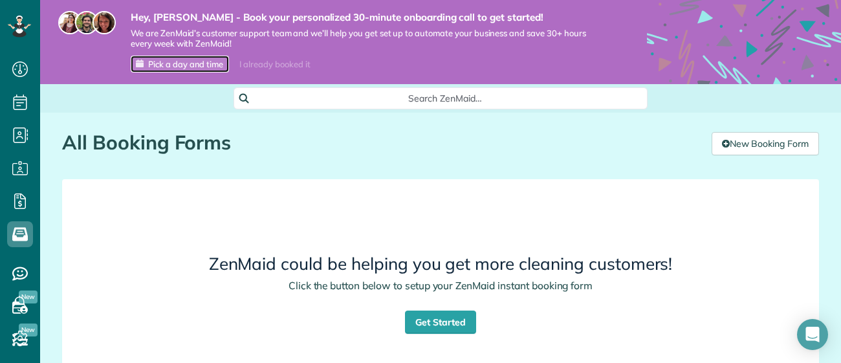
click at [198, 67] on span "Pick a day and time" at bounding box center [185, 64] width 75 height 10
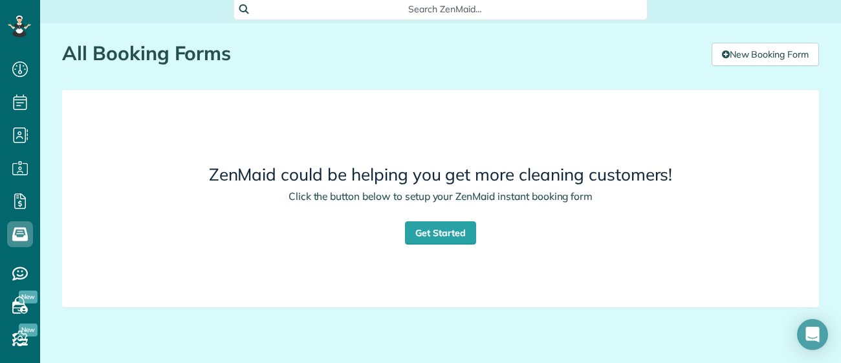
scroll to position [91, 0]
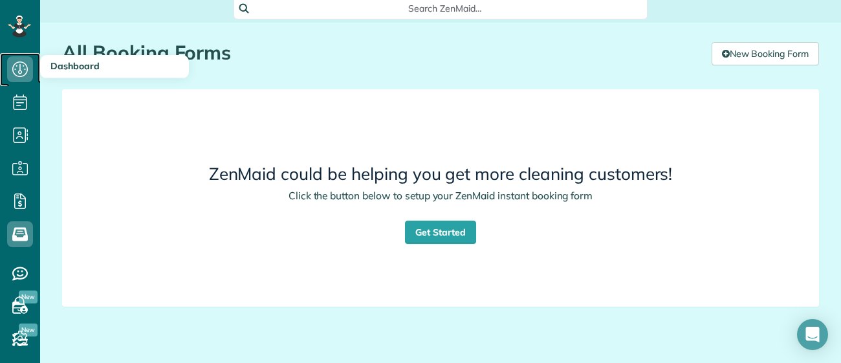
click at [27, 69] on use at bounding box center [20, 69] width 16 height 16
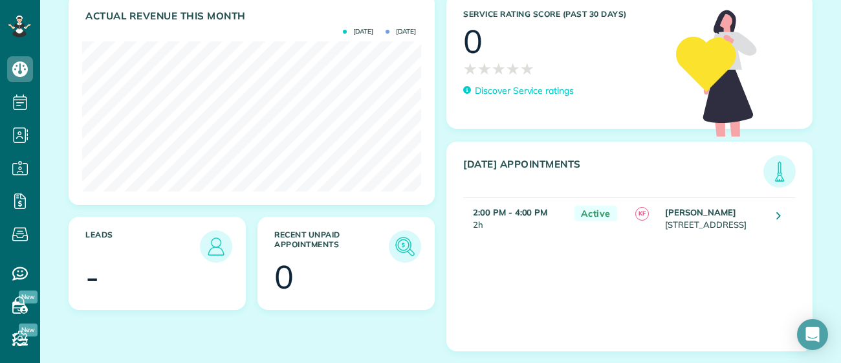
scroll to position [243, 0]
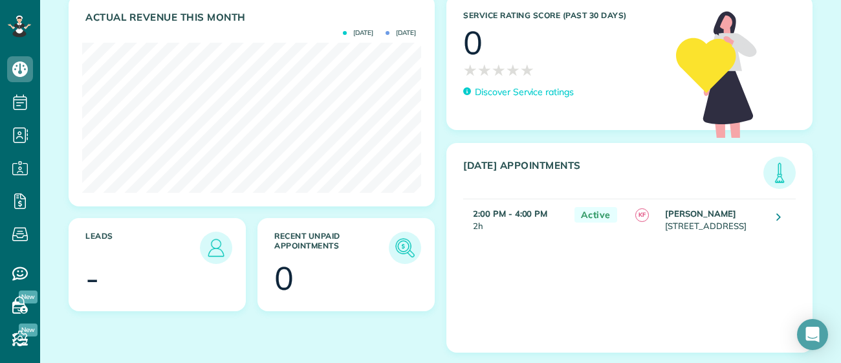
click at [662, 224] on td "Ms. kianna fitch 9 Dravite Way Dalyellup WA 6230" at bounding box center [714, 219] width 105 height 40
click at [780, 216] on icon at bounding box center [778, 216] width 5 height 13
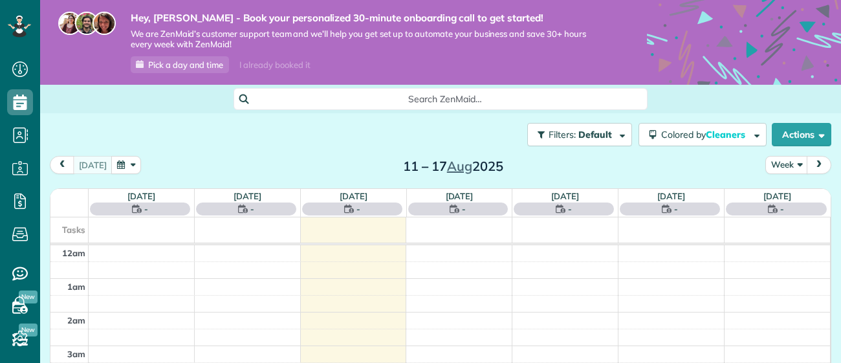
scroll to position [235, 0]
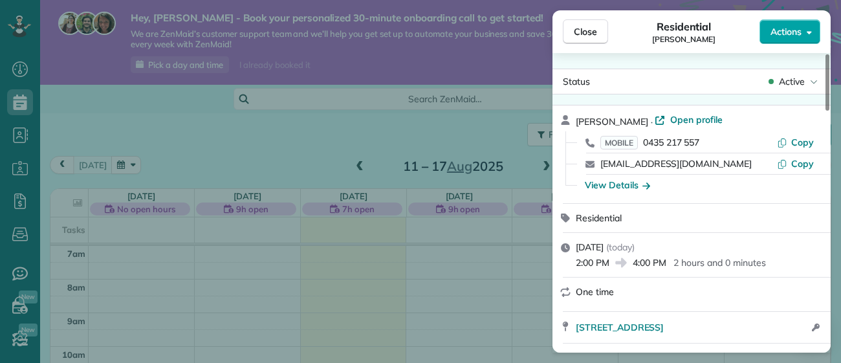
click at [809, 23] on button "Actions" at bounding box center [790, 31] width 61 height 25
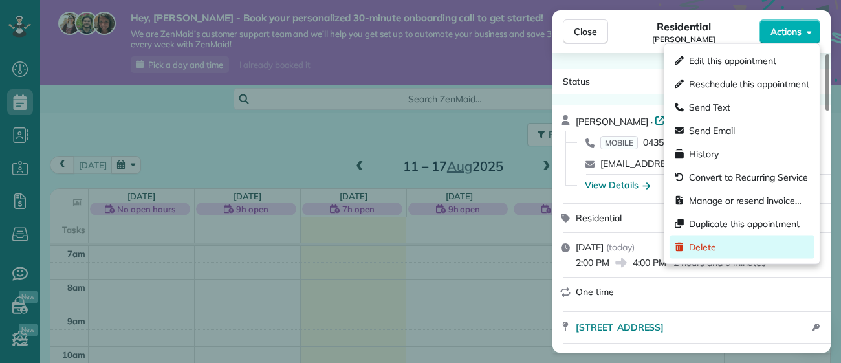
click at [730, 252] on div "Delete" at bounding box center [742, 247] width 145 height 23
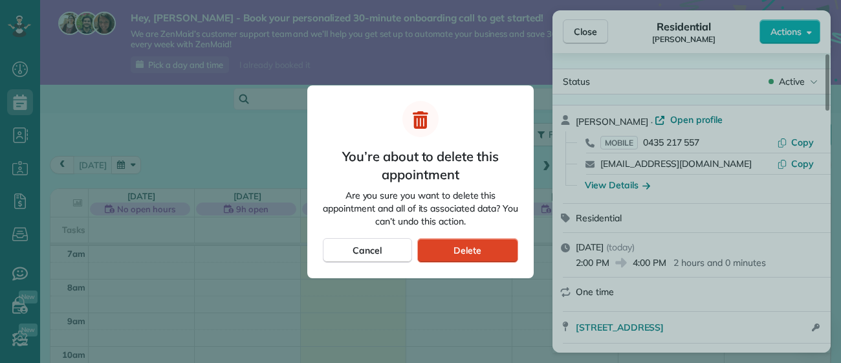
click at [485, 243] on div "Delete" at bounding box center [467, 250] width 101 height 25
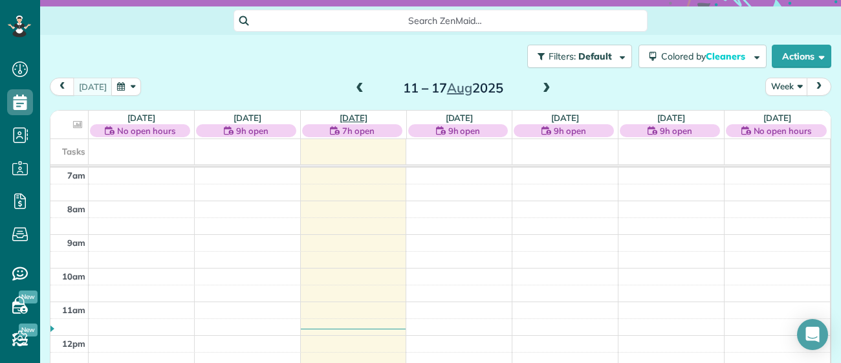
scroll to position [80, 0]
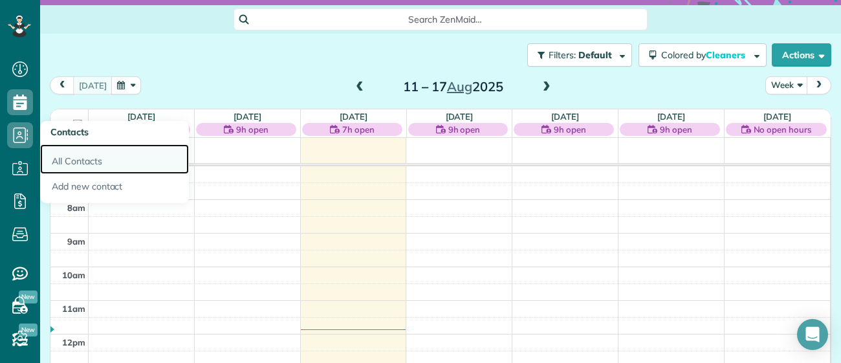
click at [65, 157] on link "All Contacts" at bounding box center [114, 159] width 149 height 30
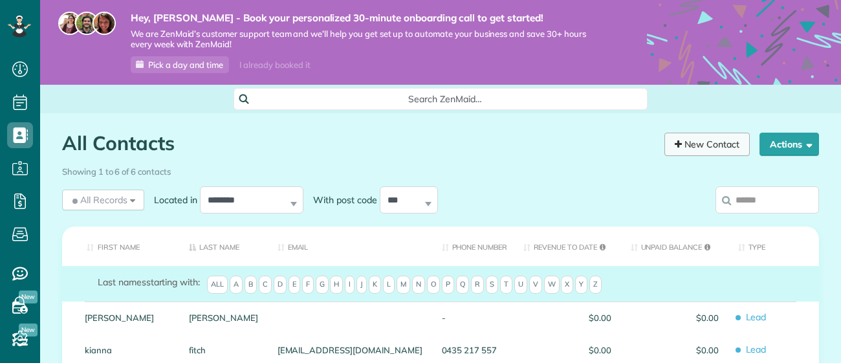
scroll to position [5, 5]
click at [770, 145] on button "Actions" at bounding box center [790, 144] width 60 height 23
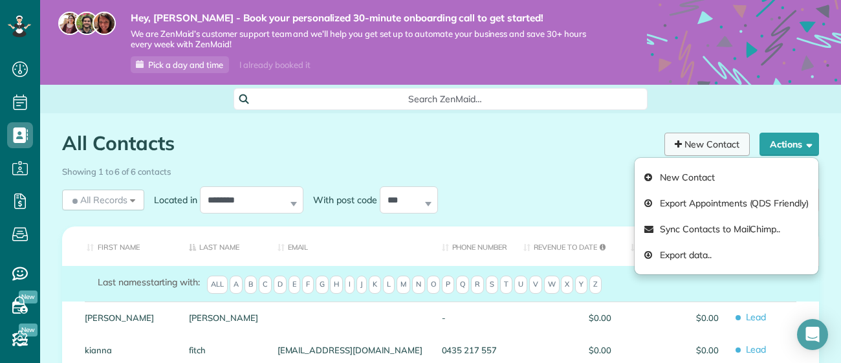
click at [699, 148] on link "New Contact" at bounding box center [706, 144] width 85 height 23
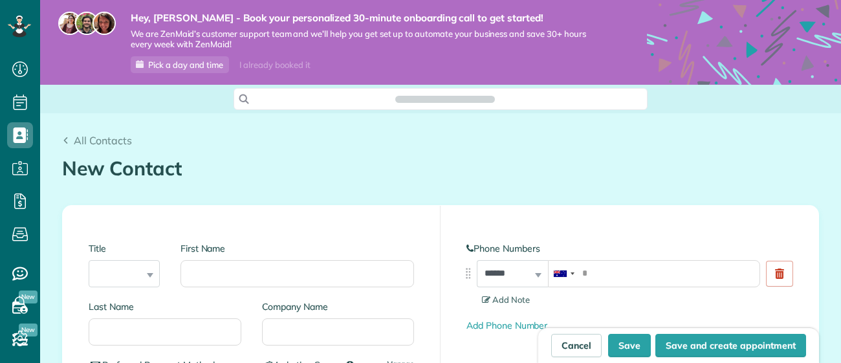
scroll to position [363, 39]
